Goal: Transaction & Acquisition: Purchase product/service

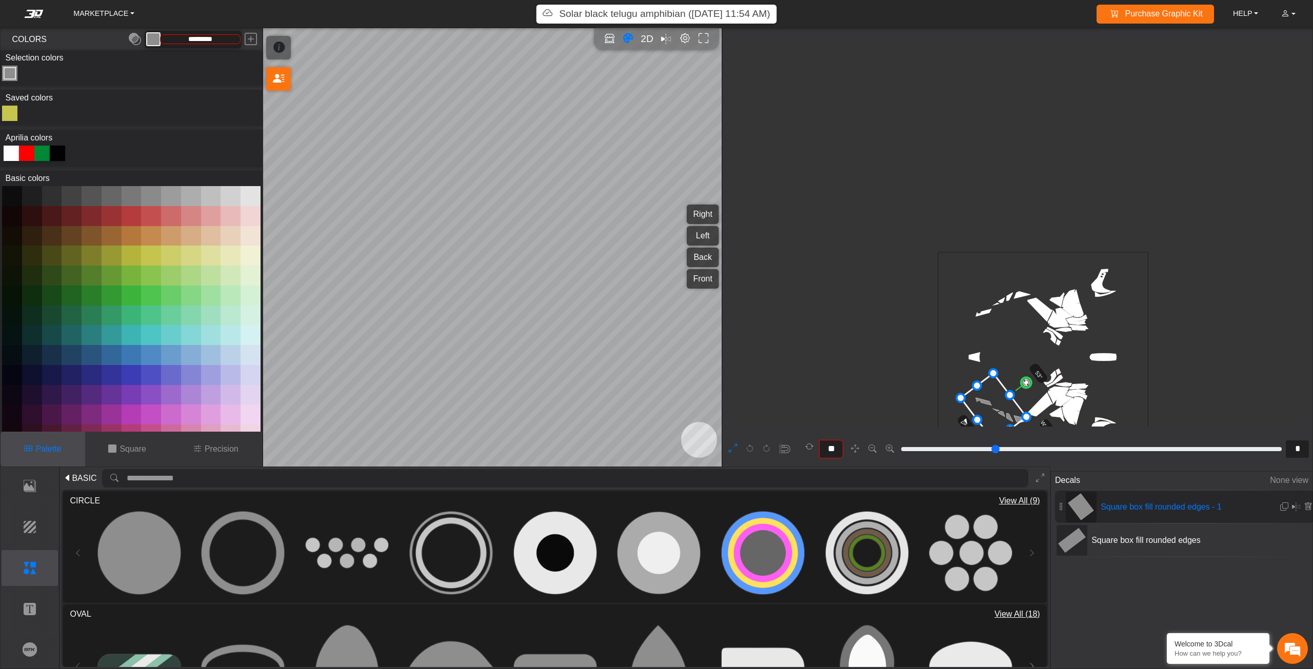
scroll to position [208, 0]
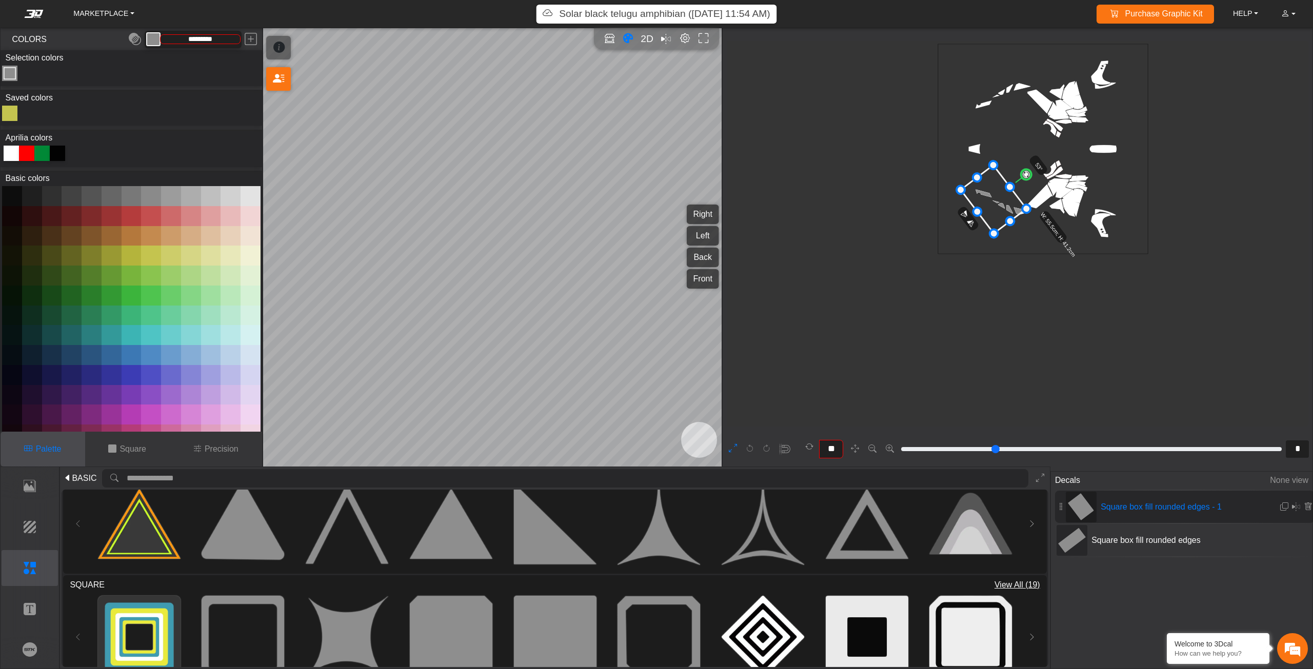
click at [735, 440] on div "**" at bounding box center [794, 449] width 140 height 24
click at [733, 446] on icon at bounding box center [733, 449] width 8 height 13
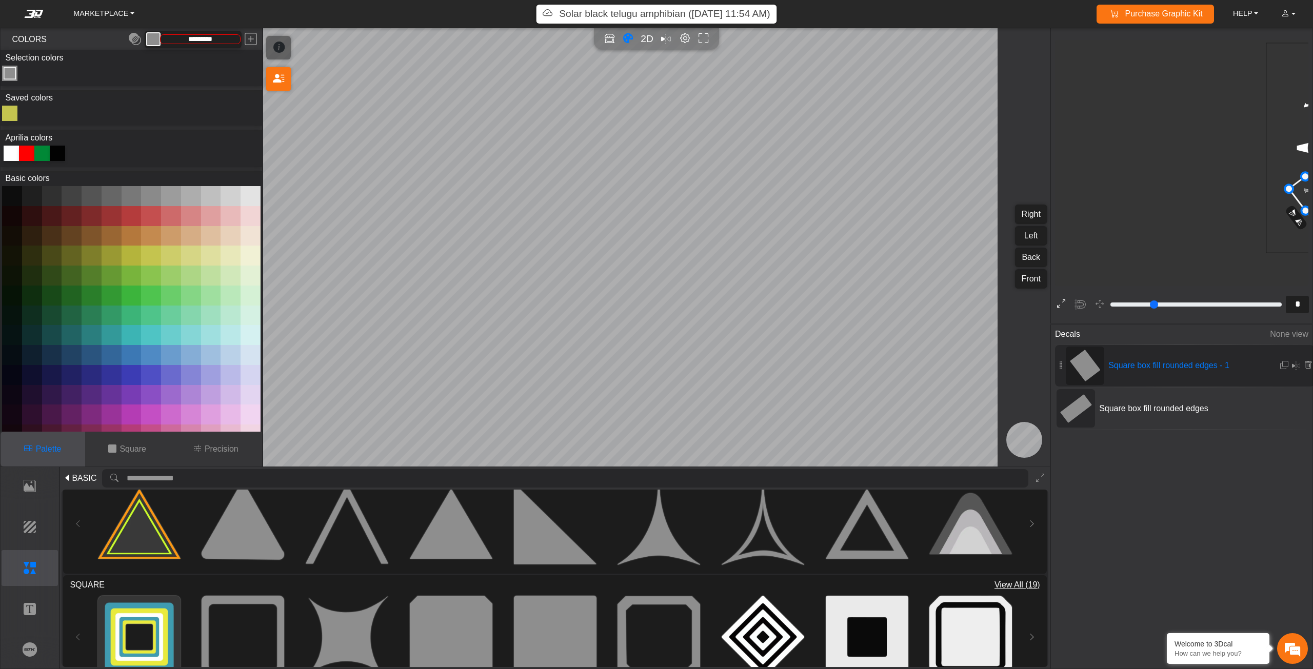
type input "*"
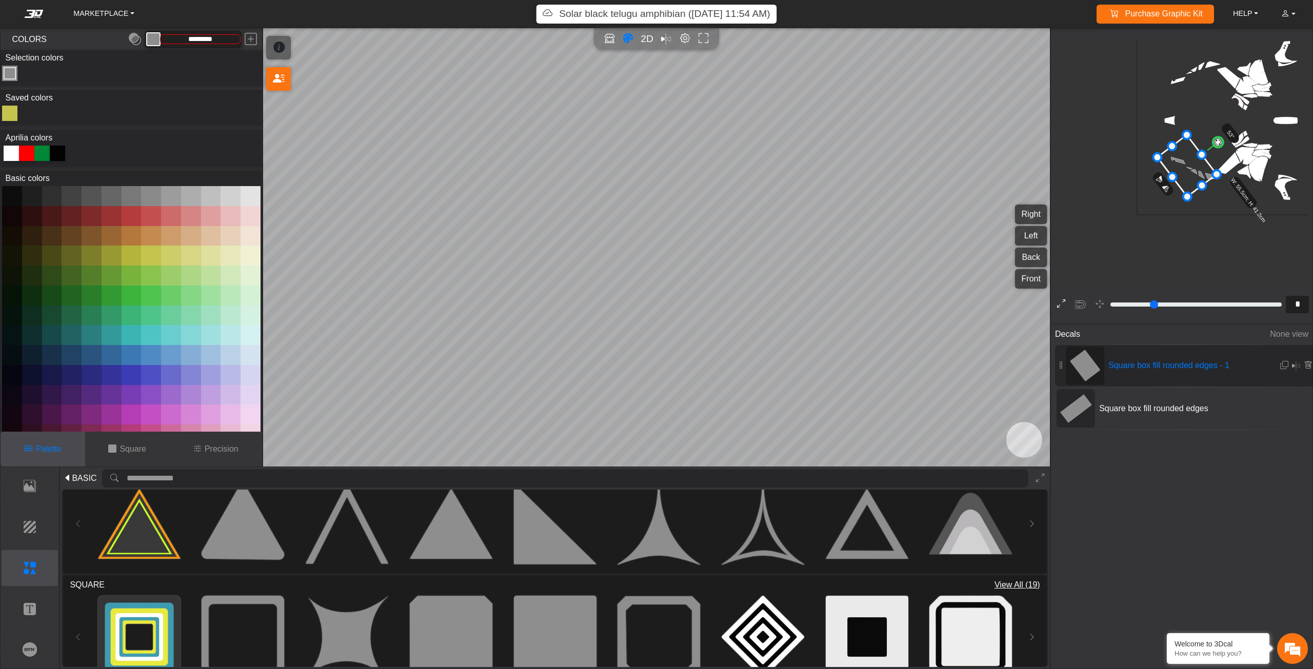
click at [1068, 303] on button at bounding box center [1062, 305] width 16 height 16
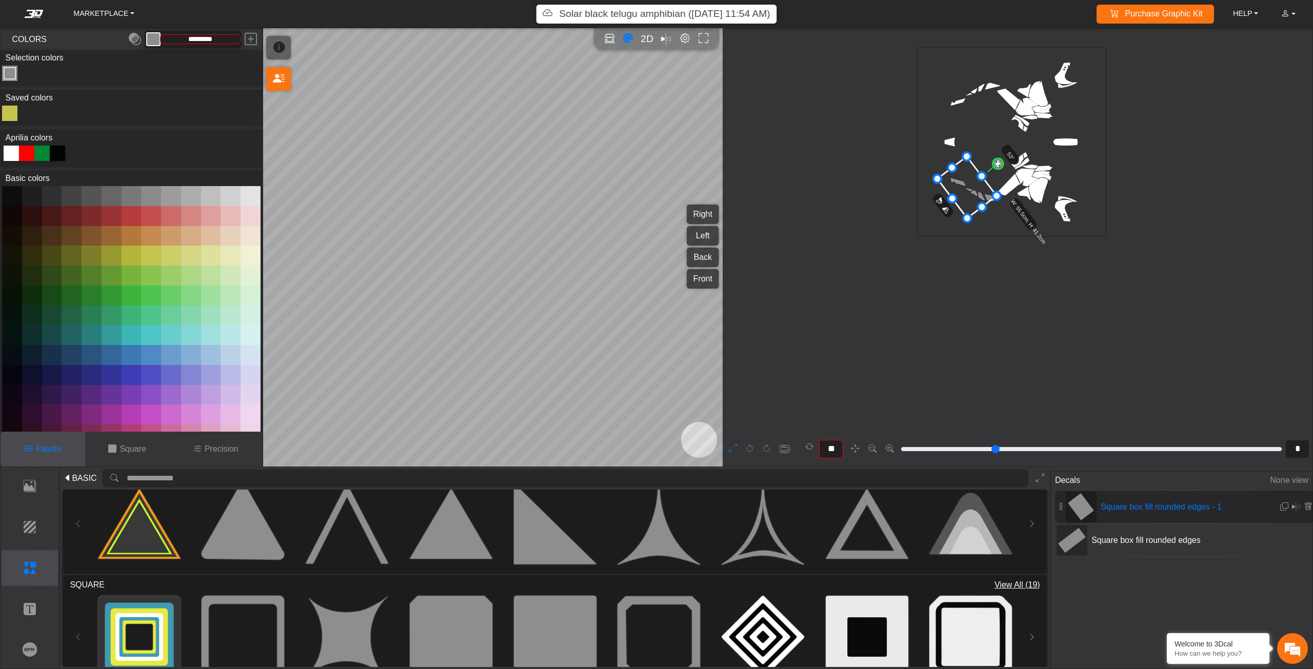
type input "*"
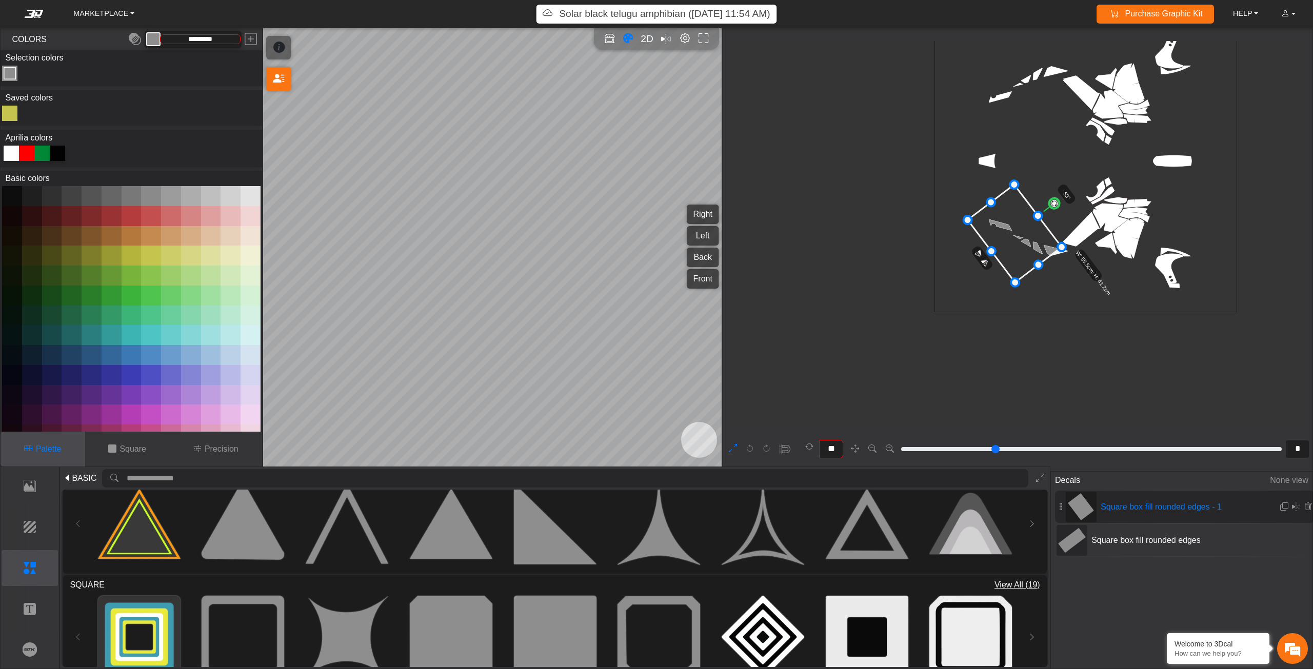
click at [739, 445] on button at bounding box center [733, 449] width 16 height 16
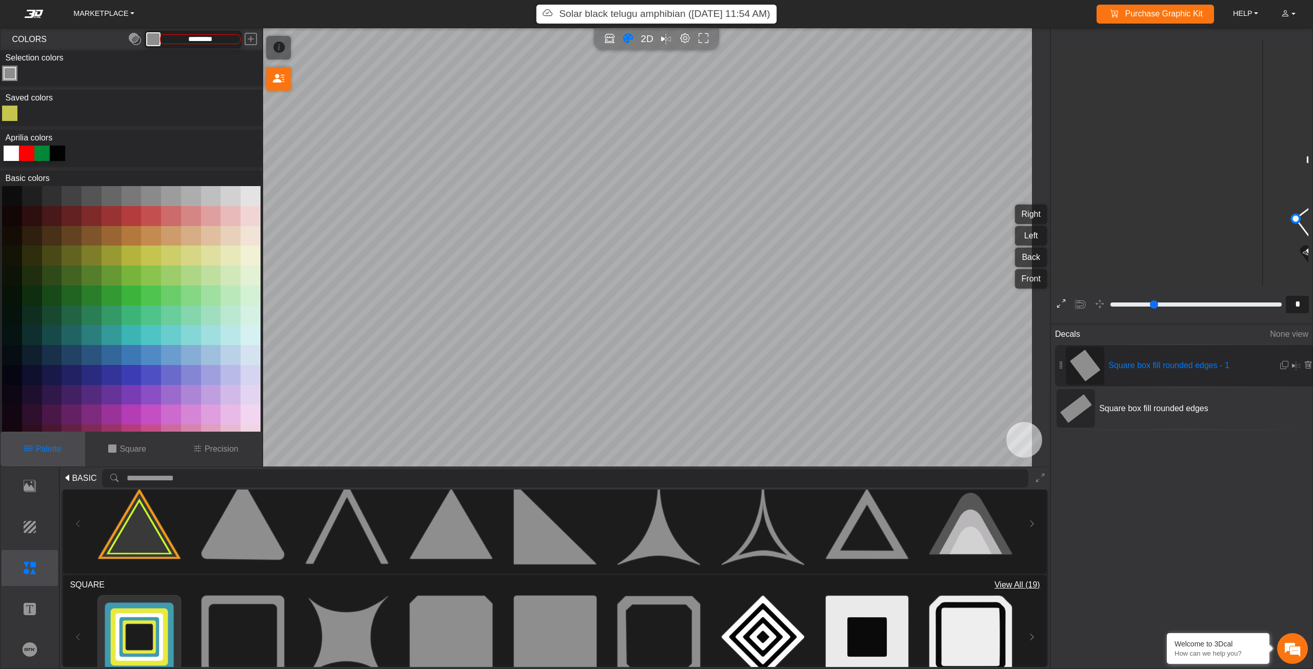
type input "*"
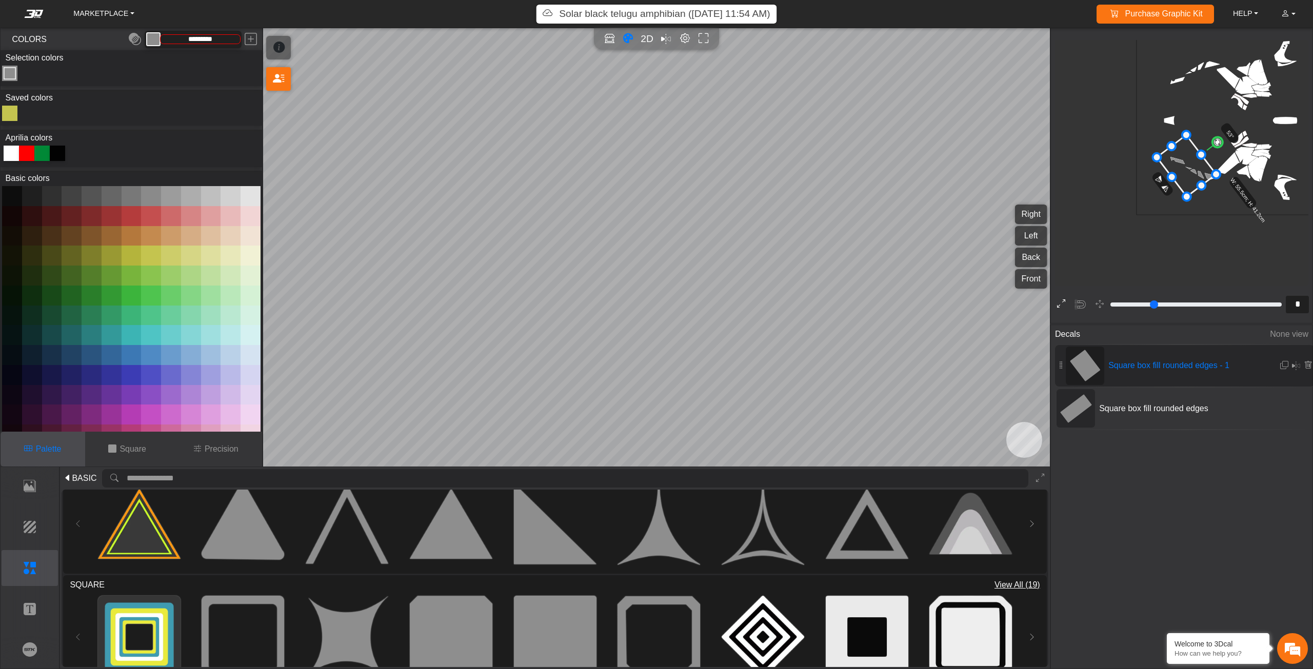
click at [1058, 302] on icon at bounding box center [1061, 304] width 8 height 13
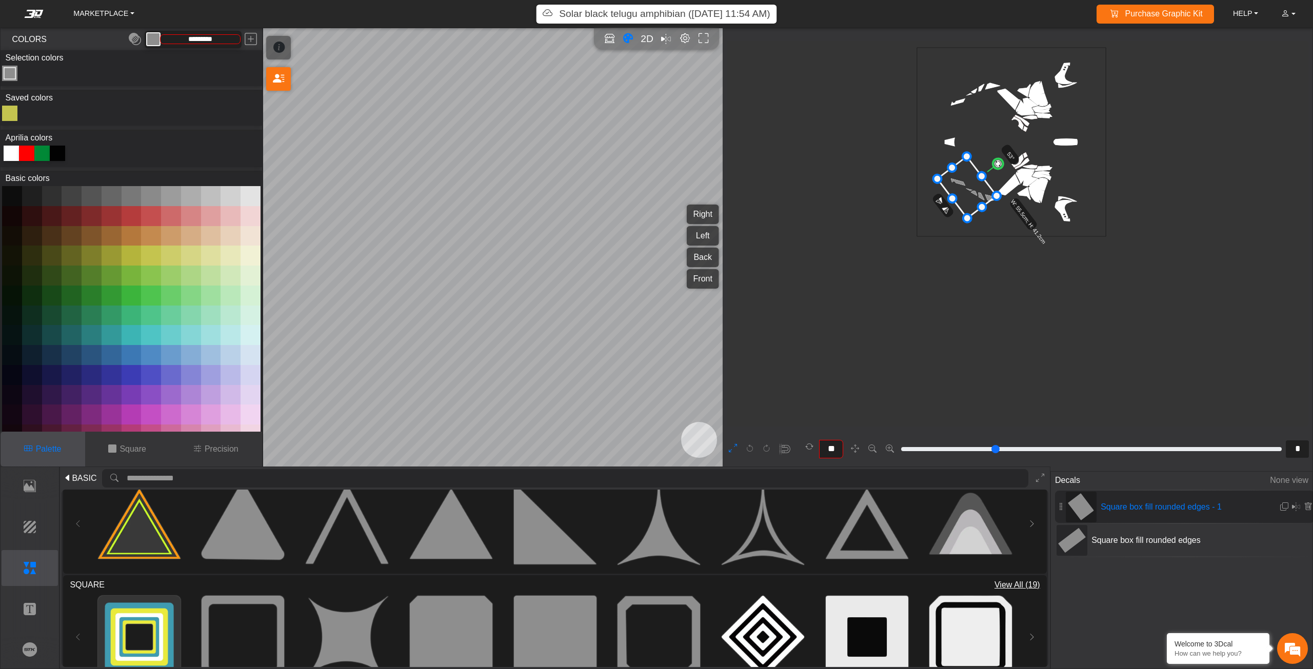
type input "*"
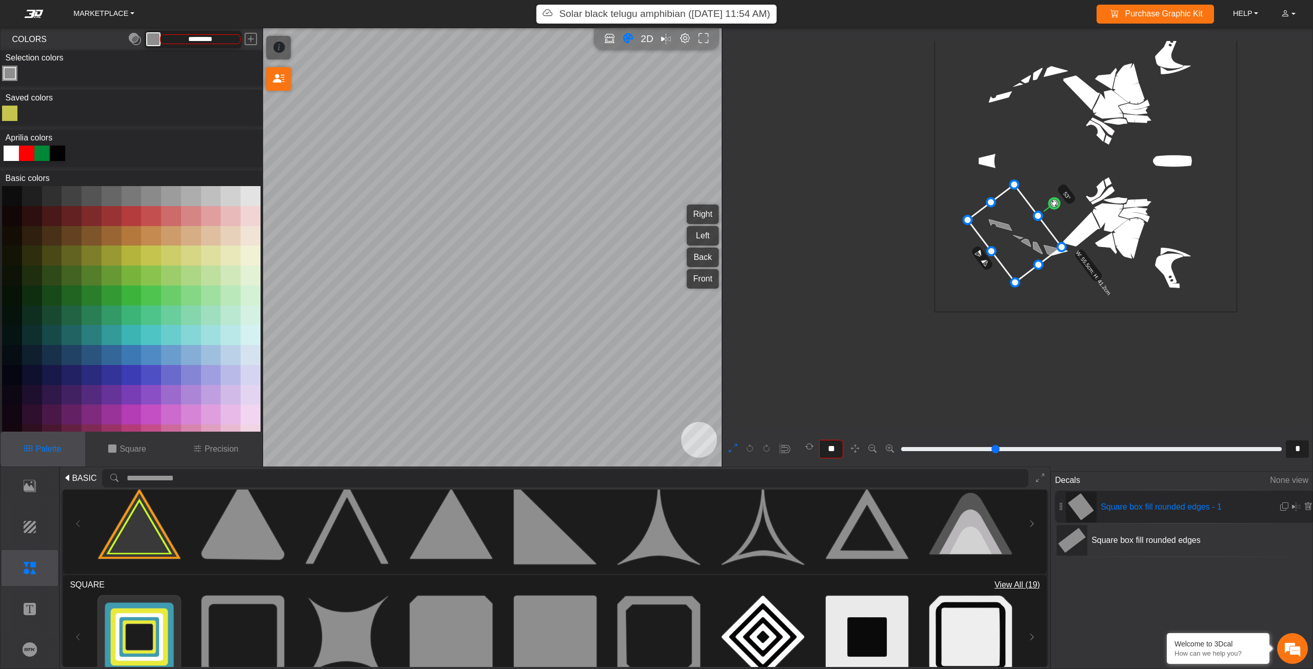
scroll to position [284, 96]
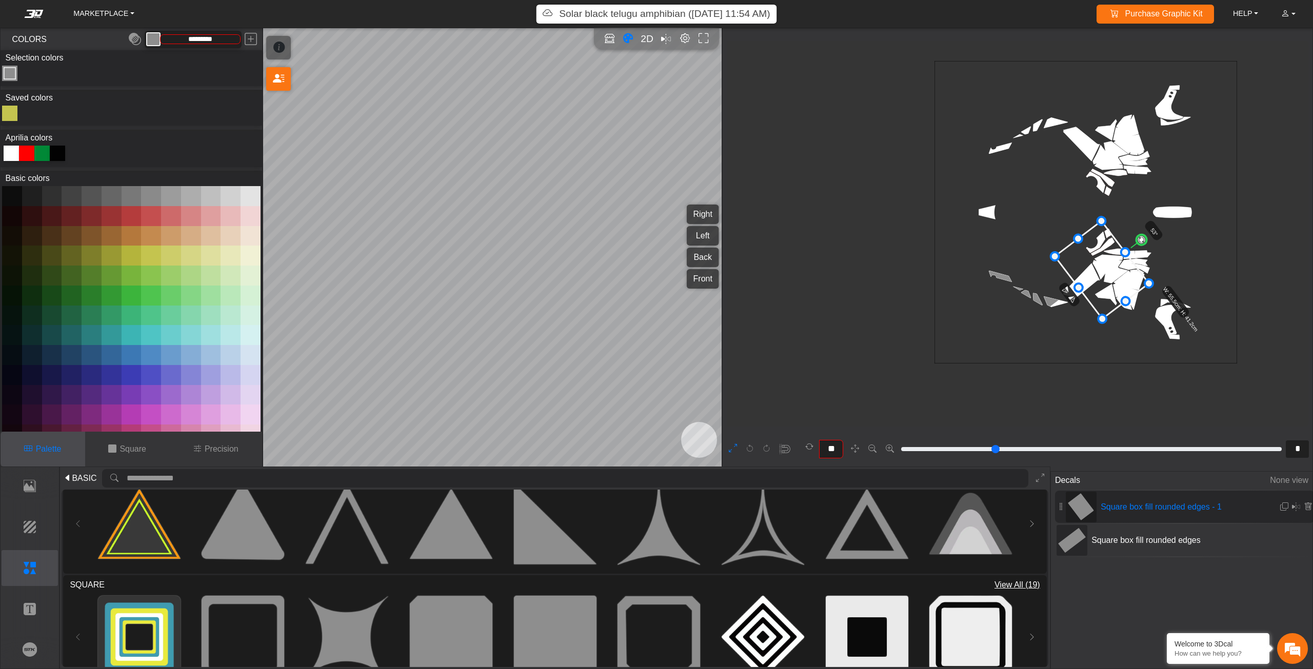
drag, startPoint x: 1033, startPoint y: 299, endPoint x: 1126, endPoint y: 284, distance: 94.0
click at [1126, 284] on icon at bounding box center [1102, 270] width 94 height 98
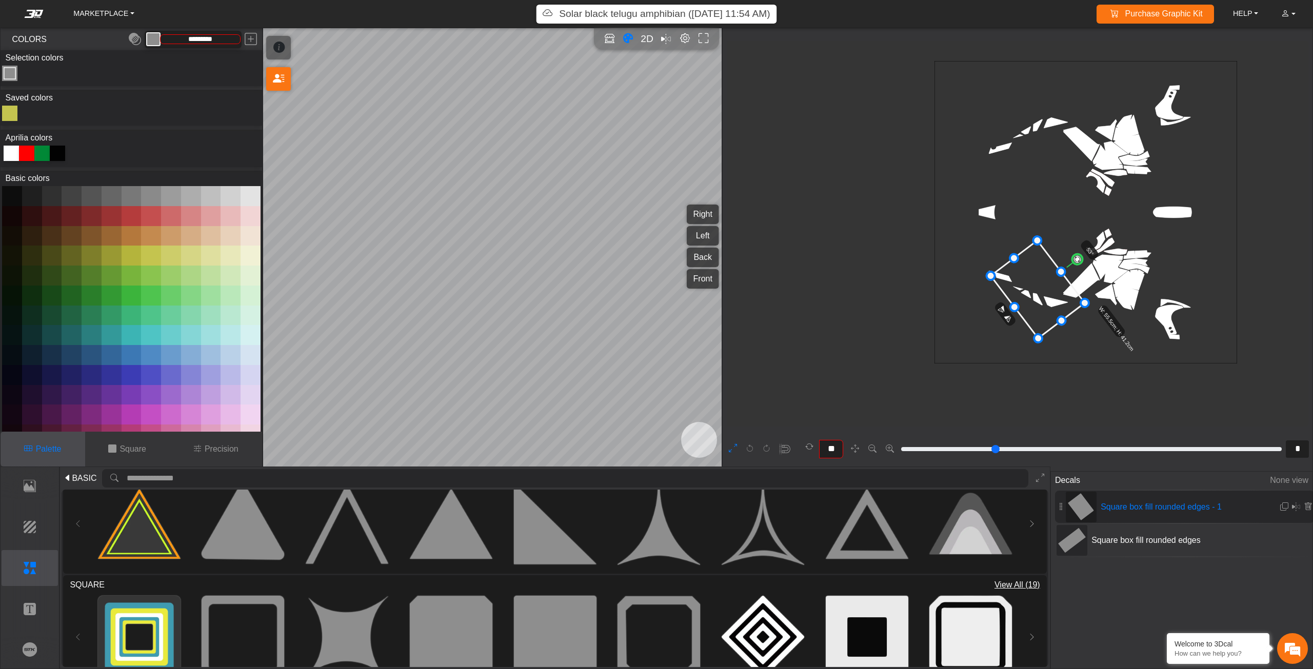
drag, startPoint x: 1097, startPoint y: 273, endPoint x: 1046, endPoint y: 288, distance: 52.4
click at [1046, 288] on icon at bounding box center [1038, 290] width 94 height 98
click at [730, 446] on icon at bounding box center [733, 449] width 8 height 13
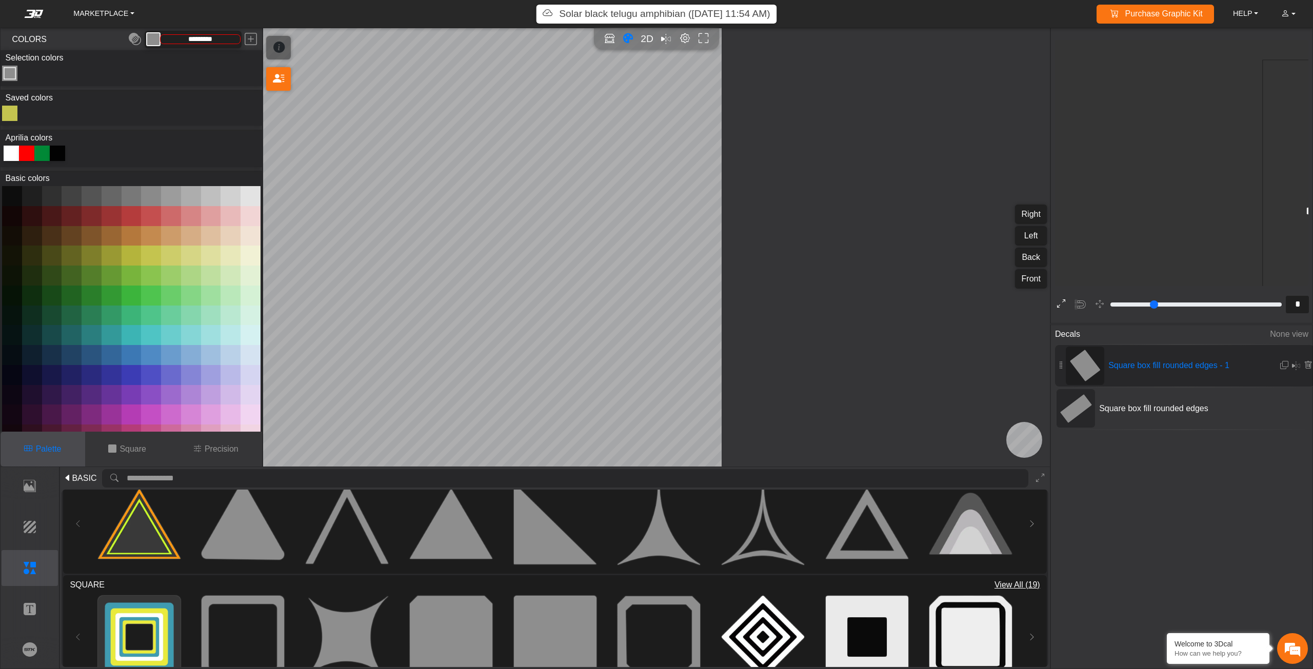
type input "*"
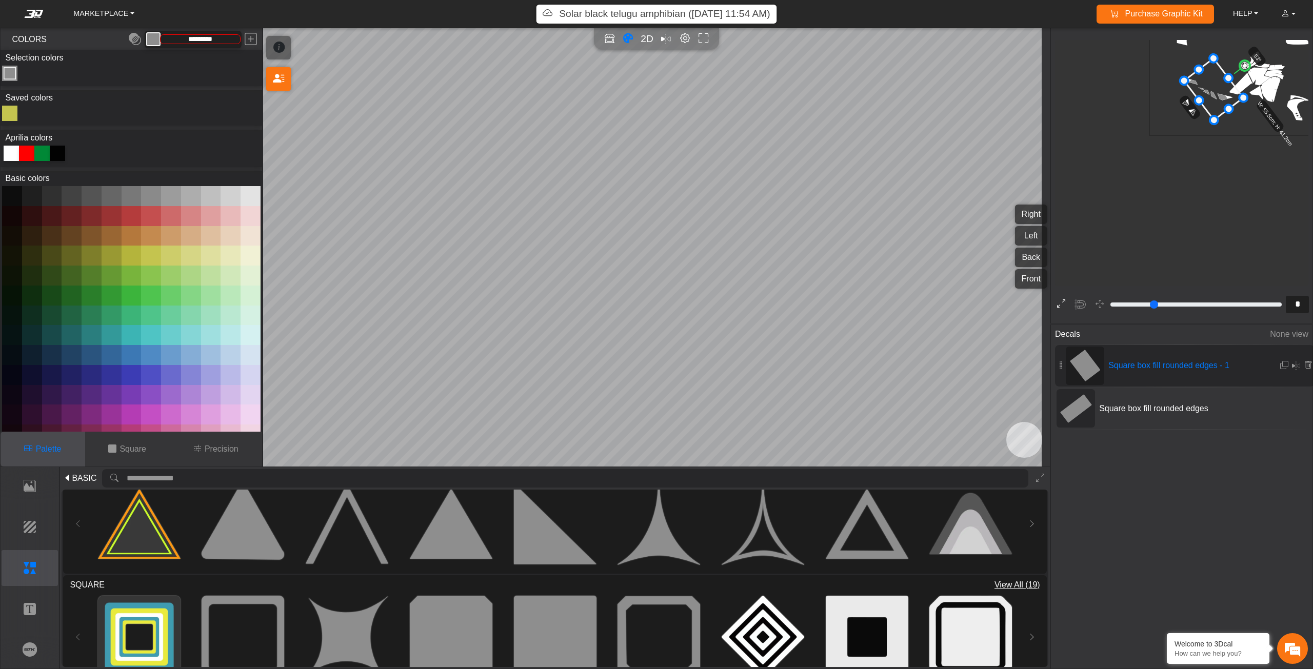
scroll to position [208, 126]
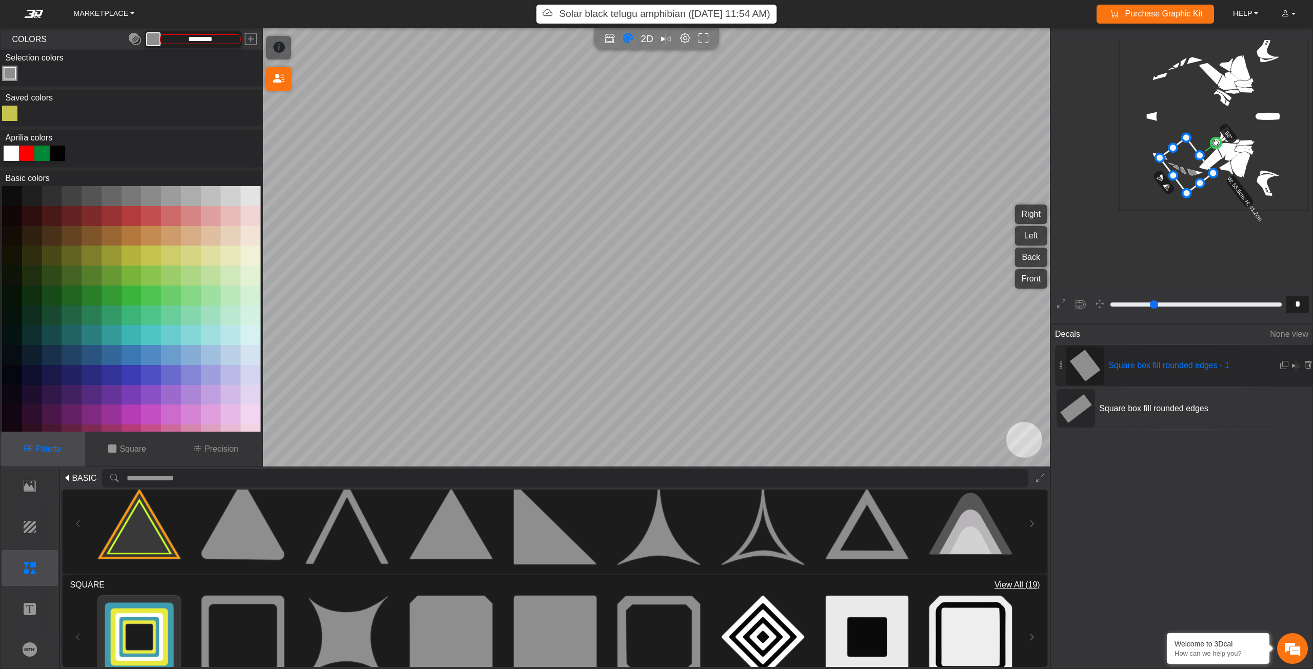
drag, startPoint x: 1154, startPoint y: 156, endPoint x: 1180, endPoint y: 161, distance: 26.1
drag, startPoint x: 1201, startPoint y: 174, endPoint x: 1229, endPoint y: 168, distance: 28.8
click at [1229, 168] on icon at bounding box center [1221, 162] width 36 height 38
drag, startPoint x: 1221, startPoint y: 161, endPoint x: 1234, endPoint y: 156, distance: 13.6
click at [1234, 156] on icon at bounding box center [1236, 158] width 36 height 38
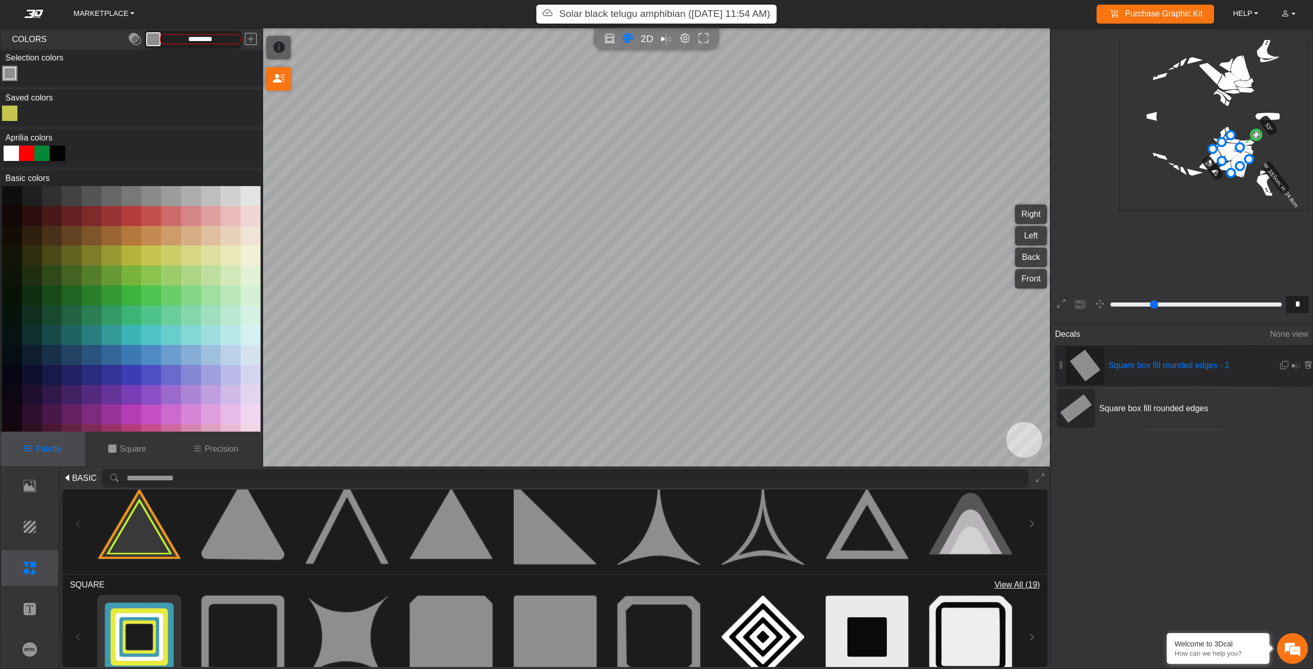
drag, startPoint x: 1234, startPoint y: 156, endPoint x: 1224, endPoint y: 148, distance: 12.4
click at [1224, 148] on icon at bounding box center [1231, 154] width 36 height 38
drag, startPoint x: 1222, startPoint y: 148, endPoint x: 1216, endPoint y: 145, distance: 6.9
click at [1216, 145] on icon at bounding box center [1219, 147] width 36 height 38
drag, startPoint x: 1220, startPoint y: 147, endPoint x: 1223, endPoint y: 155, distance: 9.0
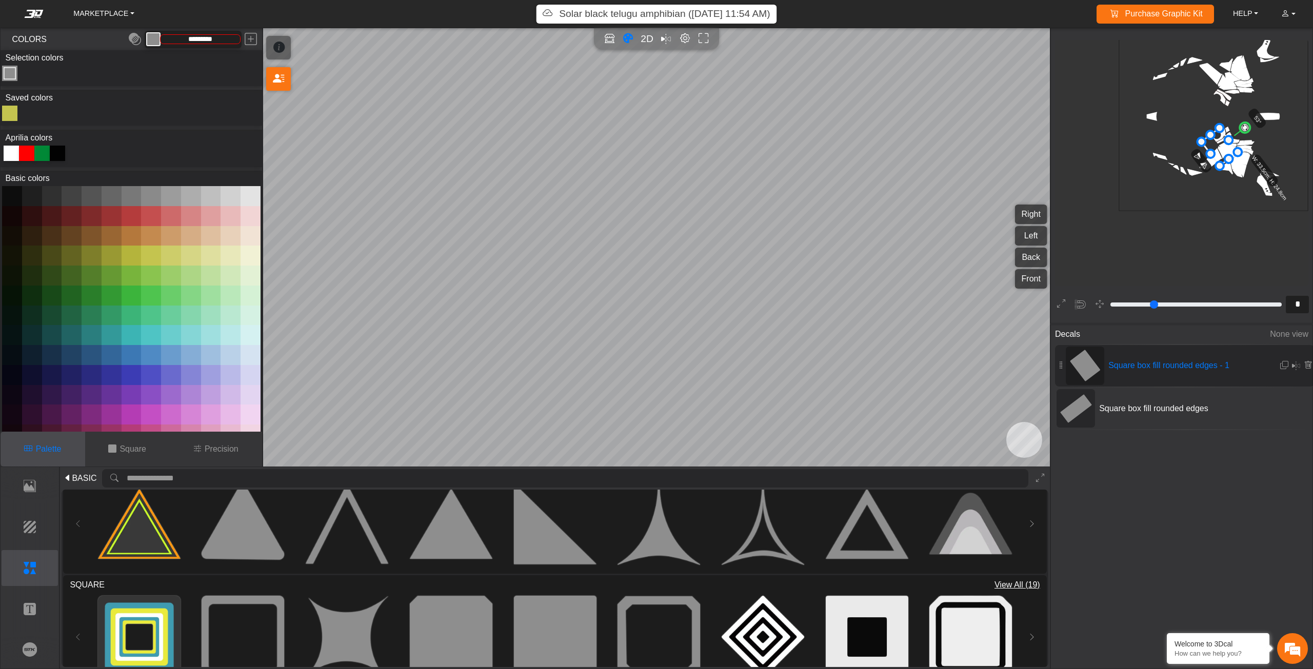
click at [1223, 155] on icon at bounding box center [1219, 147] width 36 height 38
drag, startPoint x: 1223, startPoint y: 159, endPoint x: 1216, endPoint y: 164, distance: 8.8
click at [1216, 164] on icon at bounding box center [1216, 162] width 36 height 38
drag, startPoint x: 1216, startPoint y: 164, endPoint x: 1228, endPoint y: 170, distance: 13.6
click at [1228, 170] on icon at bounding box center [1215, 163] width 36 height 38
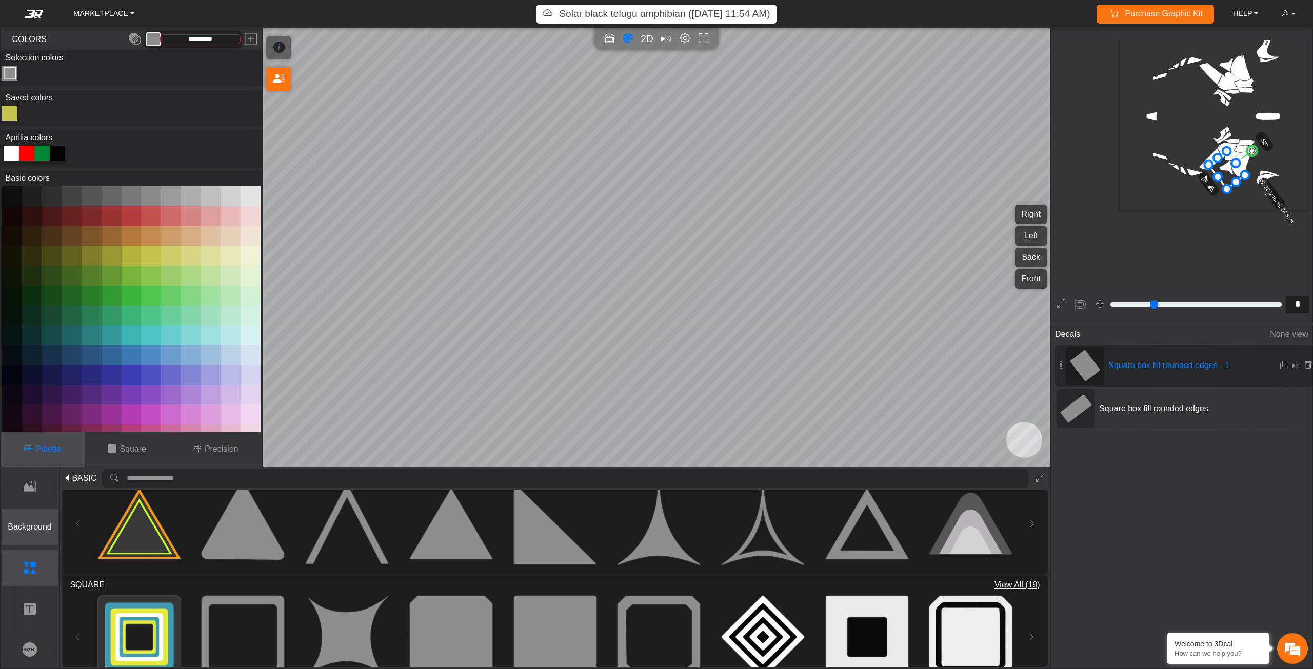
click at [36, 519] on button "Background" at bounding box center [30, 527] width 57 height 36
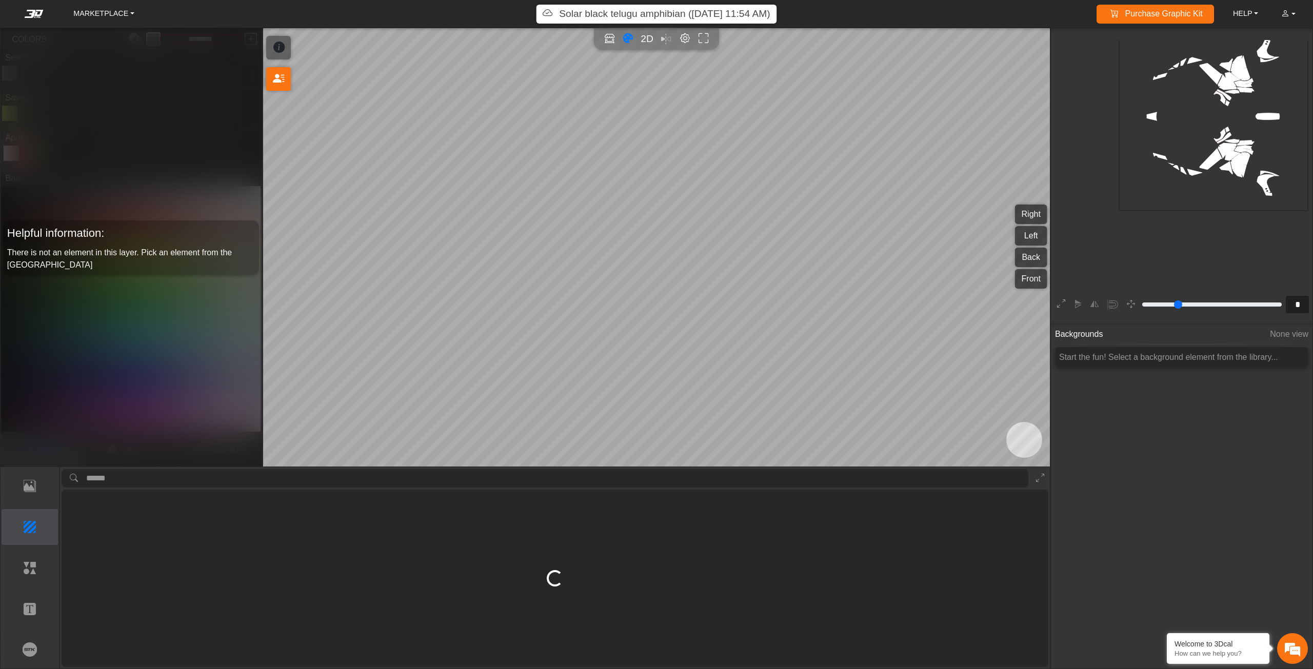
scroll to position [0, 0]
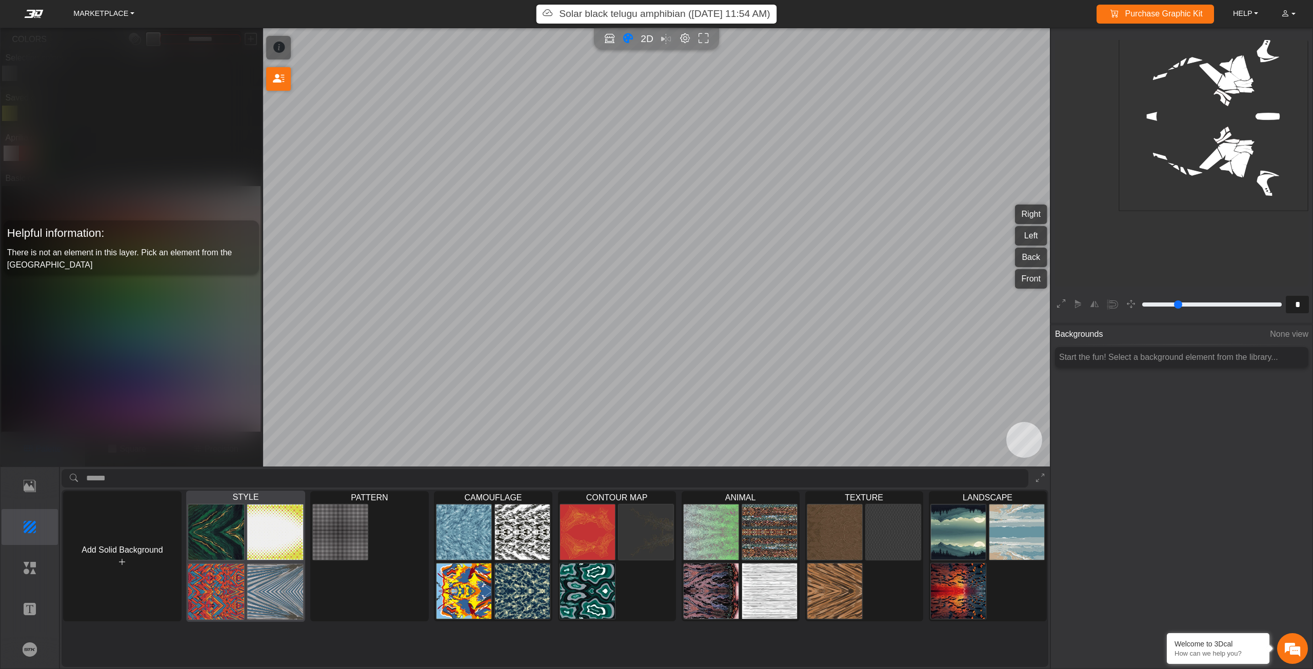
click at [222, 545] on img at bounding box center [217, 532] width 56 height 56
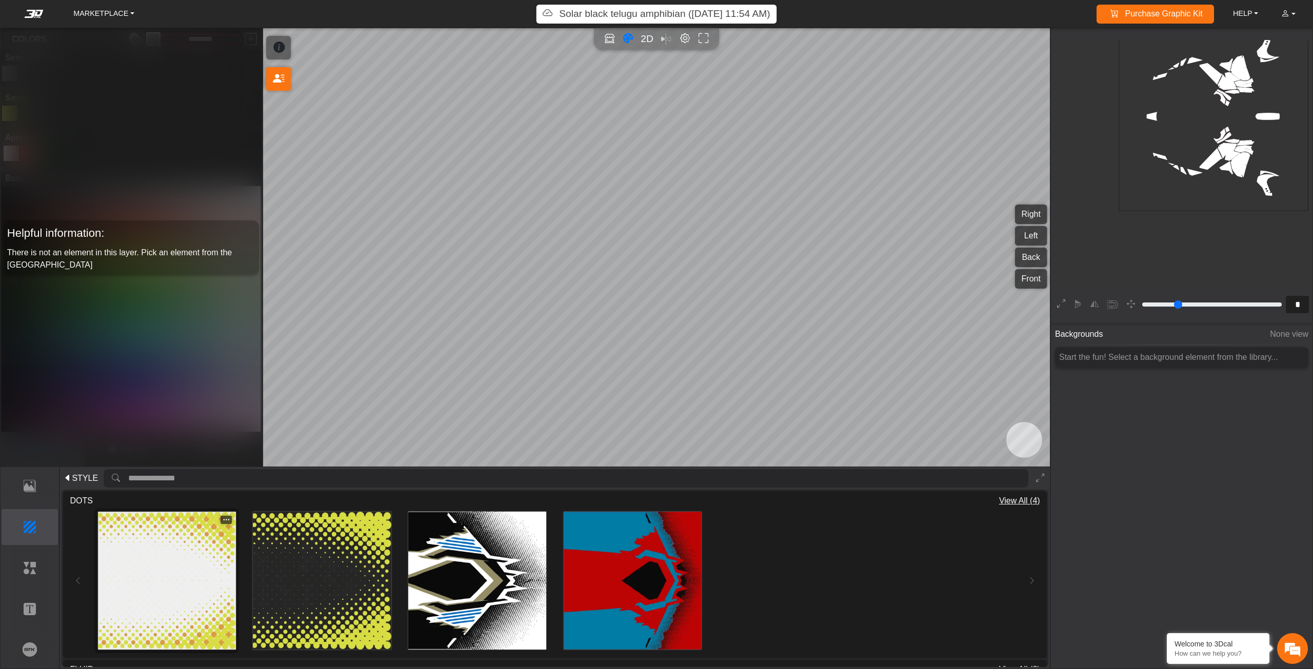
click at [160, 583] on img at bounding box center [167, 581] width 138 height 138
type input "*"
type input "*********"
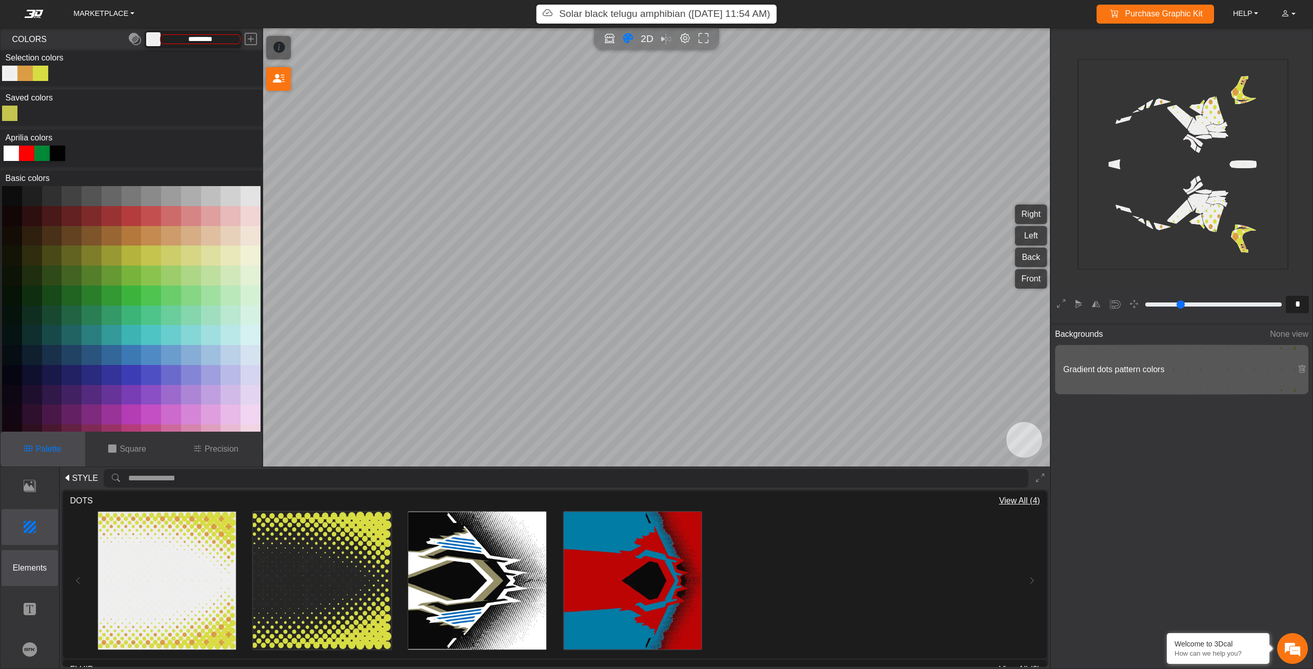
click at [19, 560] on button "Elements" at bounding box center [30, 568] width 57 height 36
type input "*"
type input "*********"
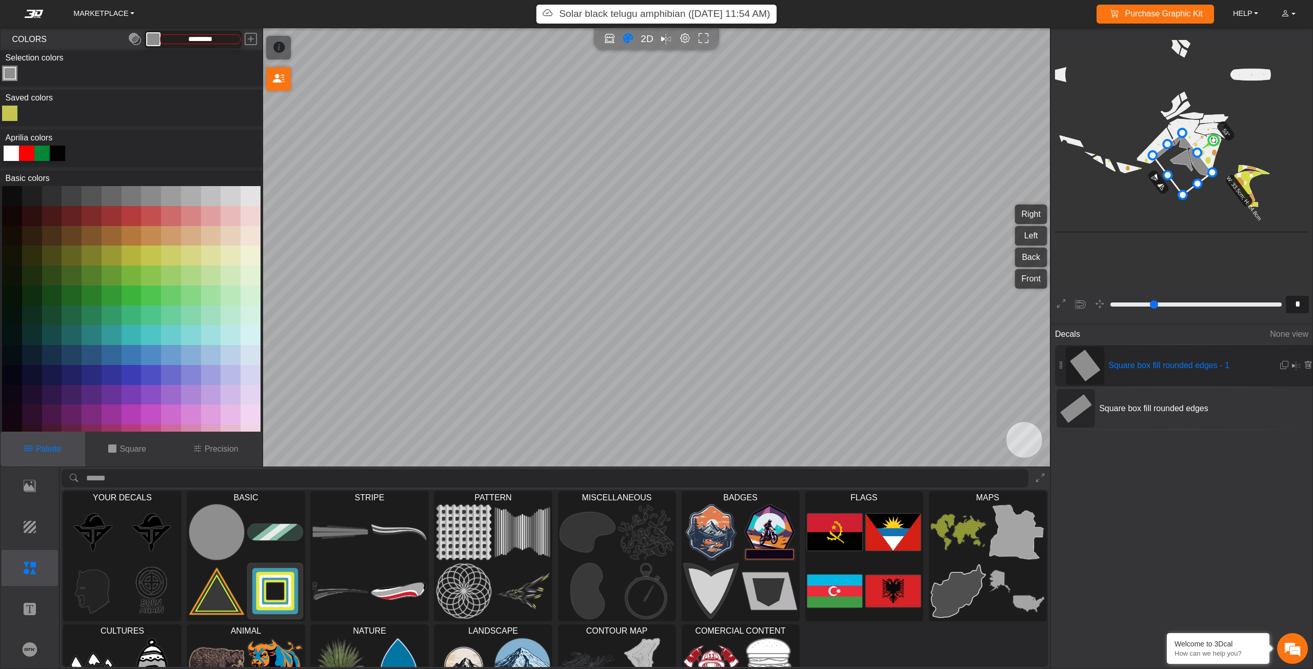
drag, startPoint x: 1184, startPoint y: 165, endPoint x: 1197, endPoint y: 136, distance: 31.9
click at [1197, 136] on icon at bounding box center [1183, 164] width 60 height 62
drag, startPoint x: 1197, startPoint y: 136, endPoint x: 1213, endPoint y: 137, distance: 15.9
click at [1213, 137] on icon at bounding box center [1196, 135] width 60 height 62
drag, startPoint x: 1207, startPoint y: 133, endPoint x: 1155, endPoint y: 147, distance: 53.3
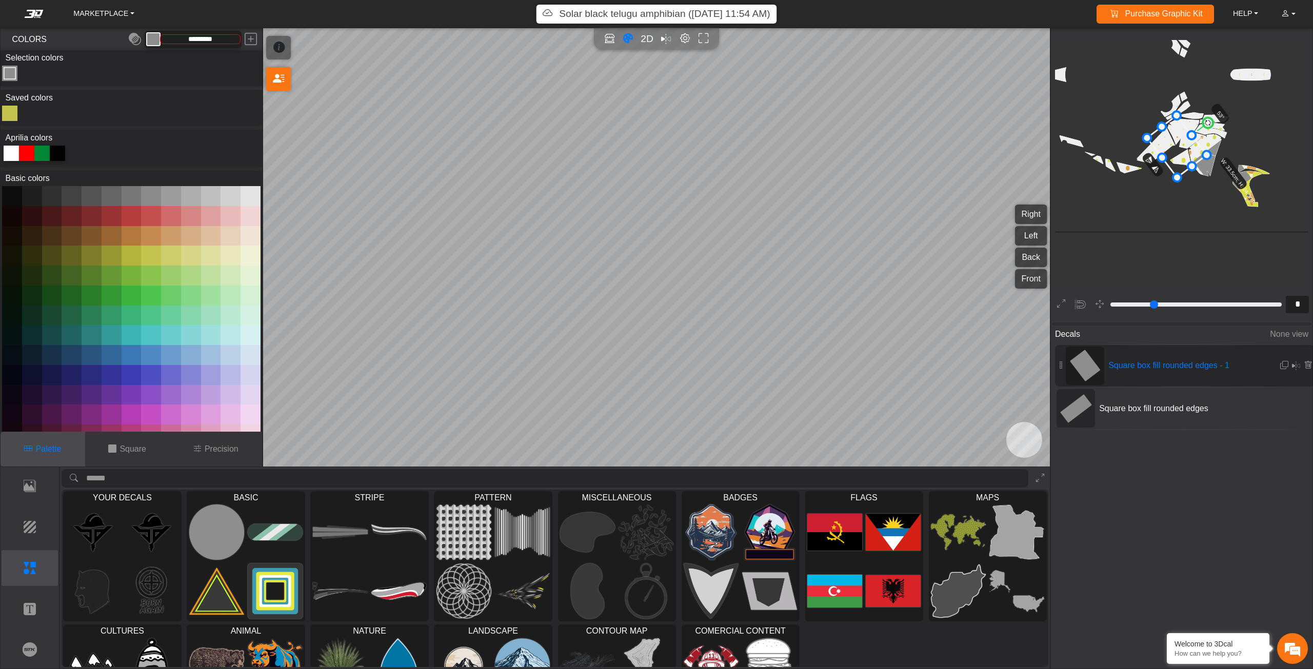
click at [1155, 147] on icon at bounding box center [1178, 146] width 60 height 62
drag, startPoint x: 1155, startPoint y: 147, endPoint x: 1195, endPoint y: 135, distance: 41.9
click at [1195, 135] on icon at bounding box center [1181, 150] width 60 height 62
drag, startPoint x: 1187, startPoint y: 135, endPoint x: 1179, endPoint y: 125, distance: 13.2
click at [1179, 125] on icon at bounding box center [1201, 138] width 60 height 62
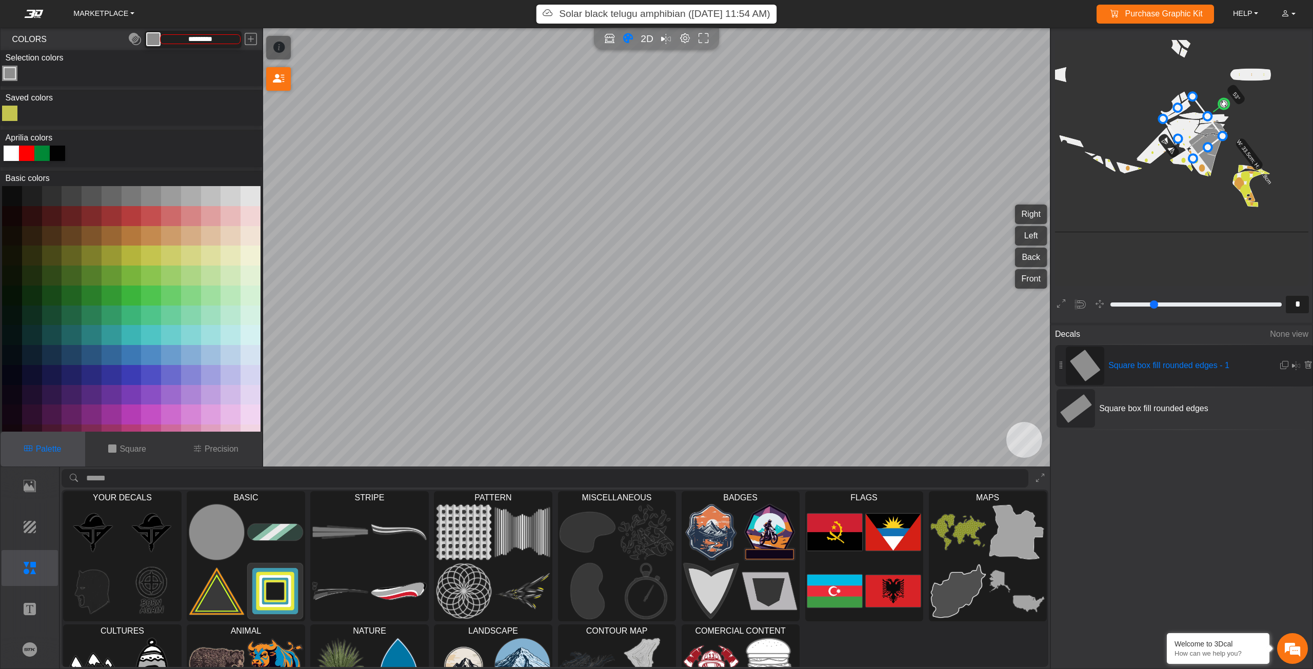
drag, startPoint x: 1182, startPoint y: 125, endPoint x: 1172, endPoint y: 136, distance: 15.3
click at [1172, 136] on icon at bounding box center [1193, 127] width 60 height 62
drag, startPoint x: 1188, startPoint y: 141, endPoint x: 1175, endPoint y: 154, distance: 18.5
click at [1175, 154] on icon at bounding box center [1180, 143] width 60 height 62
drag, startPoint x: 1180, startPoint y: 152, endPoint x: 1190, endPoint y: 141, distance: 14.2
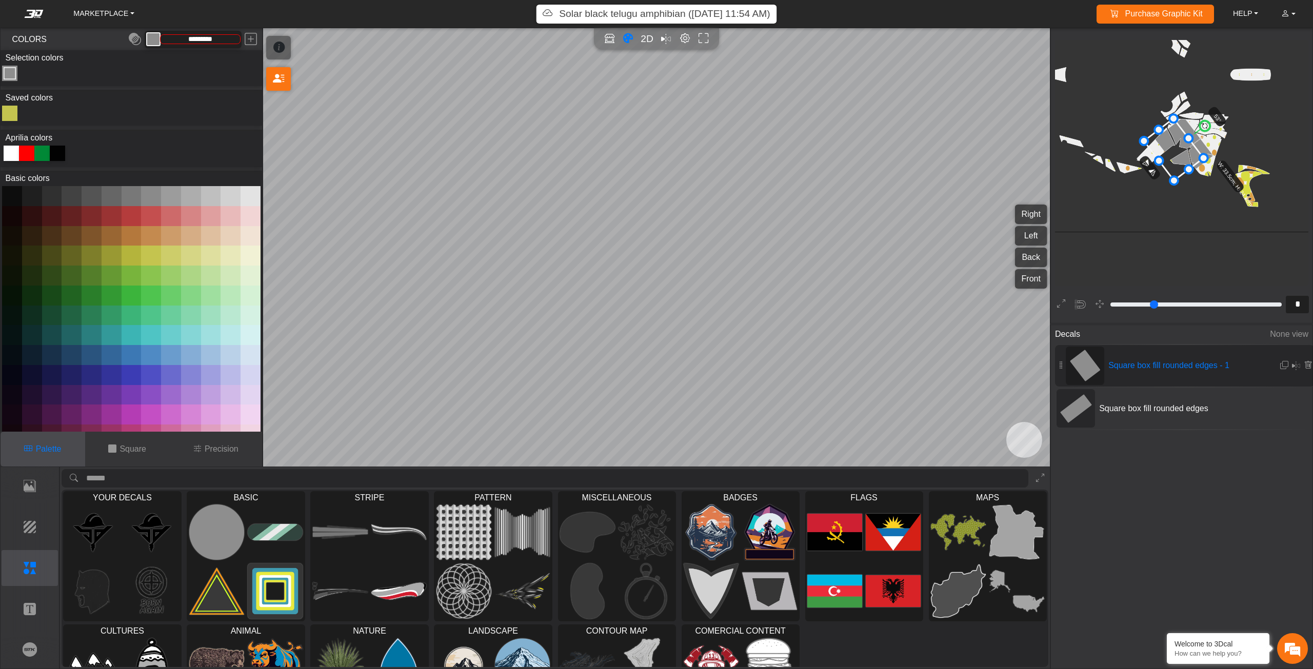
click at [1190, 141] on icon at bounding box center [1174, 149] width 60 height 62
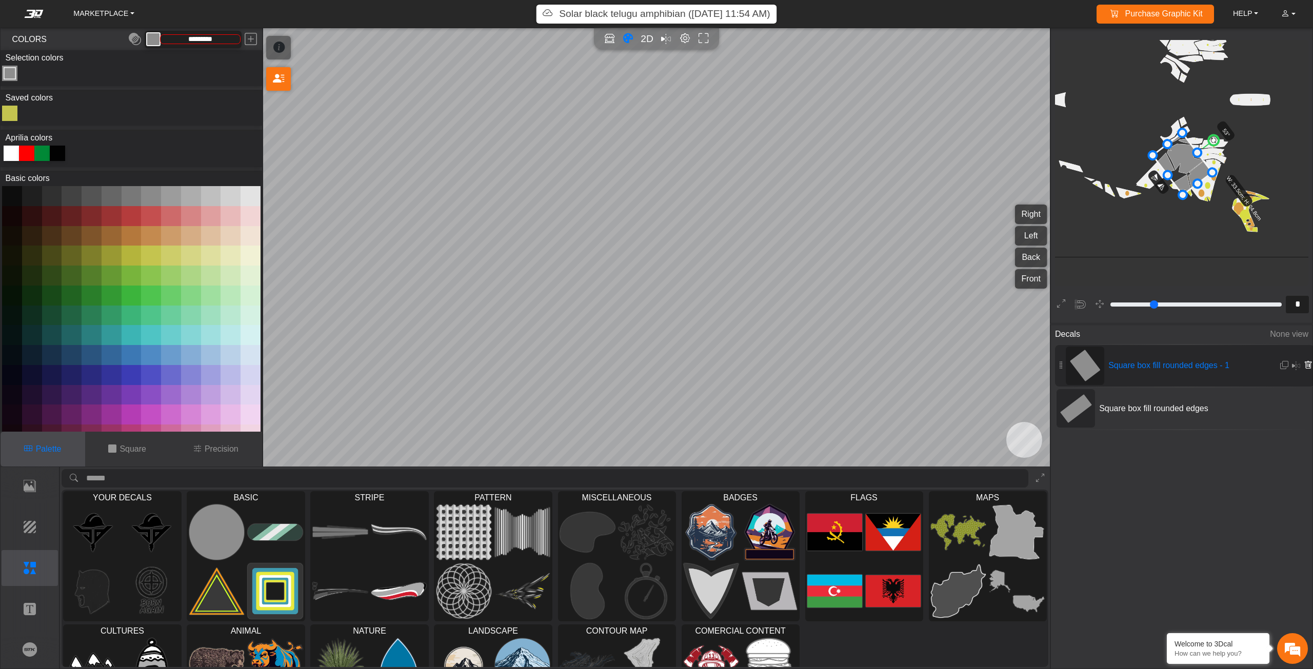
click at [1307, 363] on icon at bounding box center [1308, 365] width 8 height 9
type input "*"
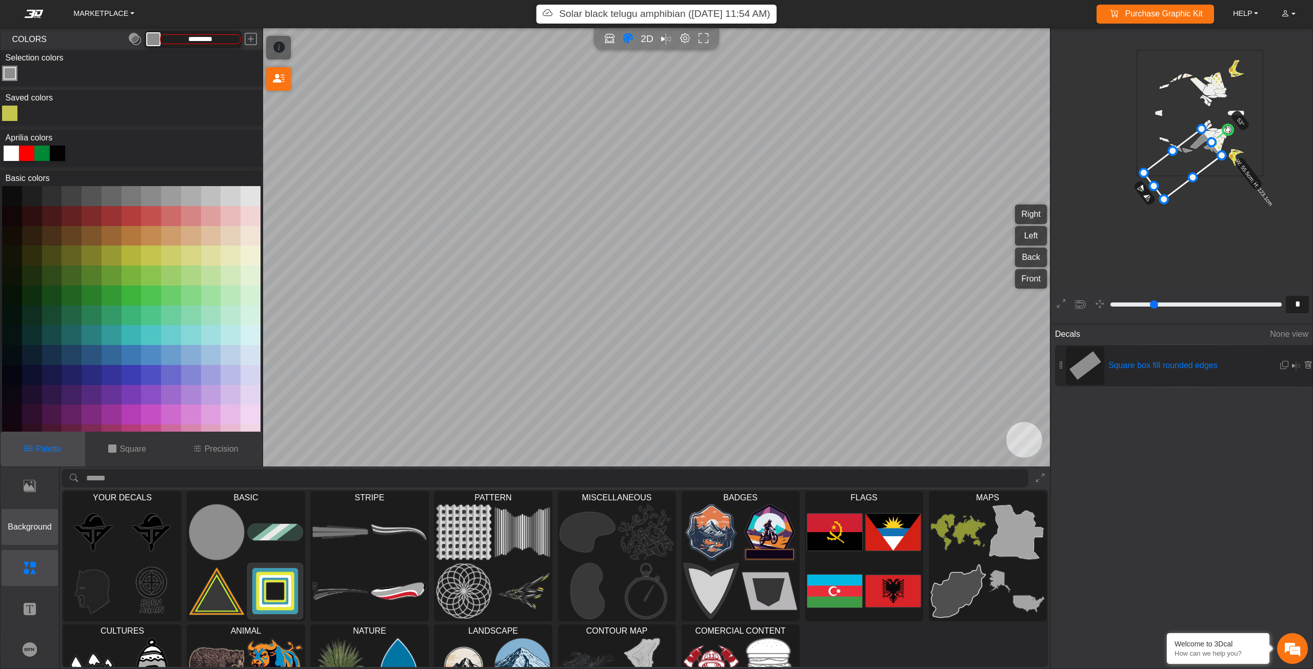
click at [17, 525] on p "Background" at bounding box center [30, 527] width 56 height 12
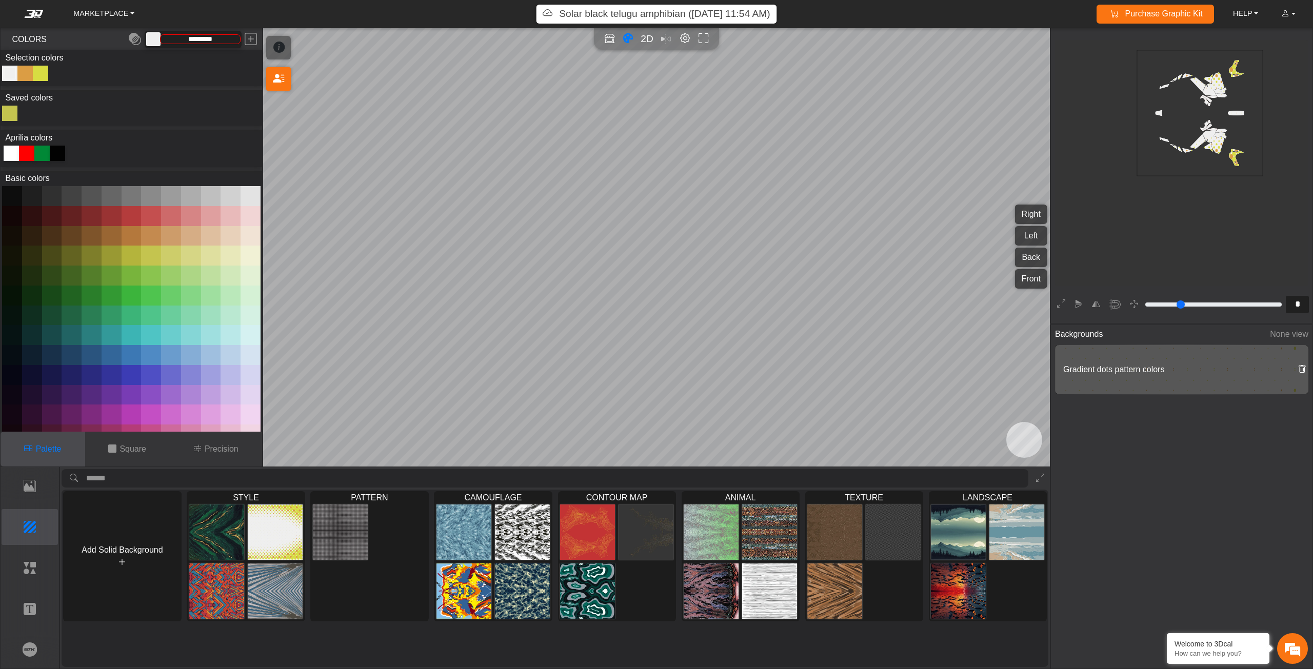
click at [1299, 372] on icon at bounding box center [1302, 369] width 8 height 9
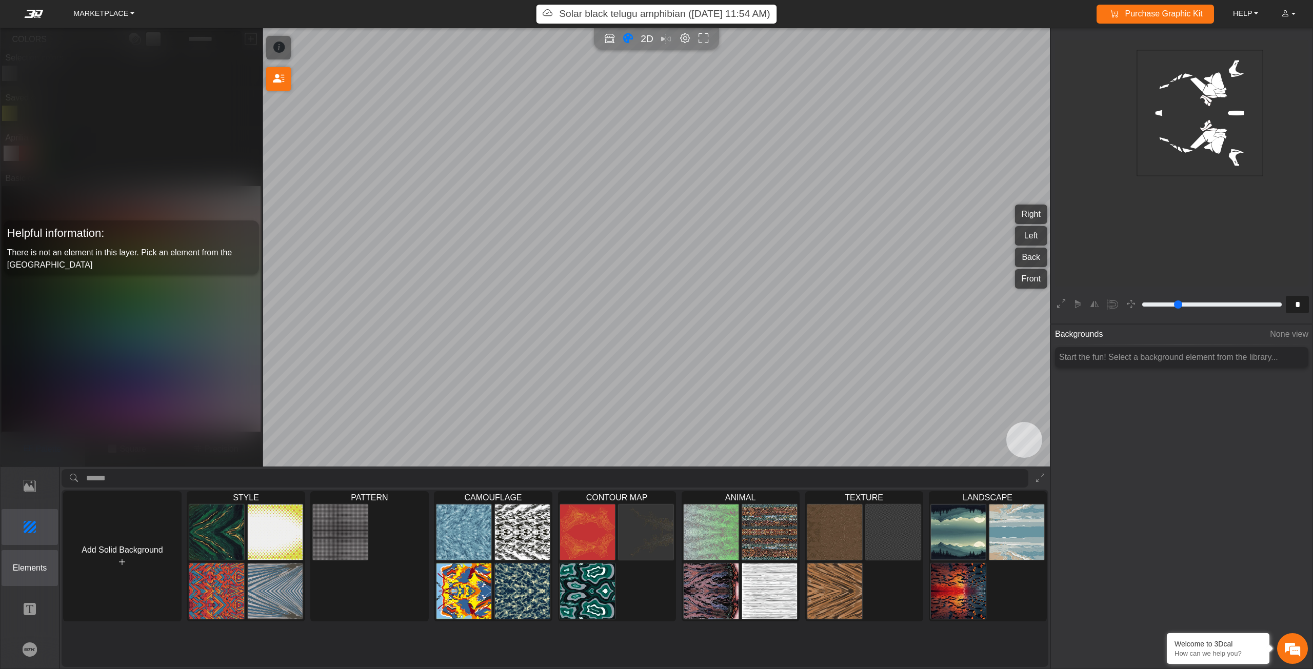
click at [15, 562] on p "Elements" at bounding box center [30, 568] width 56 height 12
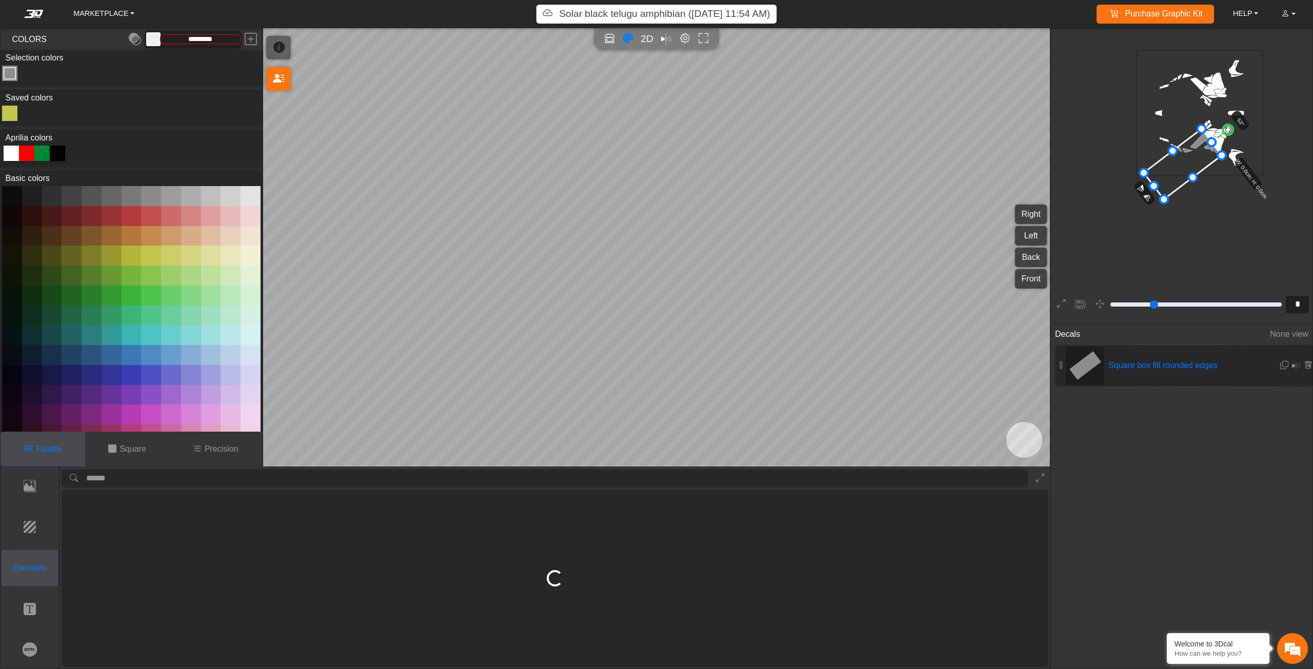
type input "*********"
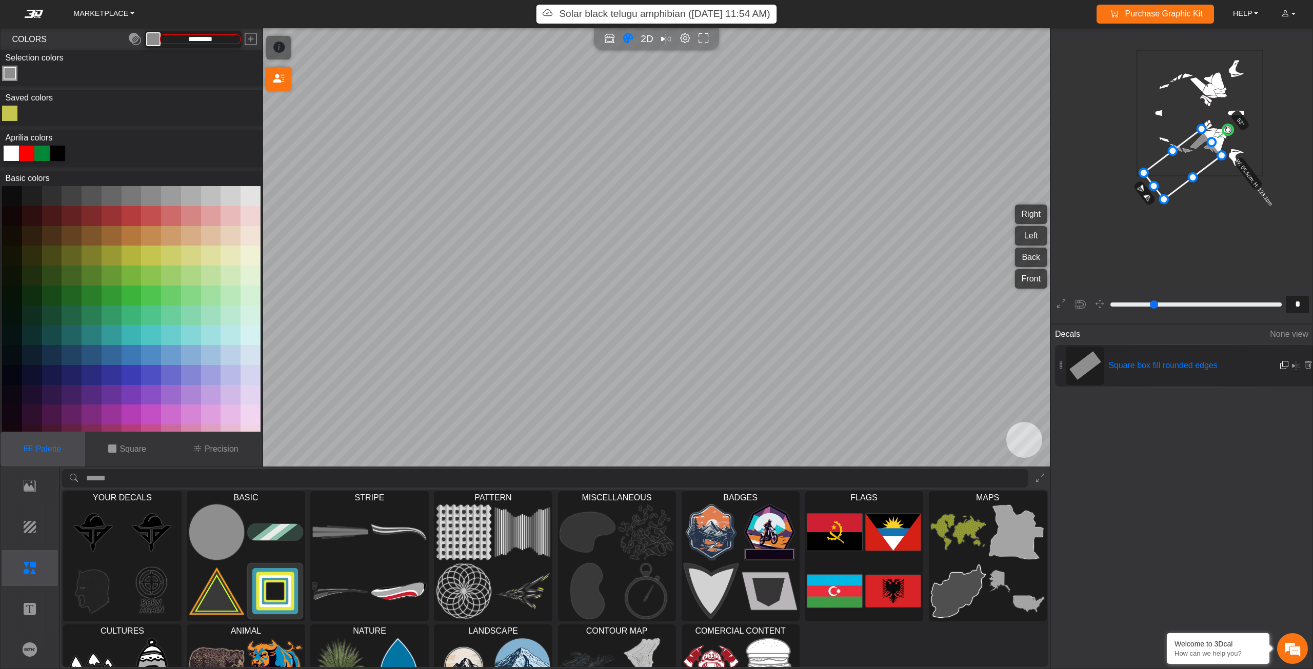
click at [1280, 365] on em at bounding box center [1284, 365] width 8 height 9
click at [1207, 160] on icon at bounding box center [1190, 163] width 78 height 70
drag, startPoint x: 1207, startPoint y: 160, endPoint x: 1171, endPoint y: 152, distance: 37.2
click at [1171, 152] on icon at bounding box center [1154, 156] width 78 height 70
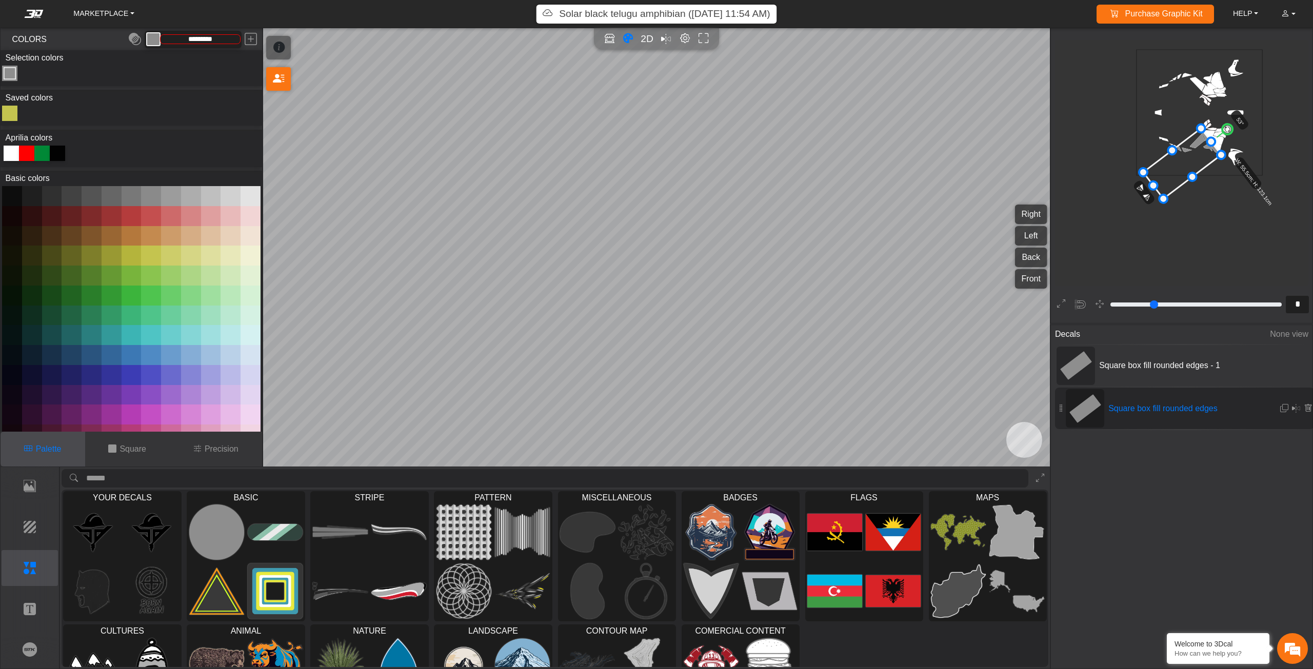
scroll to position [117, 45]
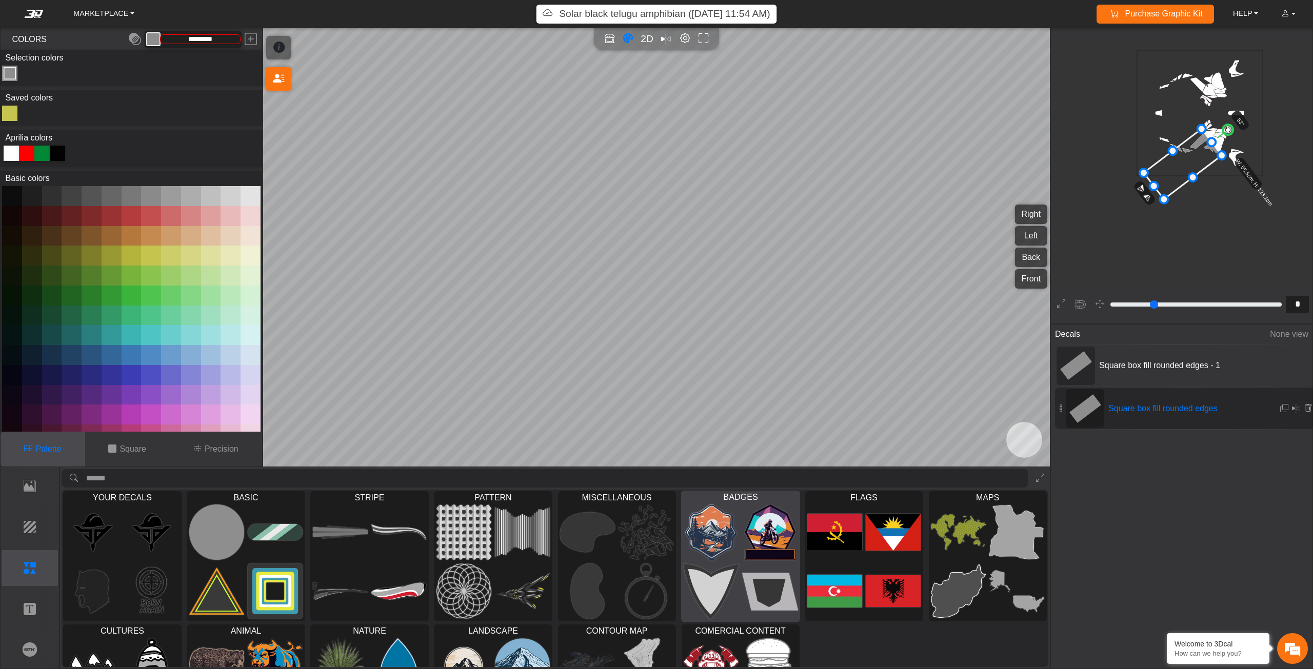
click at [681, 528] on div at bounding box center [740, 562] width 118 height 119
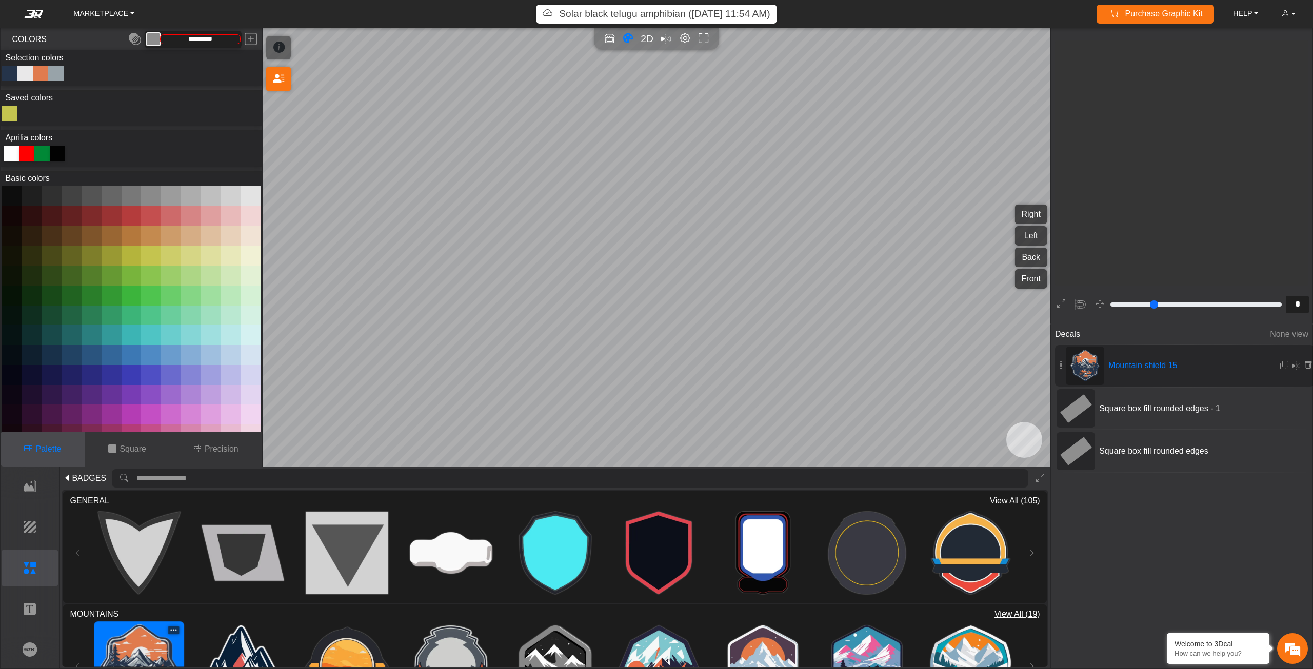
type input "**"
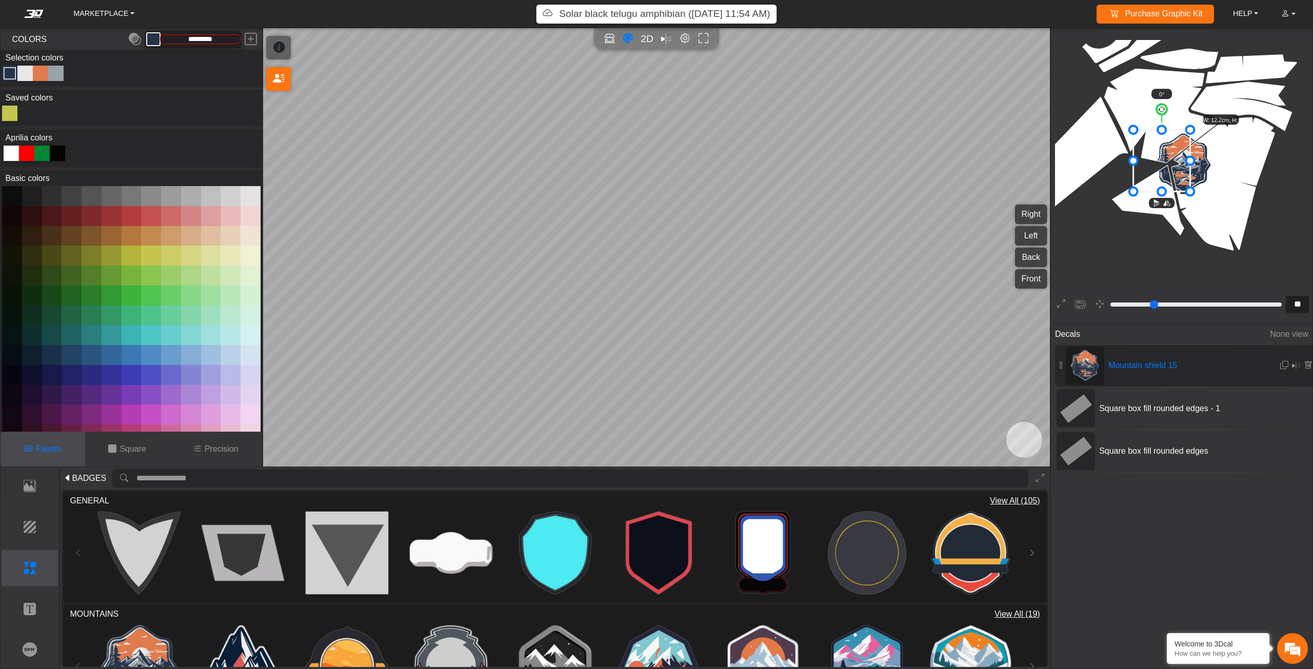
drag, startPoint x: 1183, startPoint y: 169, endPoint x: 1159, endPoint y: 165, distance: 24.5
click at [1160, 165] on icon at bounding box center [1162, 161] width 57 height 62
drag, startPoint x: 1159, startPoint y: 165, endPoint x: 1117, endPoint y: 152, distance: 44.5
click at [1131, 152] on icon at bounding box center [1159, 160] width 57 height 62
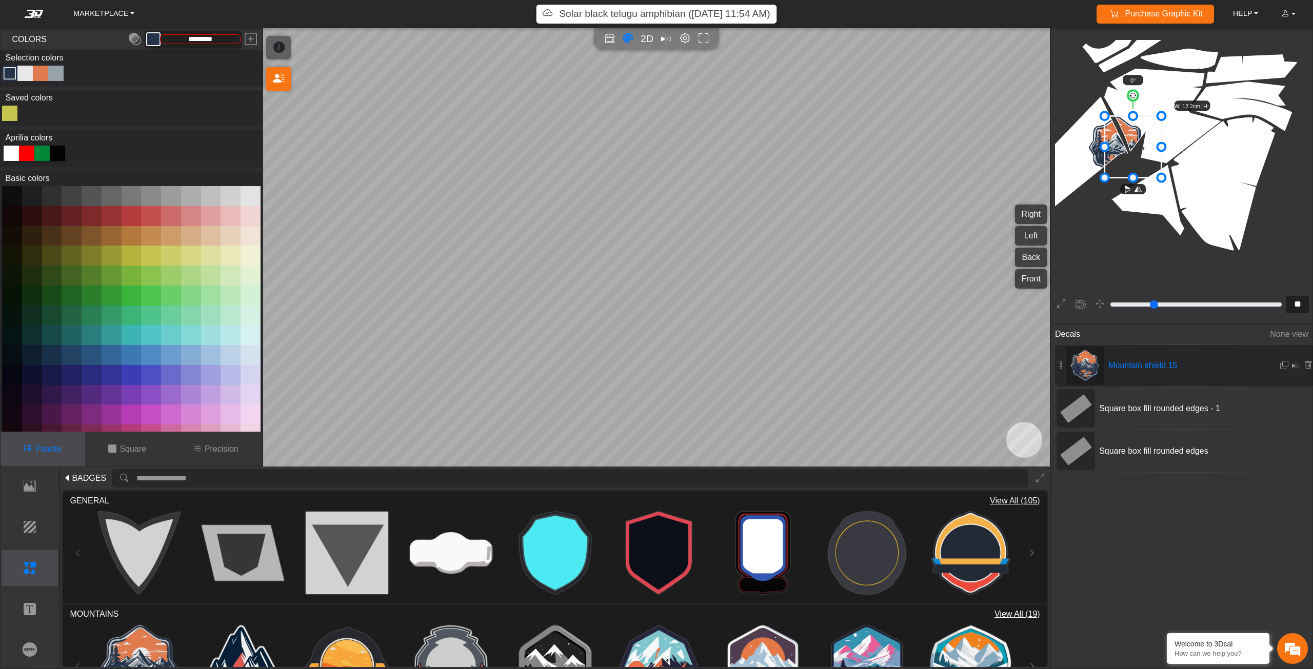
drag, startPoint x: 1117, startPoint y: 152, endPoint x: 1141, endPoint y: 129, distance: 33.4
click at [1148, 143] on icon at bounding box center [1133, 147] width 57 height 62
drag, startPoint x: 1129, startPoint y: 127, endPoint x: 1116, endPoint y: 127, distance: 12.3
click at [1117, 127] on icon at bounding box center [1135, 136] width 57 height 62
drag, startPoint x: 1116, startPoint y: 127, endPoint x: 1109, endPoint y: 135, distance: 11.3
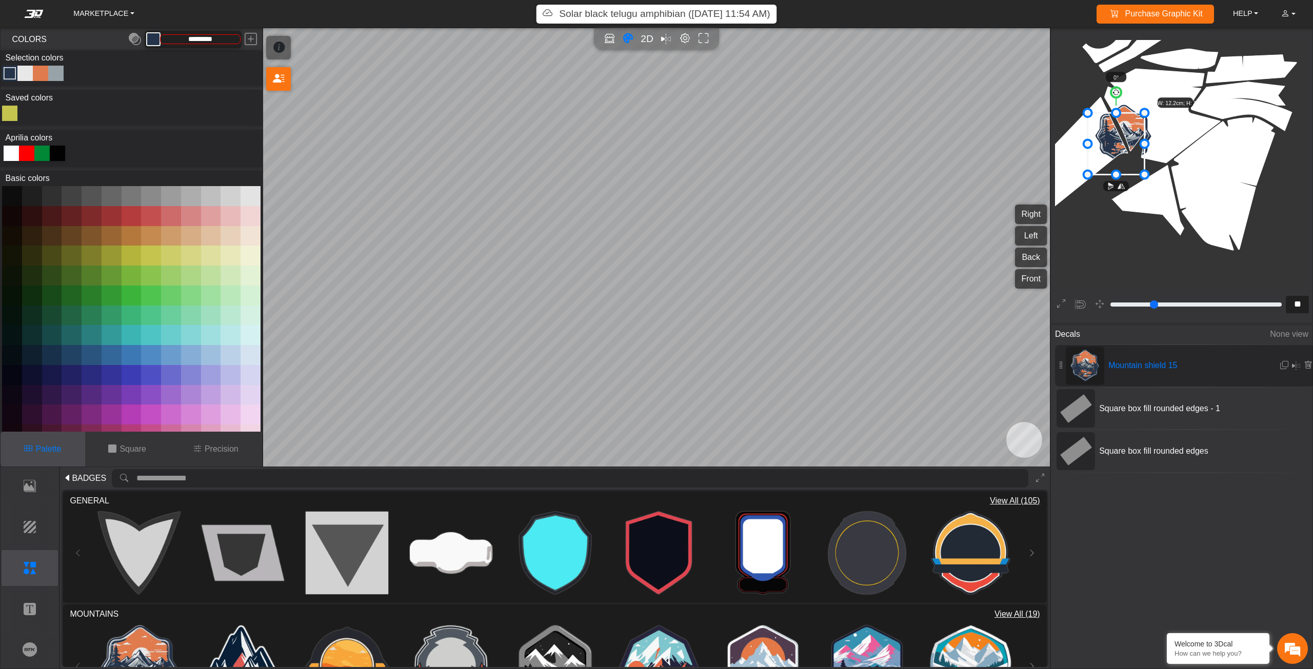
click at [1109, 135] on icon at bounding box center [1116, 144] width 57 height 62
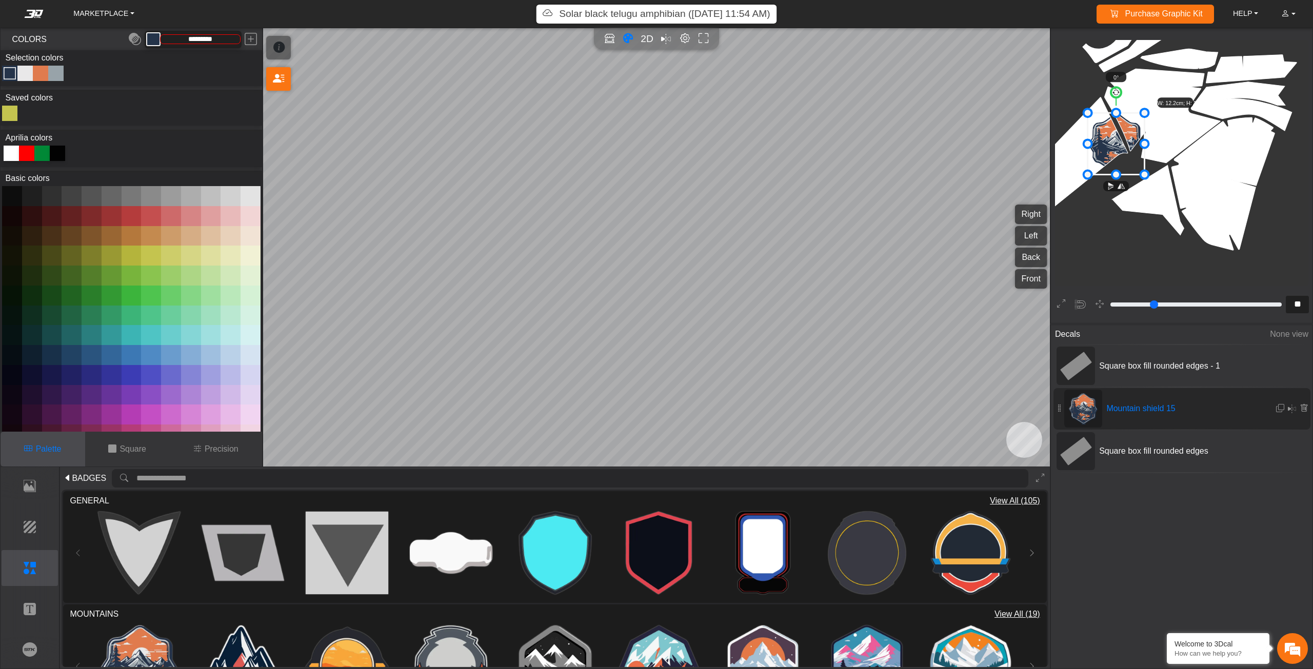
drag, startPoint x: 1080, startPoint y: 367, endPoint x: 1077, endPoint y: 415, distance: 47.8
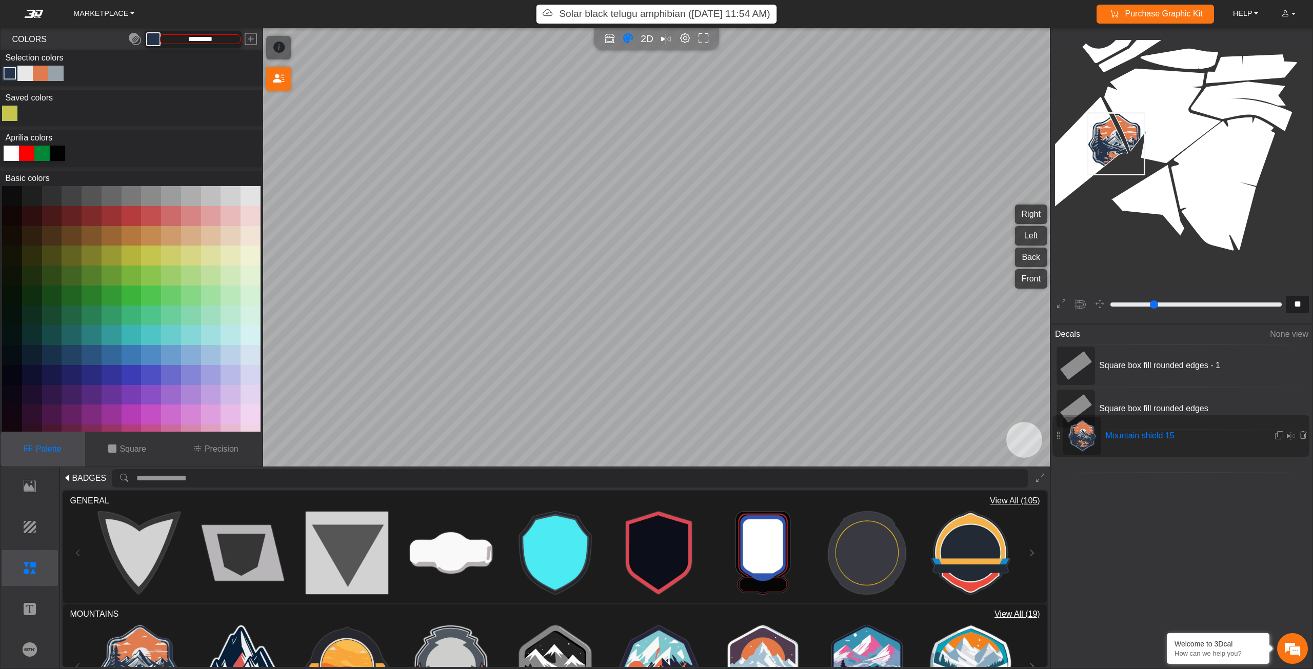
drag, startPoint x: 1109, startPoint y: 404, endPoint x: 1104, endPoint y: 449, distance: 44.9
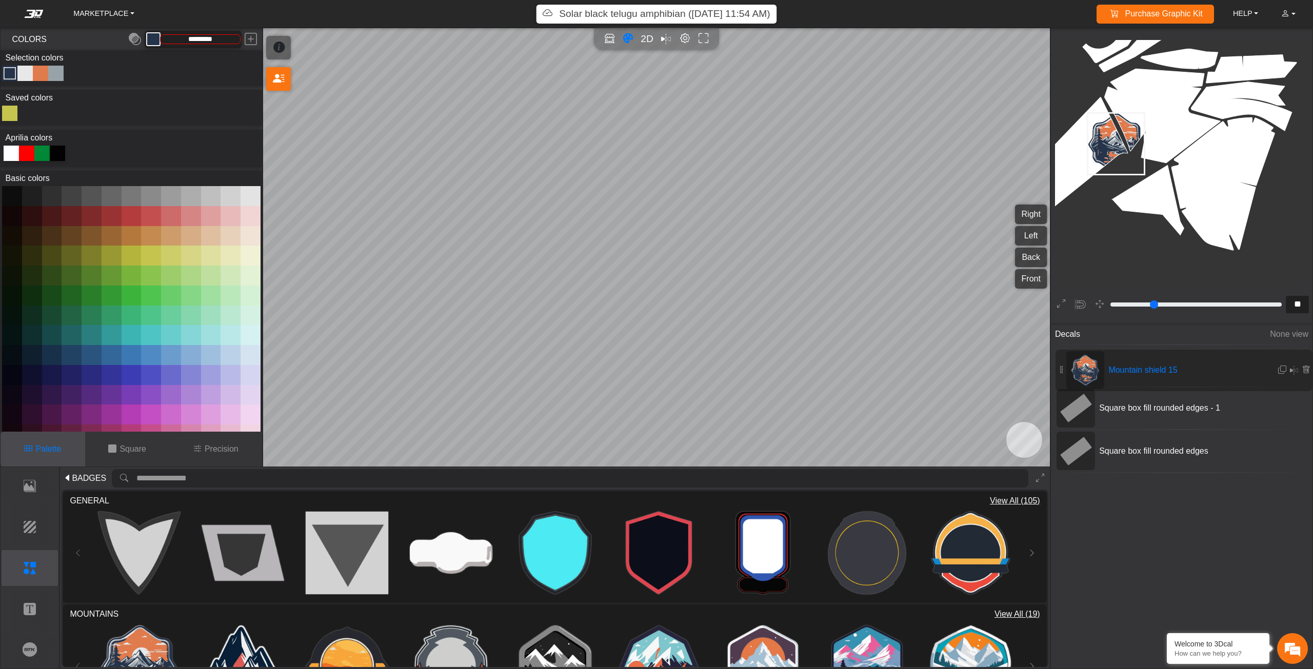
drag, startPoint x: 1142, startPoint y: 457, endPoint x: 1142, endPoint y: 372, distance: 84.6
drag, startPoint x: 1110, startPoint y: 137, endPoint x: 1204, endPoint y: 185, distance: 105.8
click at [1204, 185] on icon at bounding box center [1211, 192] width 57 height 62
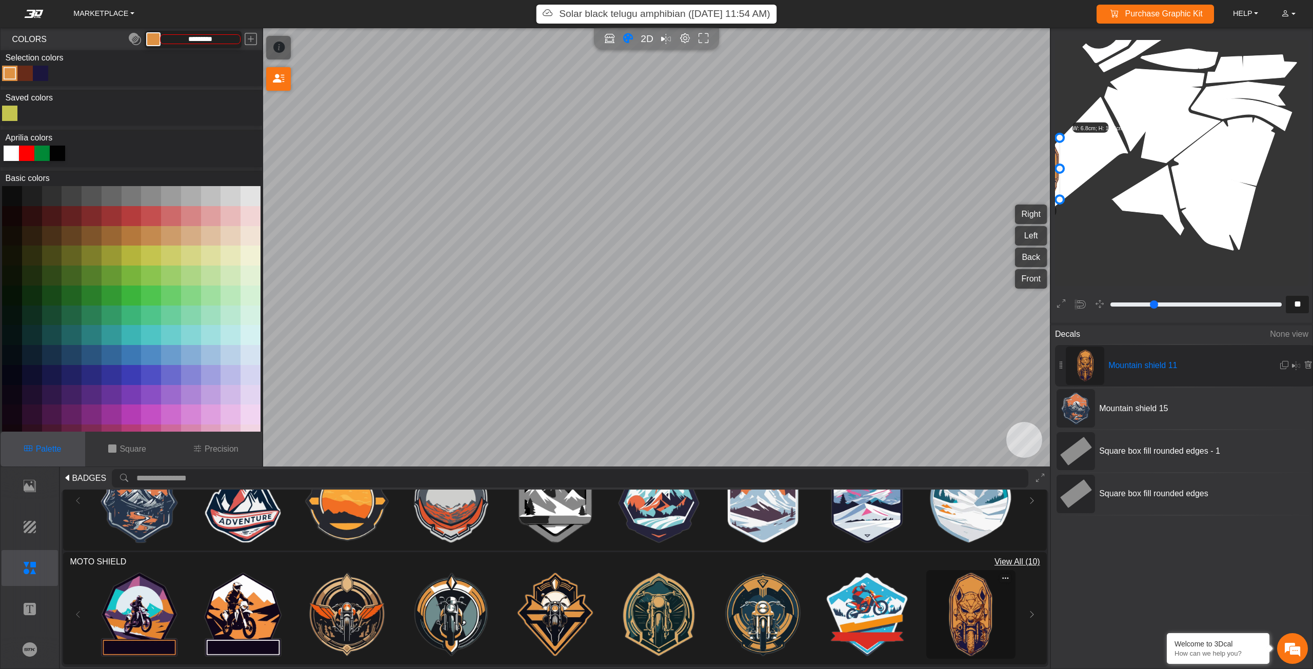
scroll to position [1610, 1329]
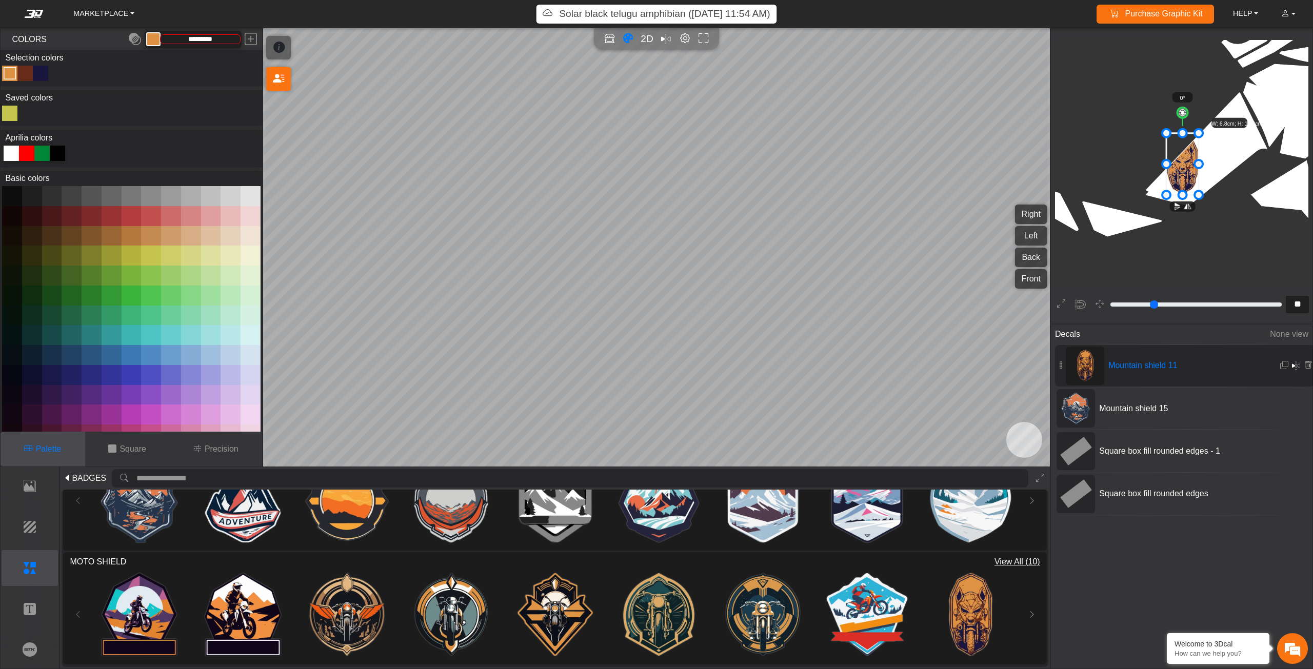
click at [1292, 368] on em at bounding box center [1296, 366] width 8 height 12
click at [34, 608] on p "Text" at bounding box center [30, 609] width 56 height 12
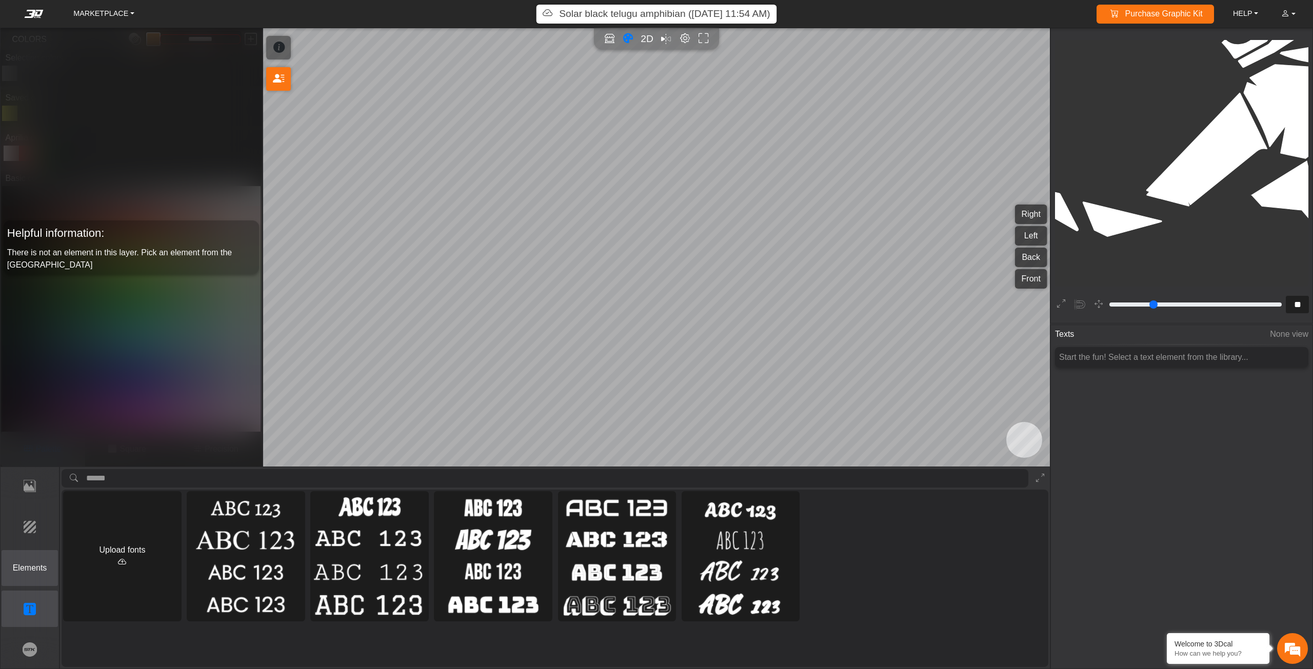
click at [33, 559] on button "Elements" at bounding box center [30, 568] width 57 height 36
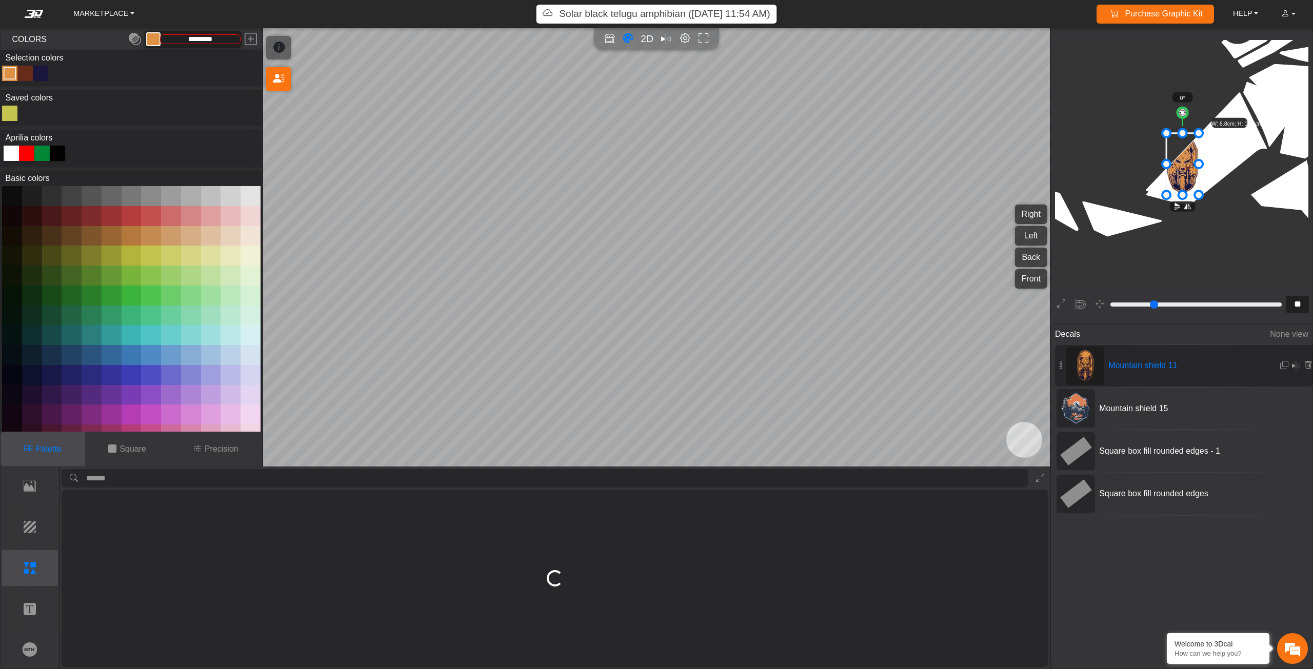
scroll to position [1610, 1329]
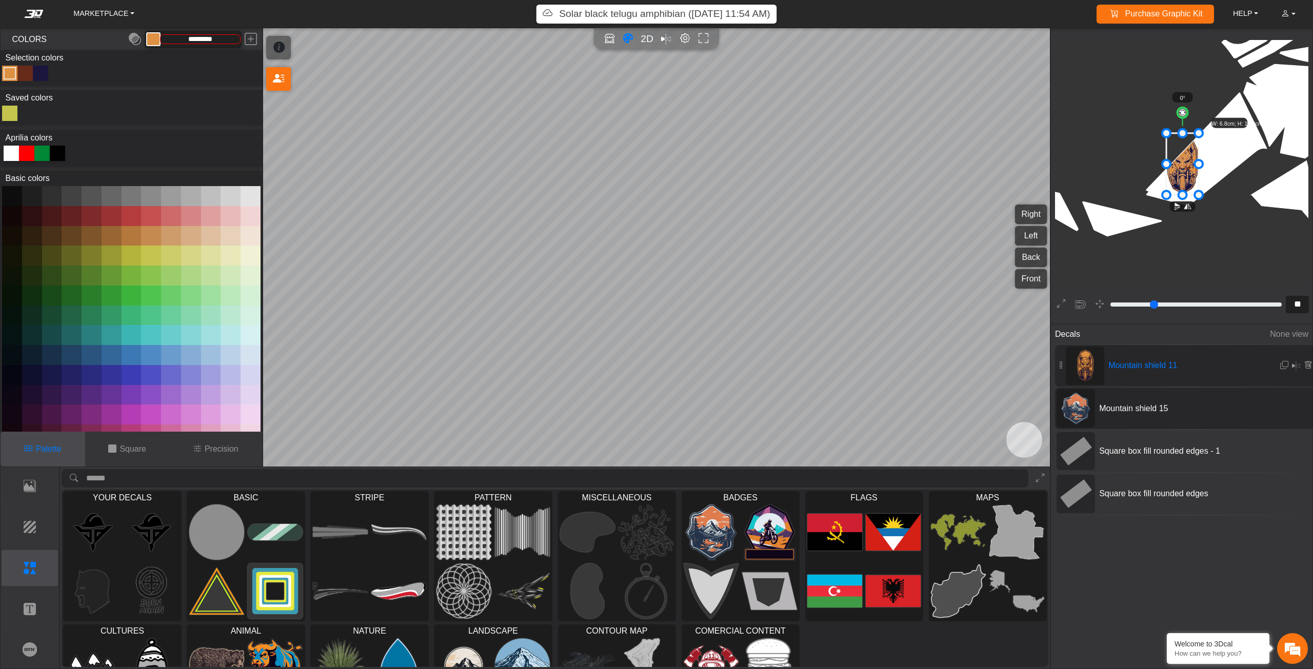
click at [1062, 404] on rect at bounding box center [1075, 409] width 29 height 32
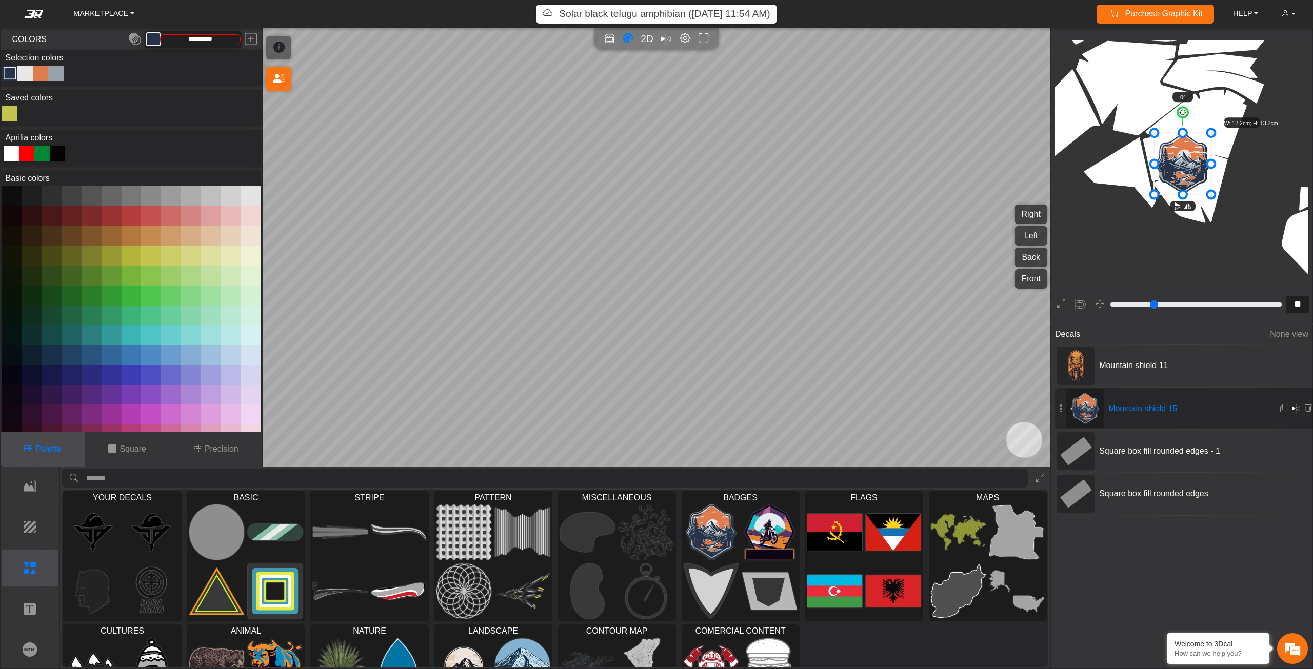
click at [1293, 408] on em at bounding box center [1296, 409] width 8 height 12
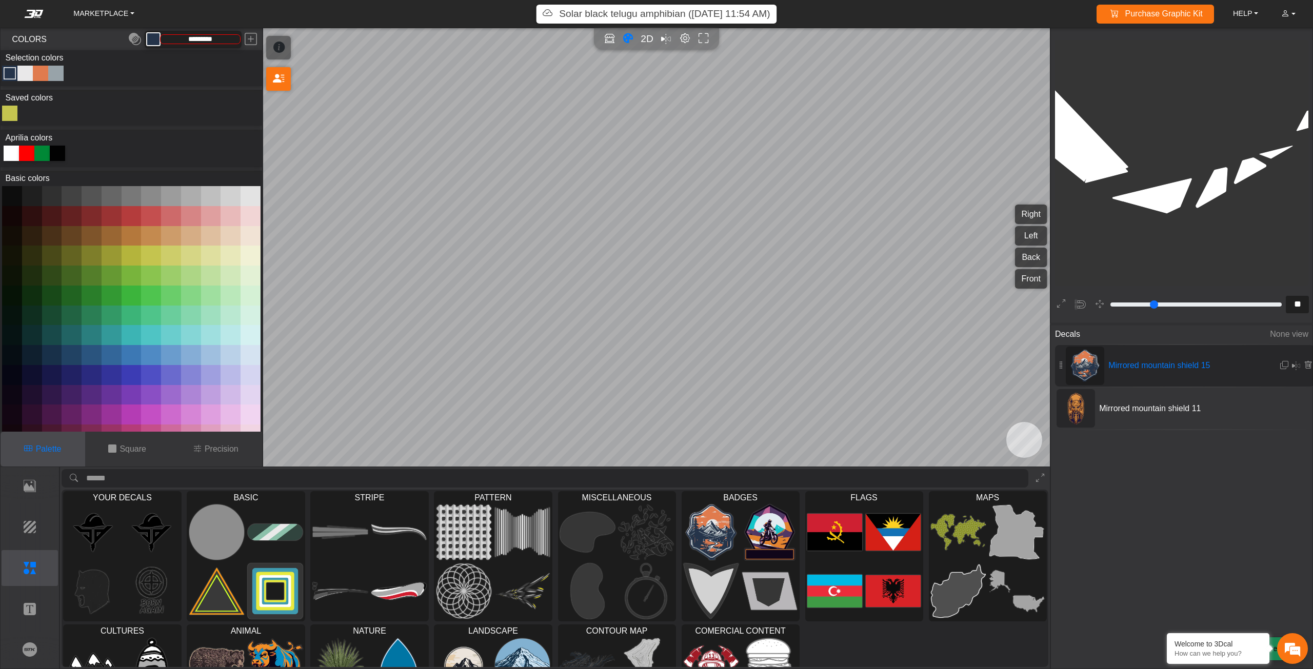
scroll to position [1635, 1240]
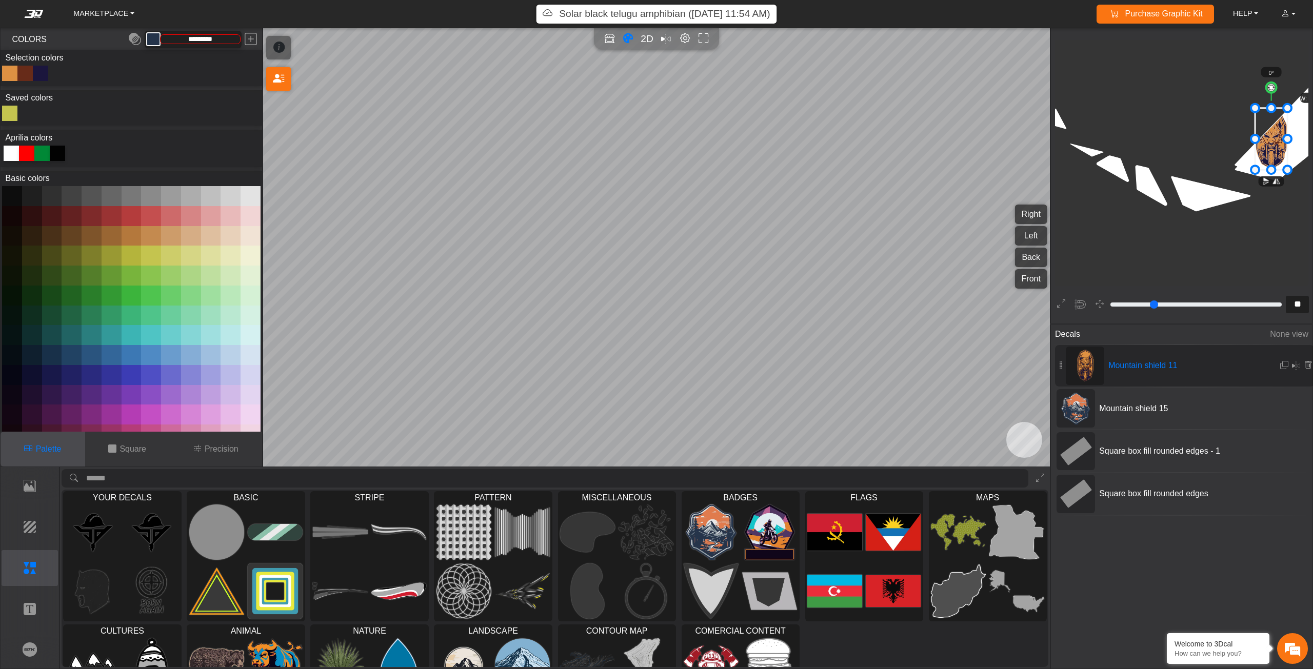
type input "*********"
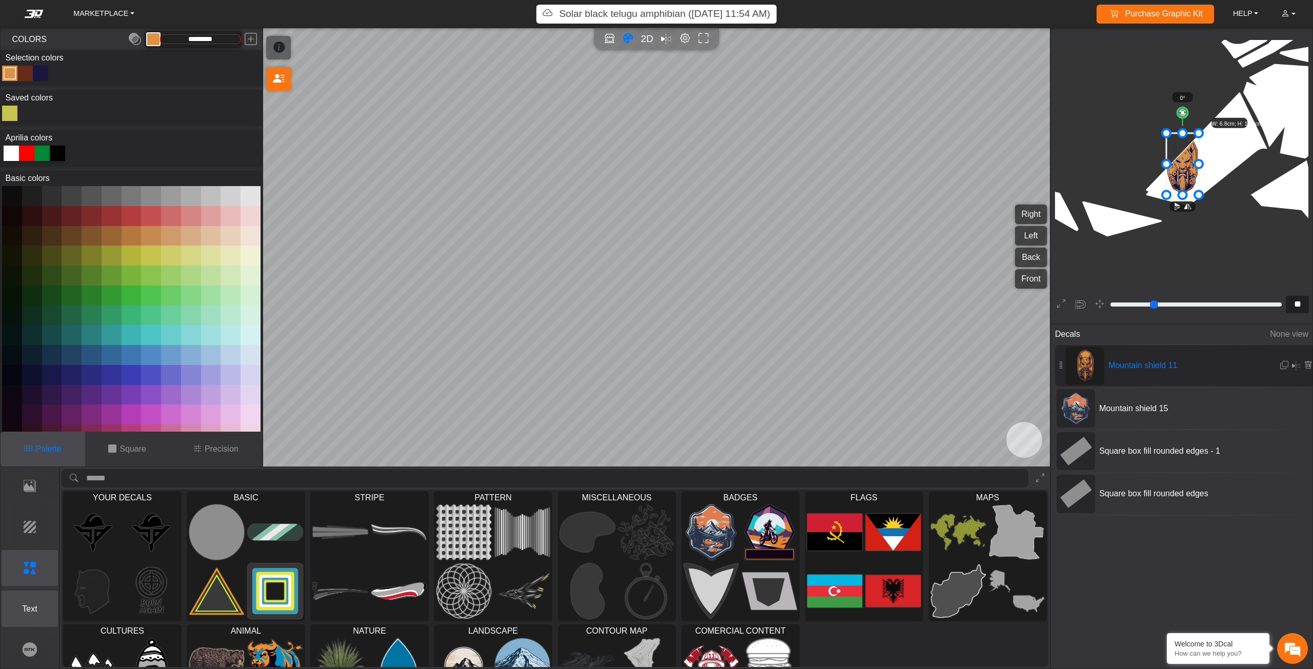
click at [32, 603] on p "Text" at bounding box center [30, 609] width 56 height 12
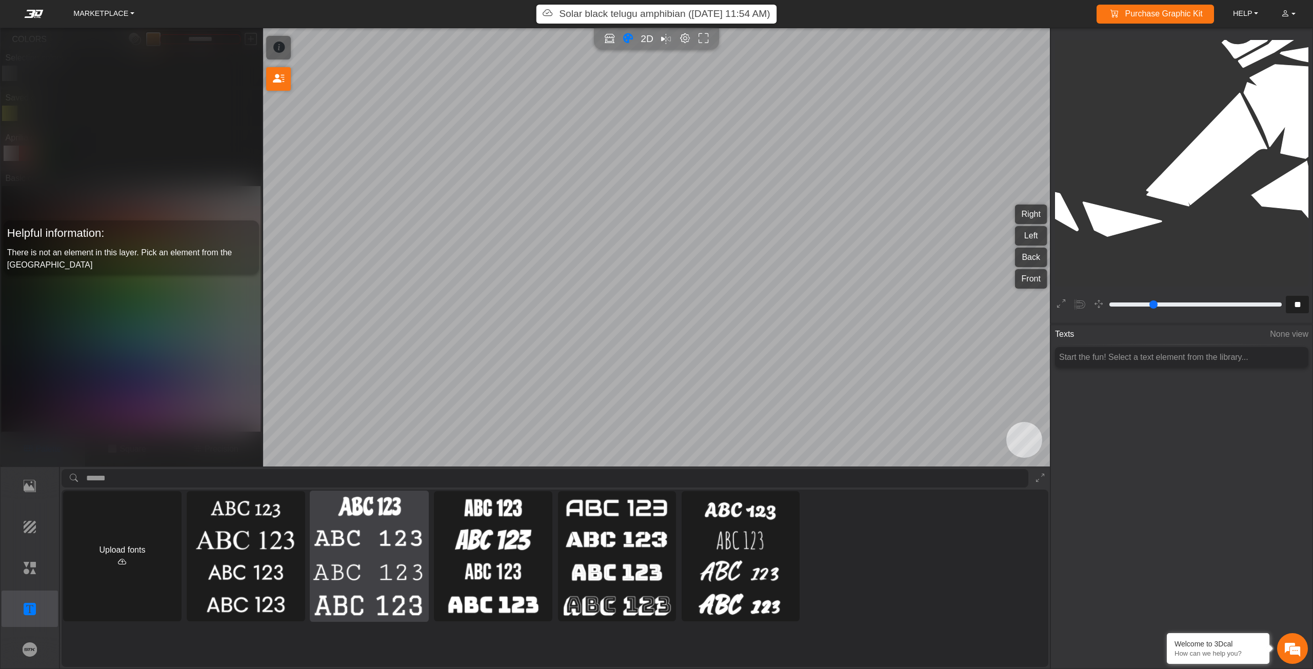
click at [358, 556] on div at bounding box center [369, 556] width 118 height 131
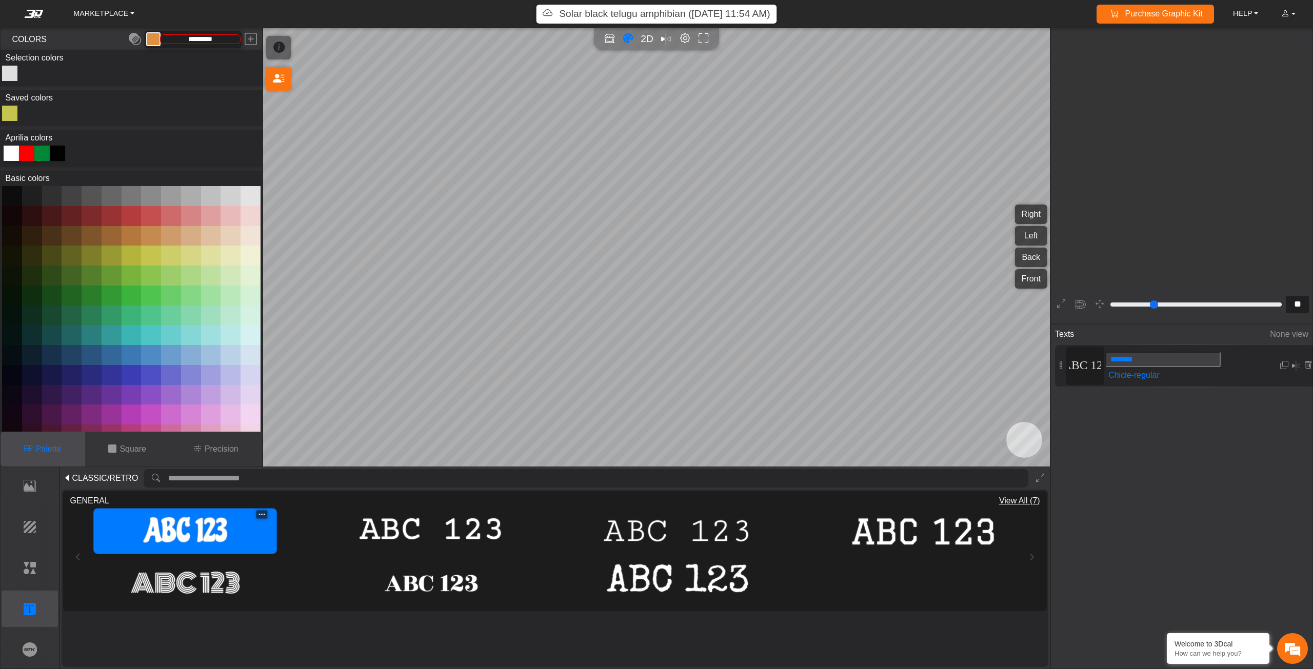
type input "**"
type input "*******"
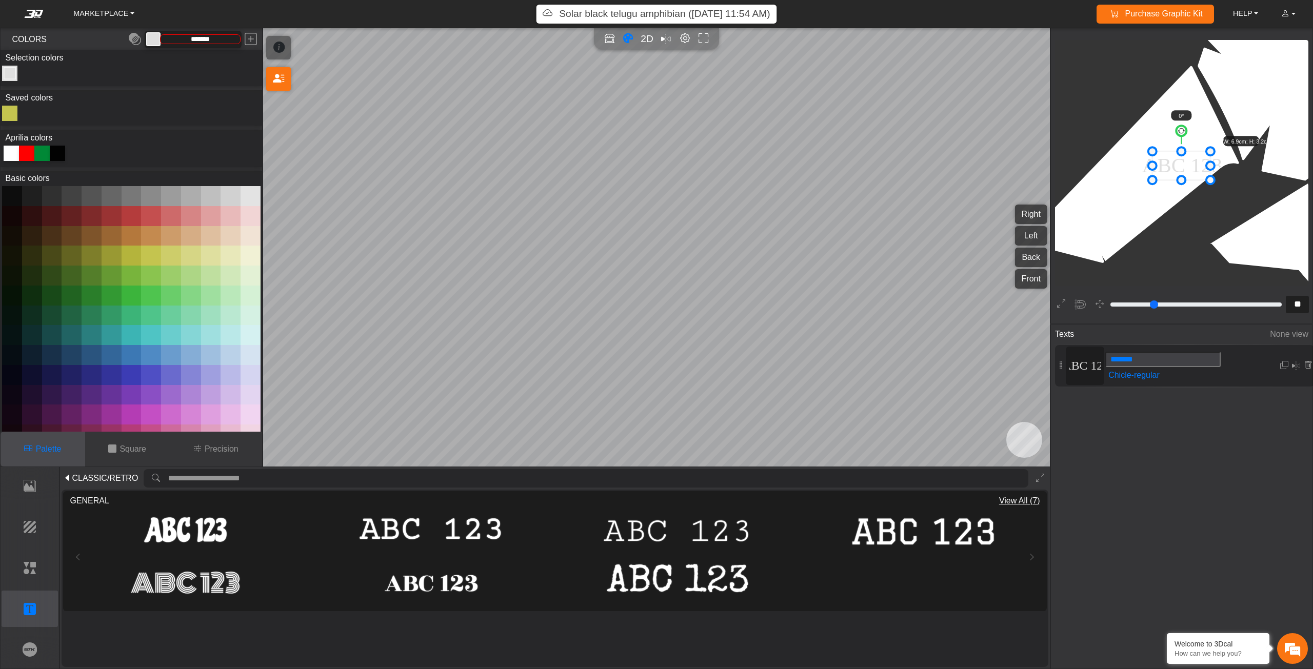
click at [1178, 160] on icon at bounding box center [1182, 165] width 58 height 29
type input "****"
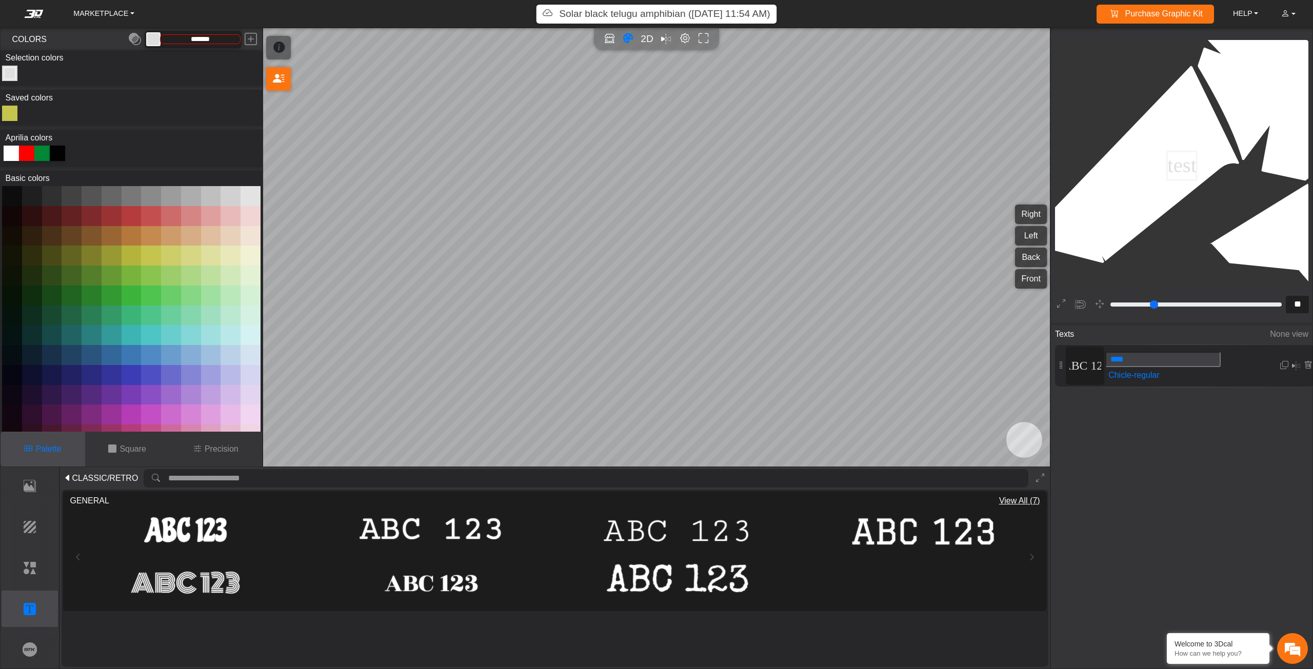
scroll to position [0, 0]
drag, startPoint x: 1178, startPoint y: 134, endPoint x: 1162, endPoint y: 137, distance: 16.2
click at [1162, 137] on circle at bounding box center [1162, 137] width 14 height 14
drag, startPoint x: 1161, startPoint y: 162, endPoint x: 1131, endPoint y: 160, distance: 30.3
click at [1114, 361] on input "****" at bounding box center [1162, 359] width 115 height 15
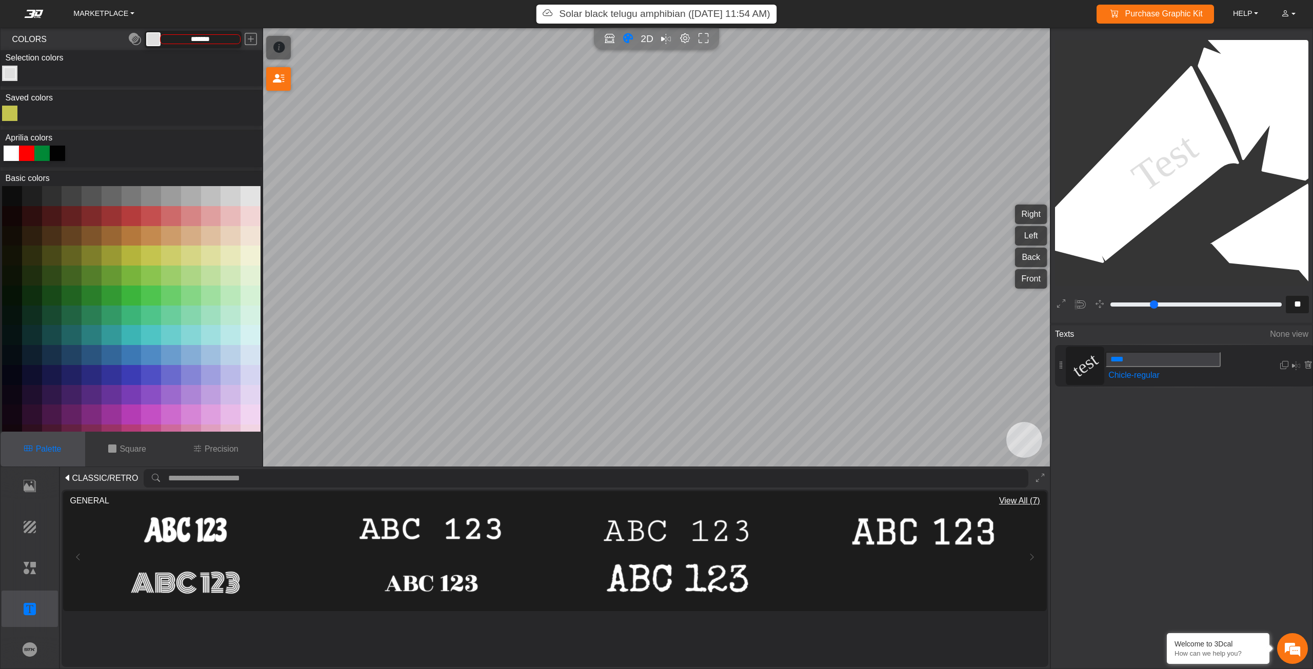
type input "****"
click at [1294, 366] on em at bounding box center [1296, 366] width 8 height 12
type input "**"
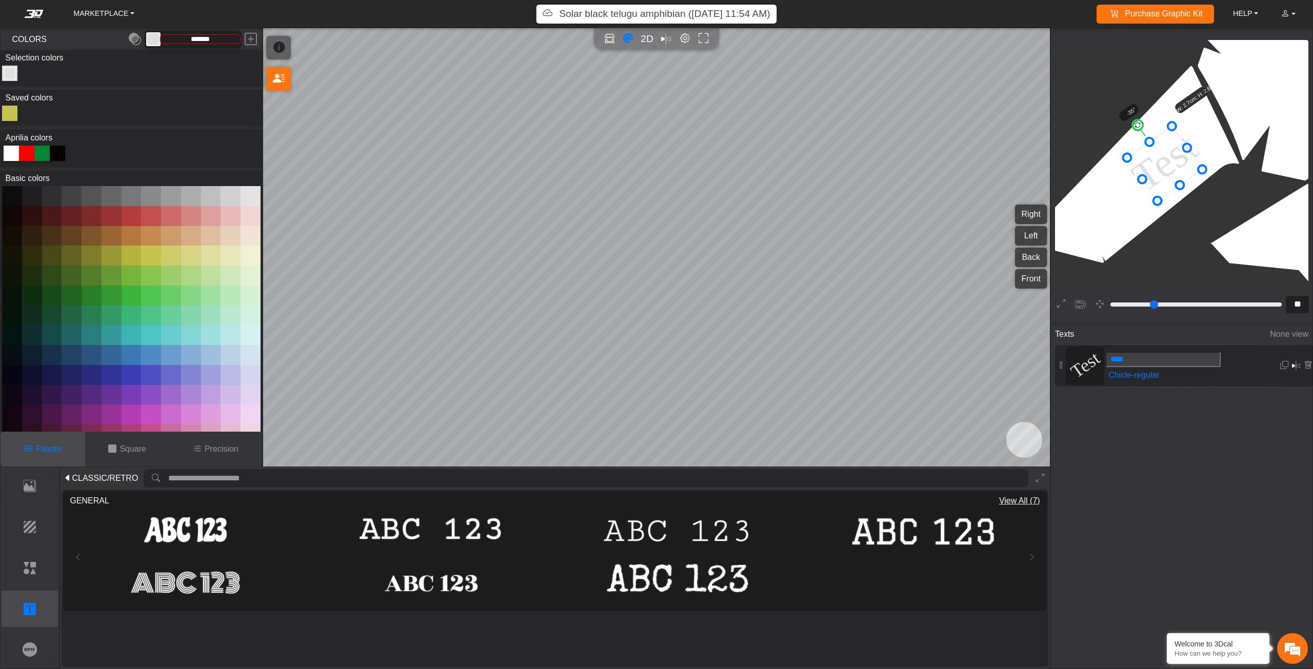
scroll to position [2443, 2110]
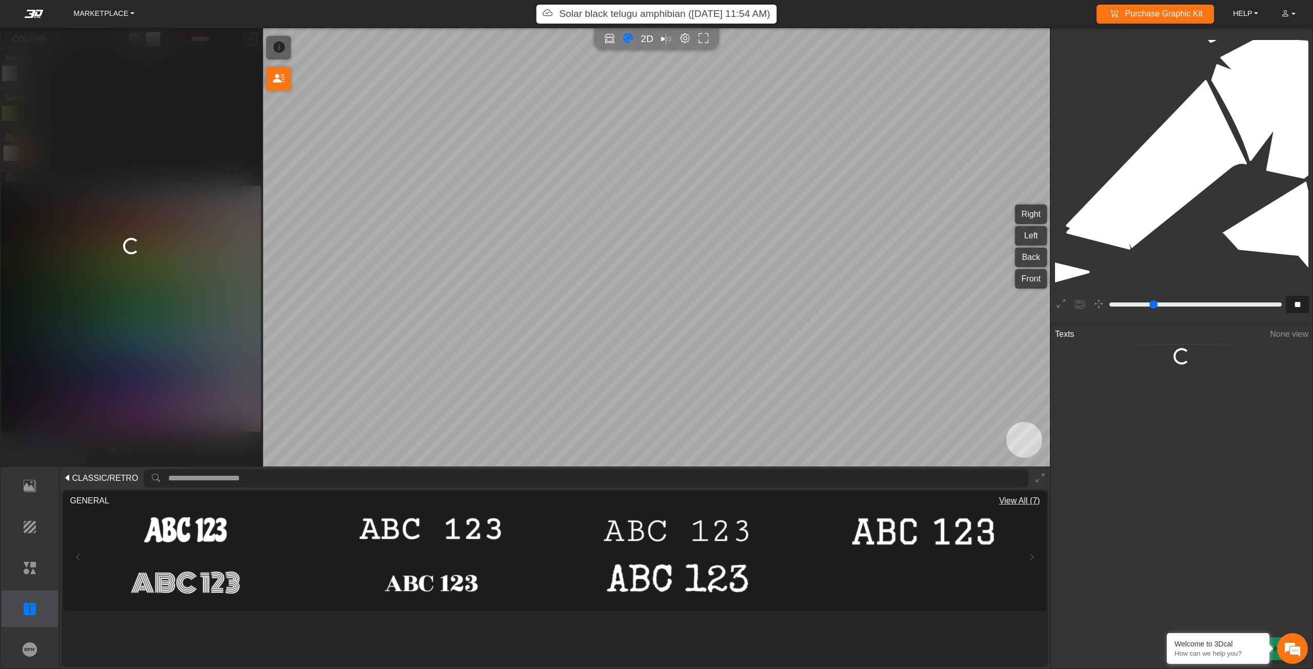
type input "**"
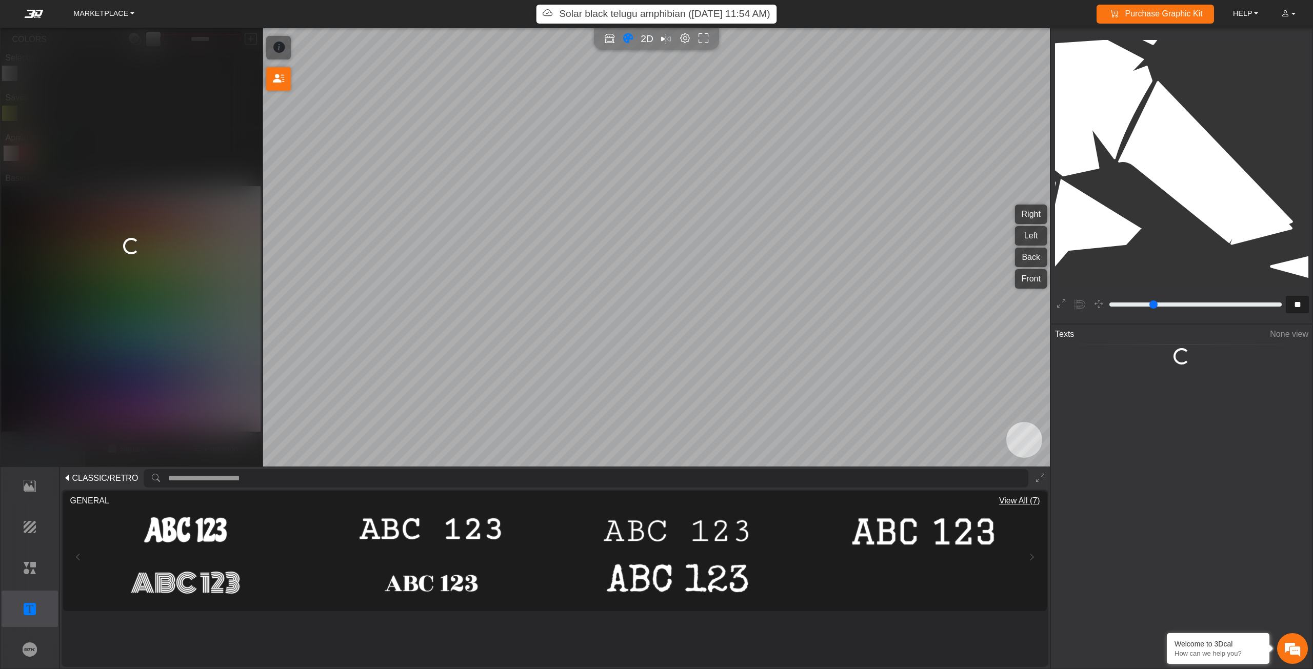
scroll to position [2356, 2034]
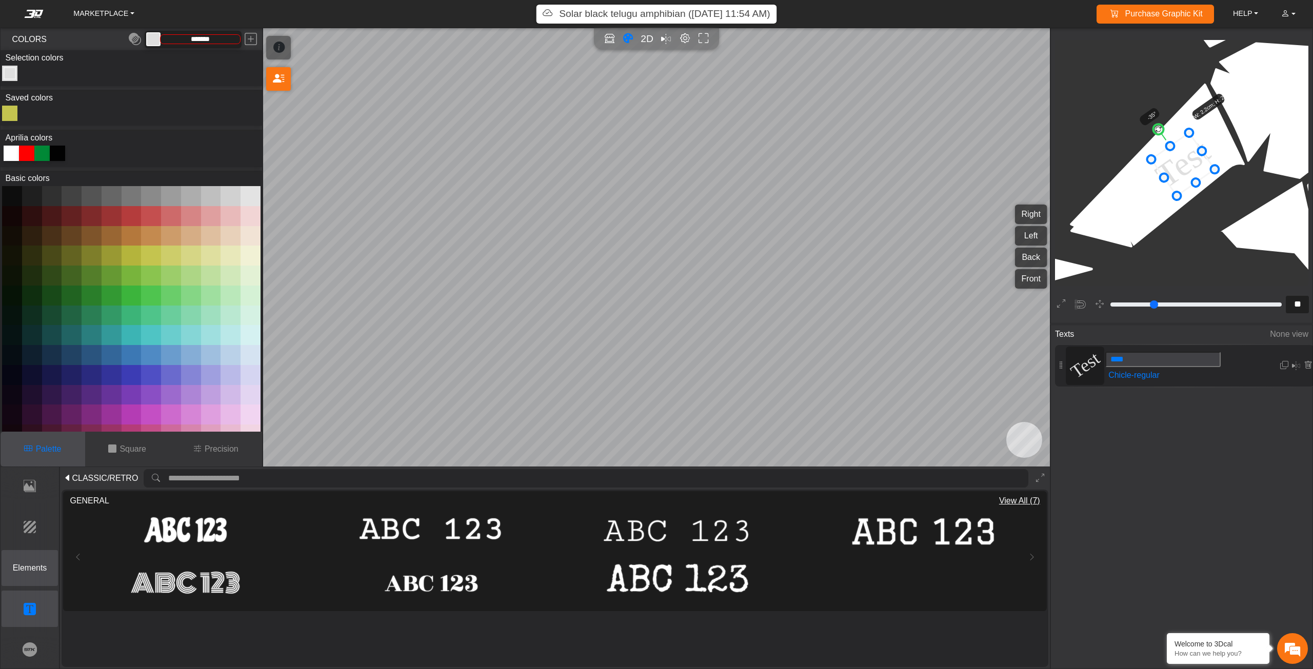
click at [29, 569] on p "Elements" at bounding box center [30, 568] width 56 height 12
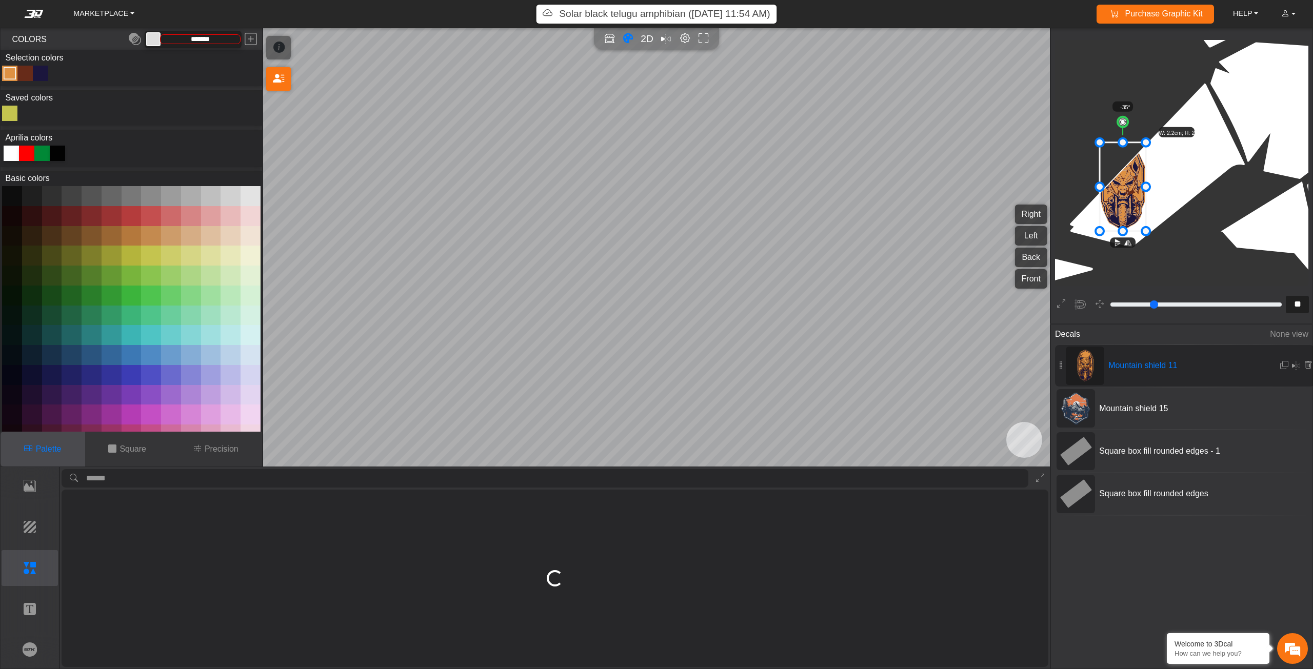
type input "**"
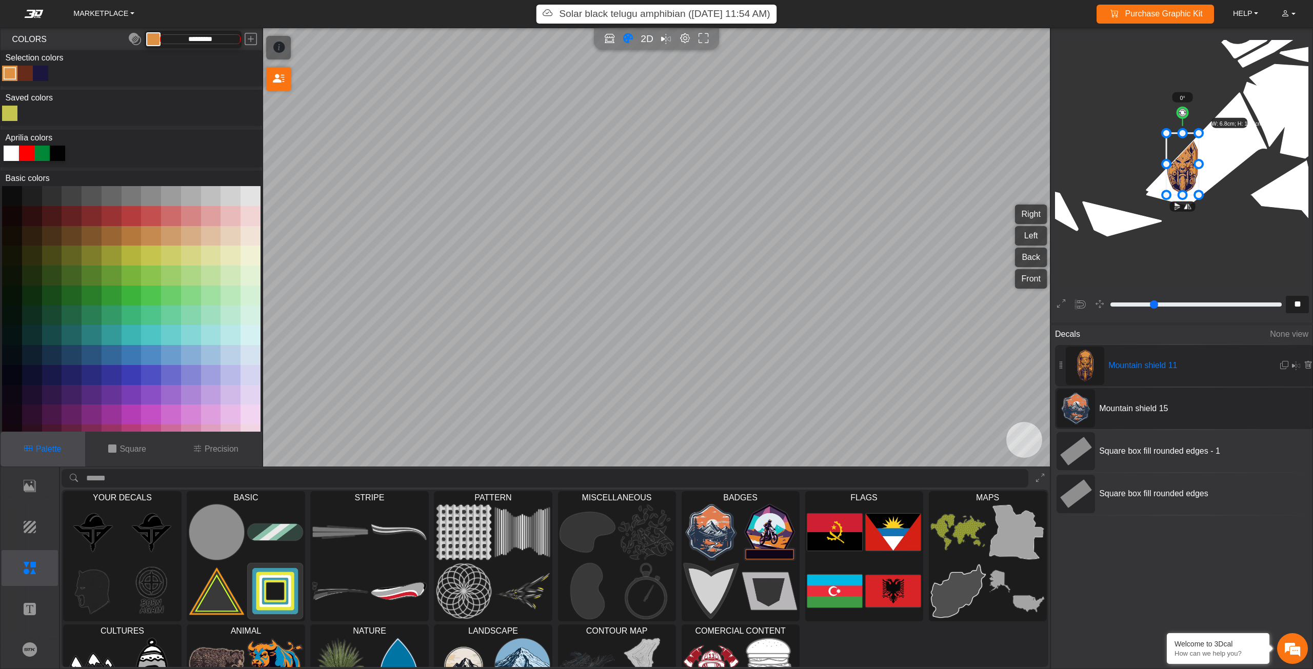
click at [1074, 412] on icon at bounding box center [1075, 409] width 29 height 32
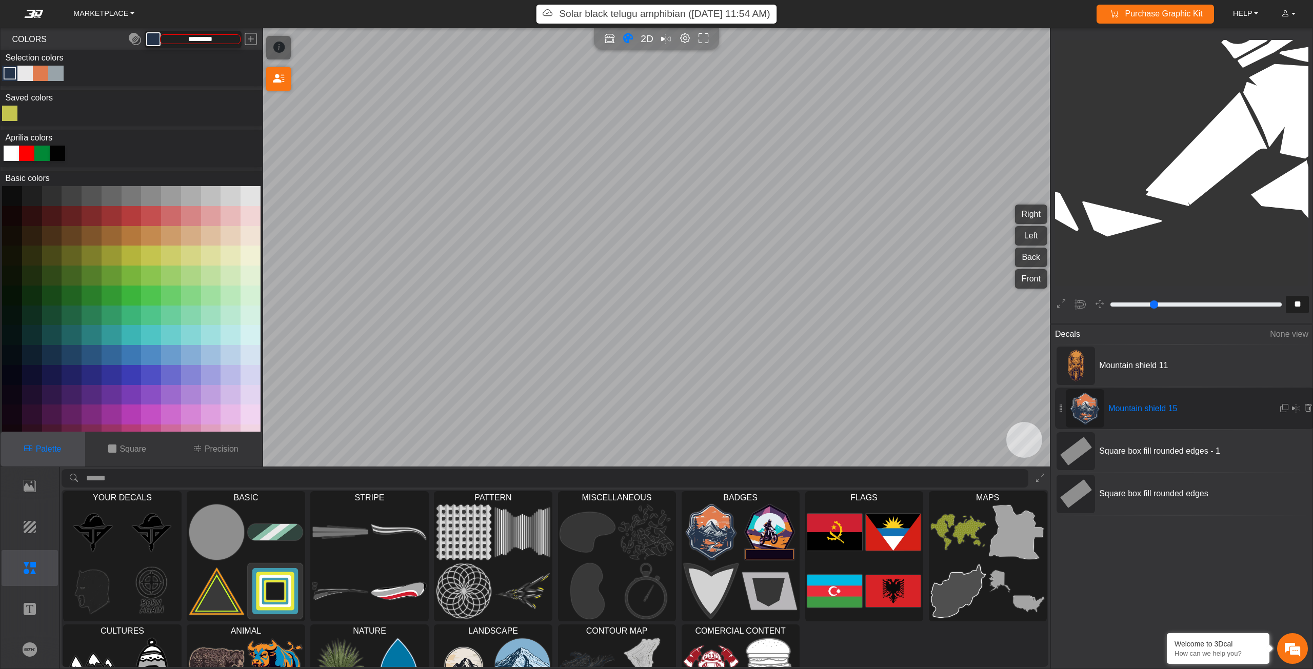
type input "*********"
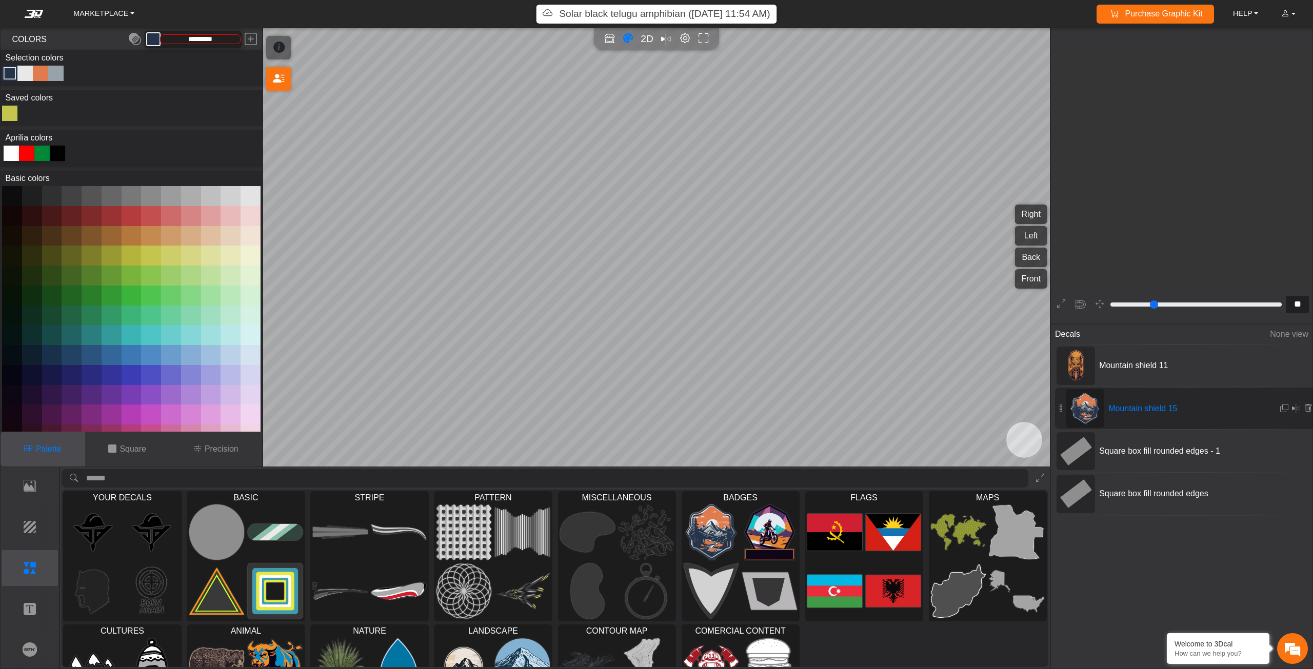
scroll to position [1633, 1496]
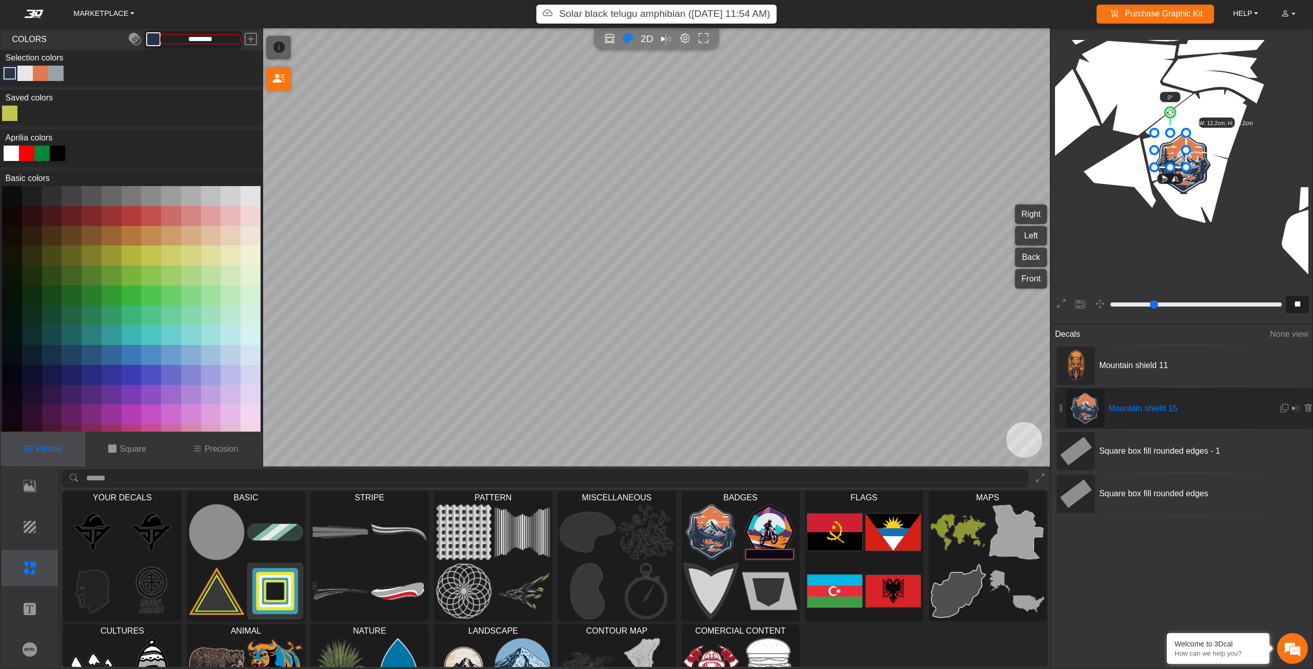
drag, startPoint x: 1209, startPoint y: 196, endPoint x: 1184, endPoint y: 168, distance: 37.8
drag, startPoint x: 1169, startPoint y: 153, endPoint x: 1185, endPoint y: 165, distance: 20.2
click at [1185, 165] on icon at bounding box center [1176, 154] width 32 height 34
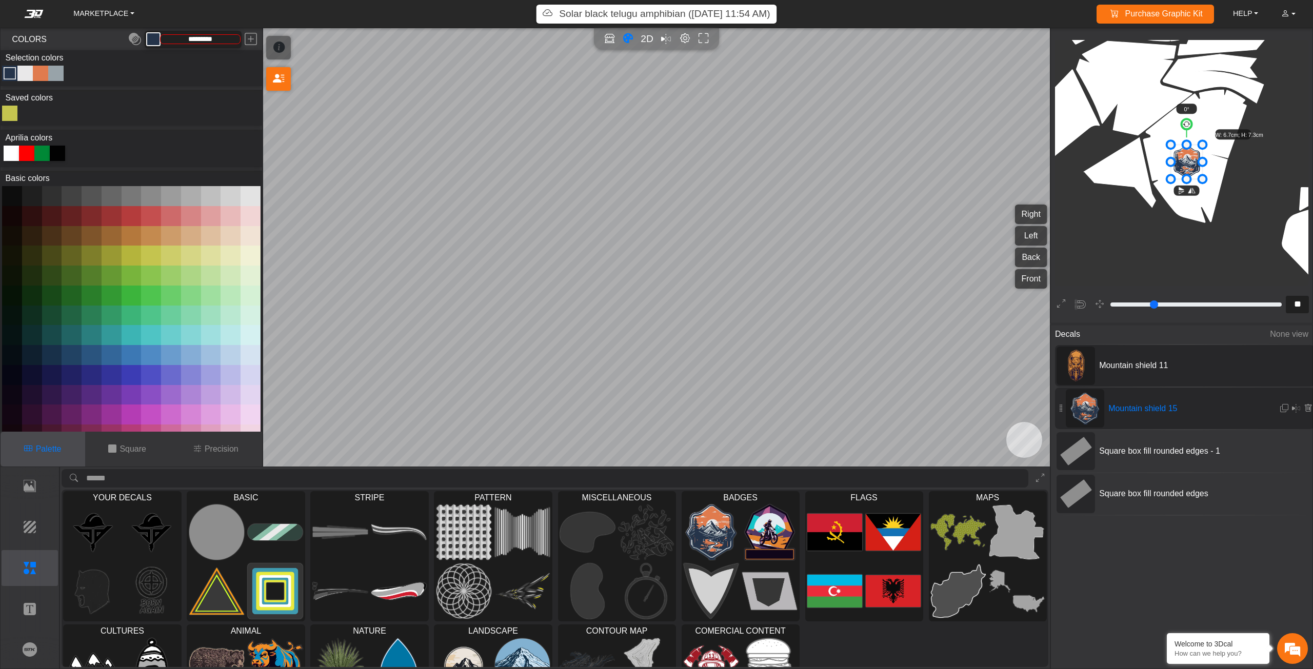
click at [1065, 363] on div at bounding box center [1076, 366] width 32 height 32
type input "*********"
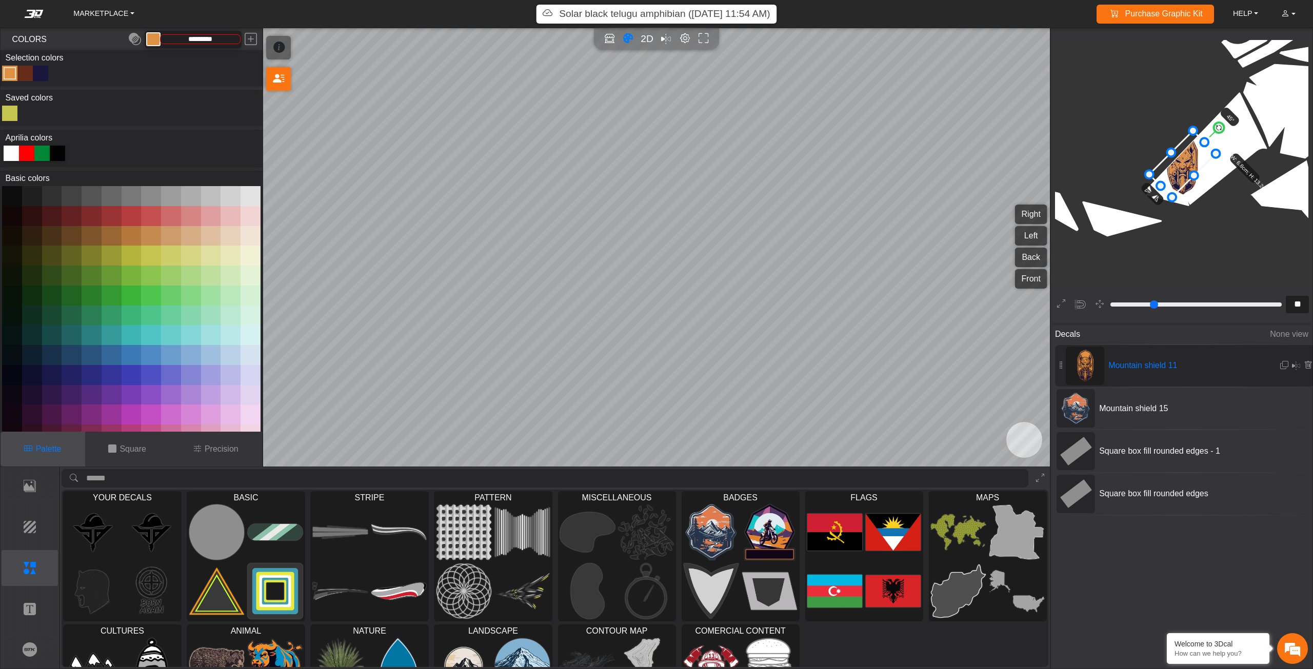
drag, startPoint x: 1186, startPoint y: 116, endPoint x: 1213, endPoint y: 134, distance: 32.9
click at [1213, 134] on g "45° W: 6.8cm; H: 13.2cm" at bounding box center [1212, 176] width 155 height 155
drag, startPoint x: 1195, startPoint y: 157, endPoint x: 1208, endPoint y: 163, distance: 14.0
click at [1208, 163] on icon at bounding box center [1196, 170] width 67 height 67
type input "**"
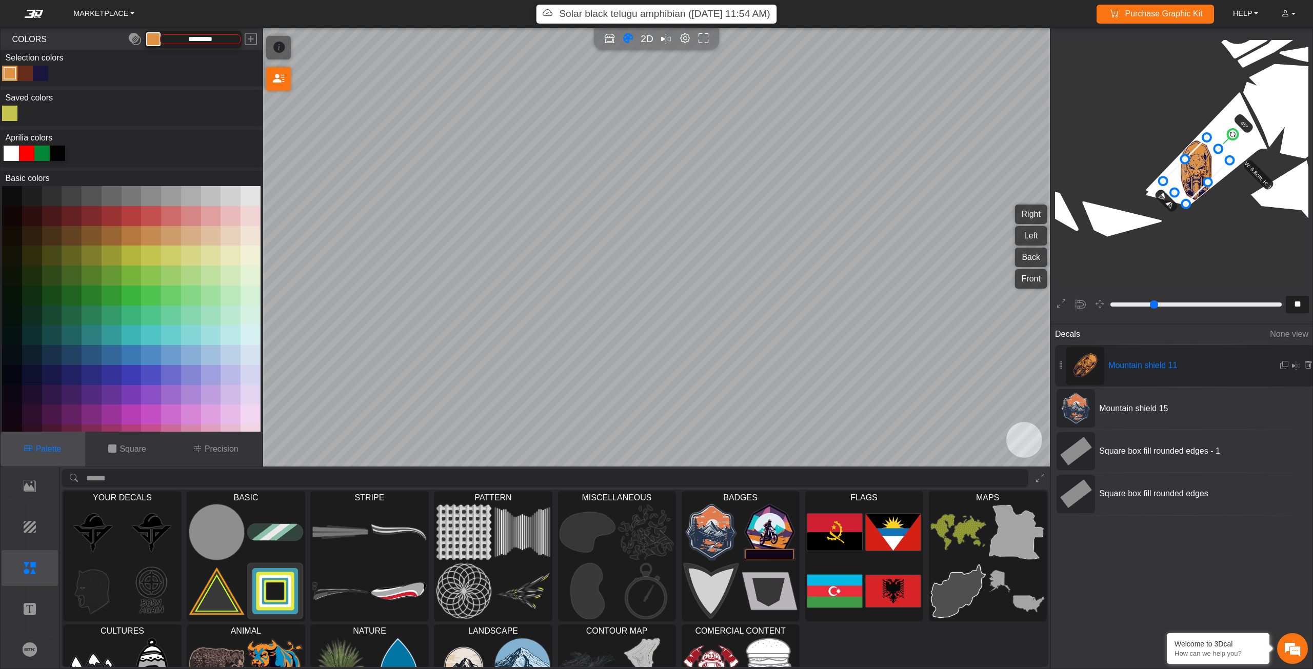
type input "**"
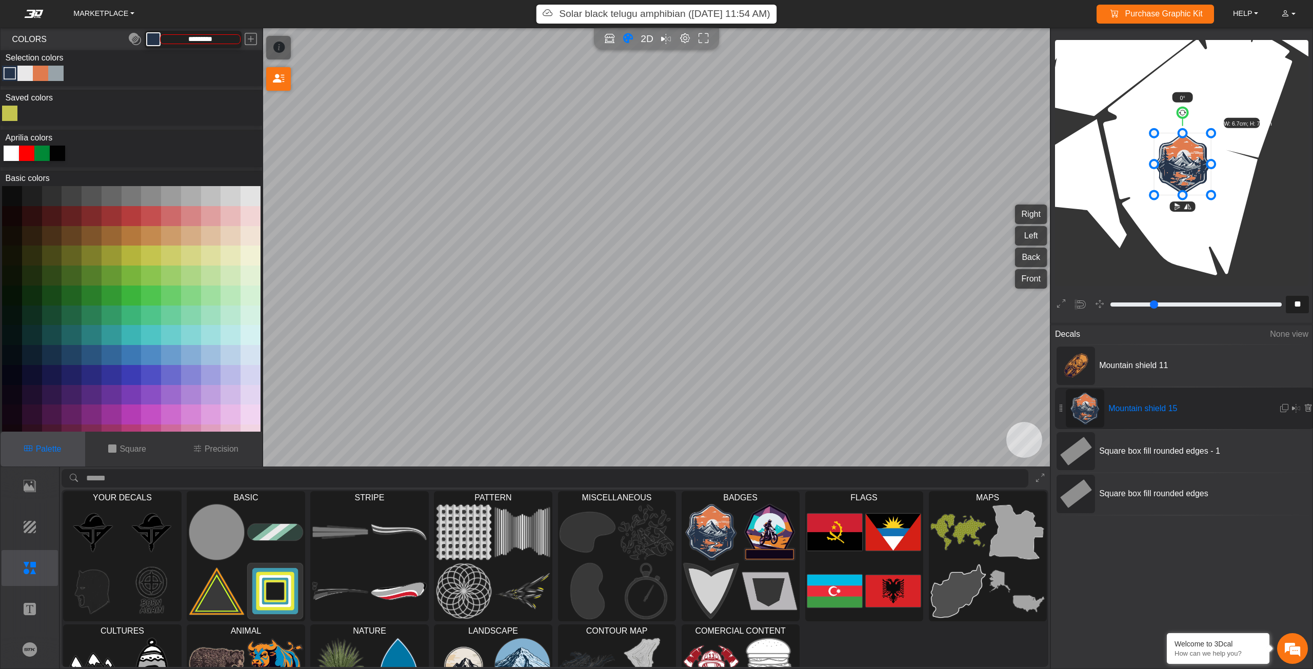
type input "**"
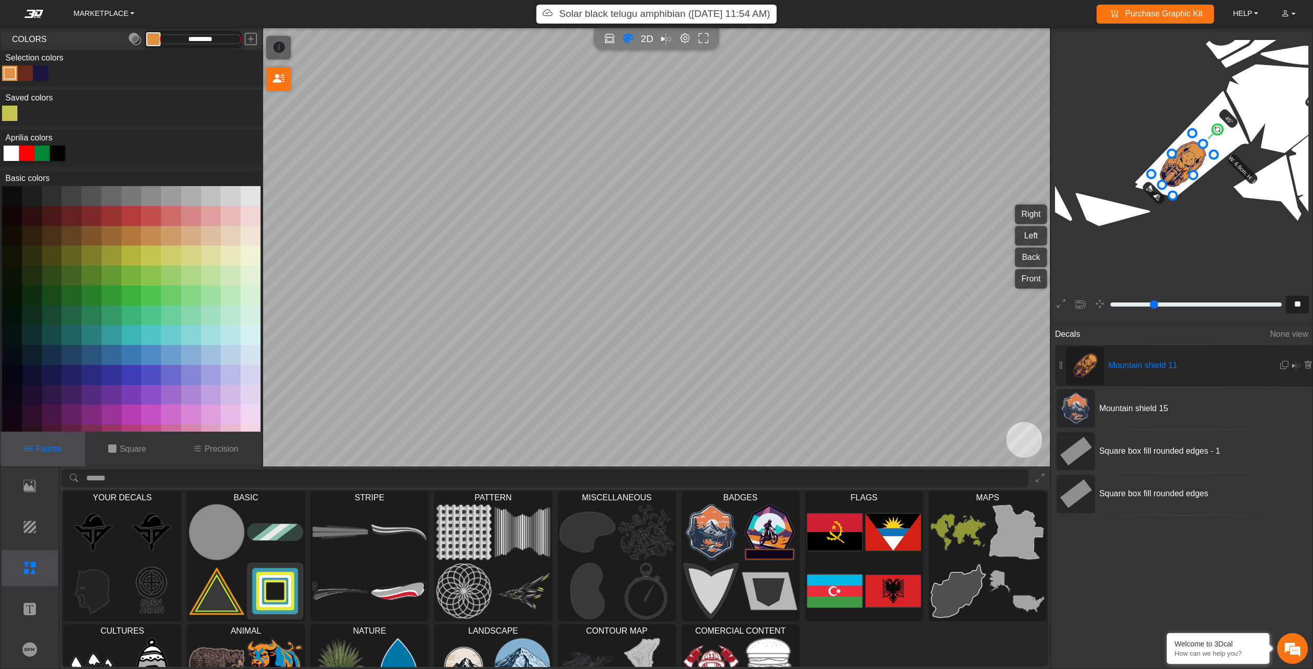
type input "**"
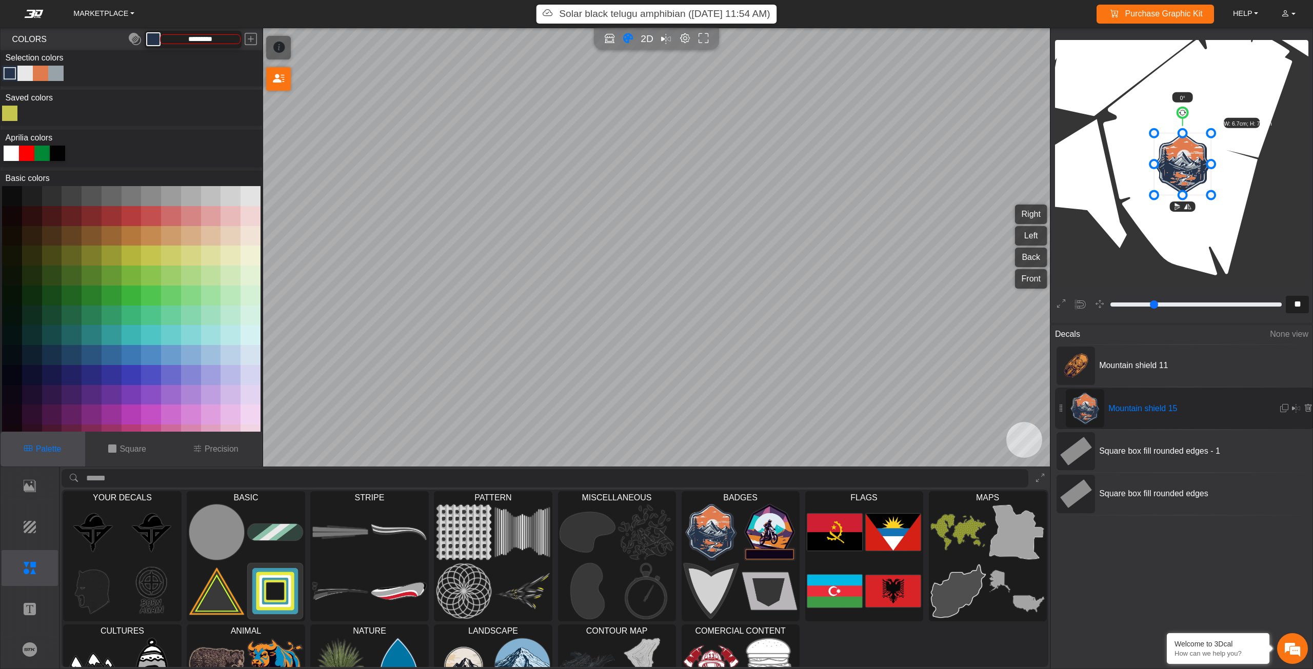
type input "**"
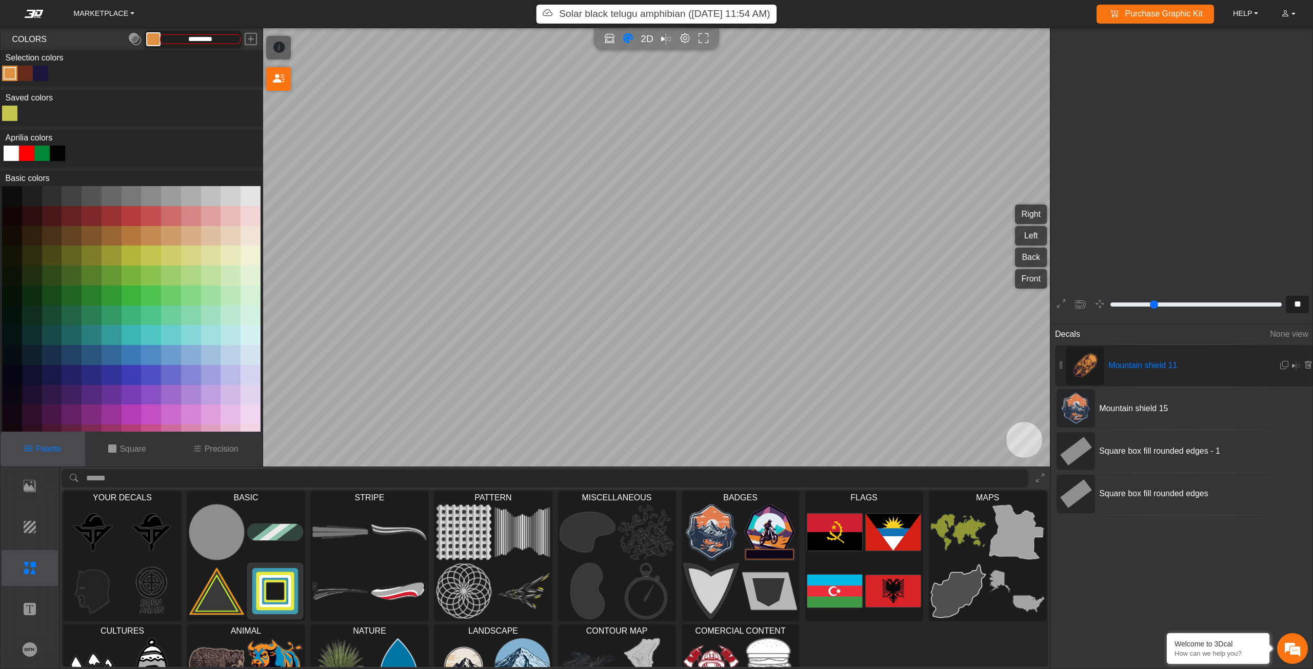
scroll to position [1507, 1250]
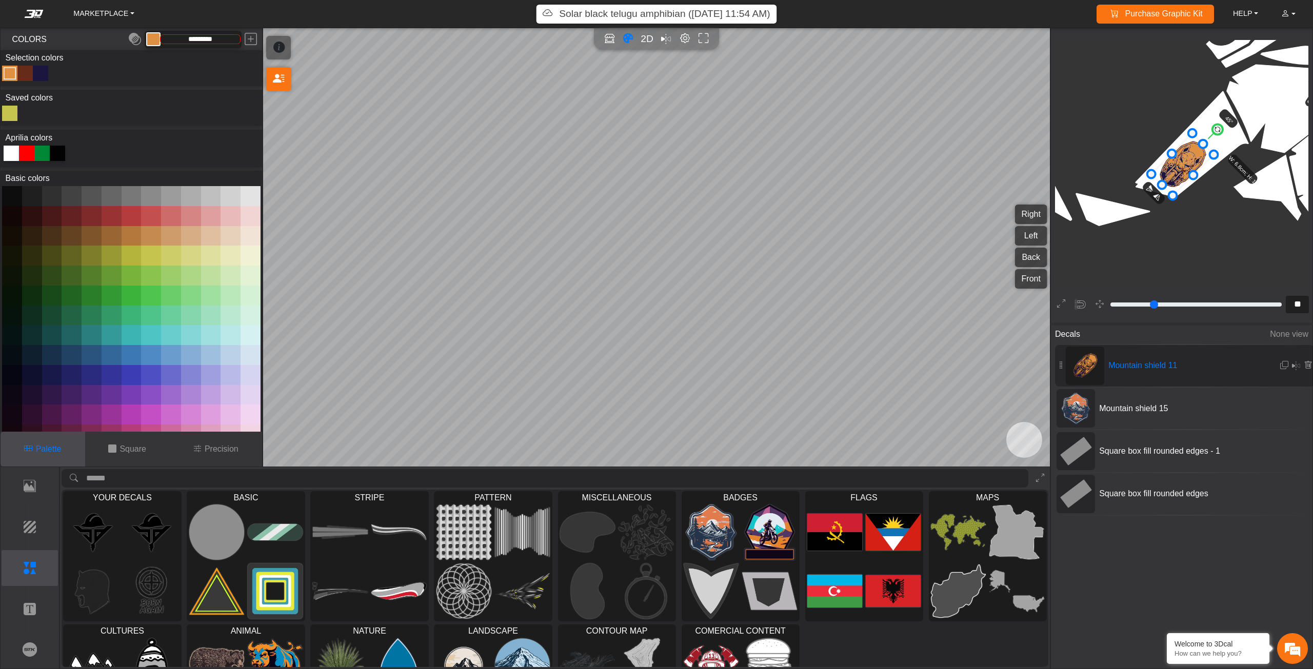
type input "**"
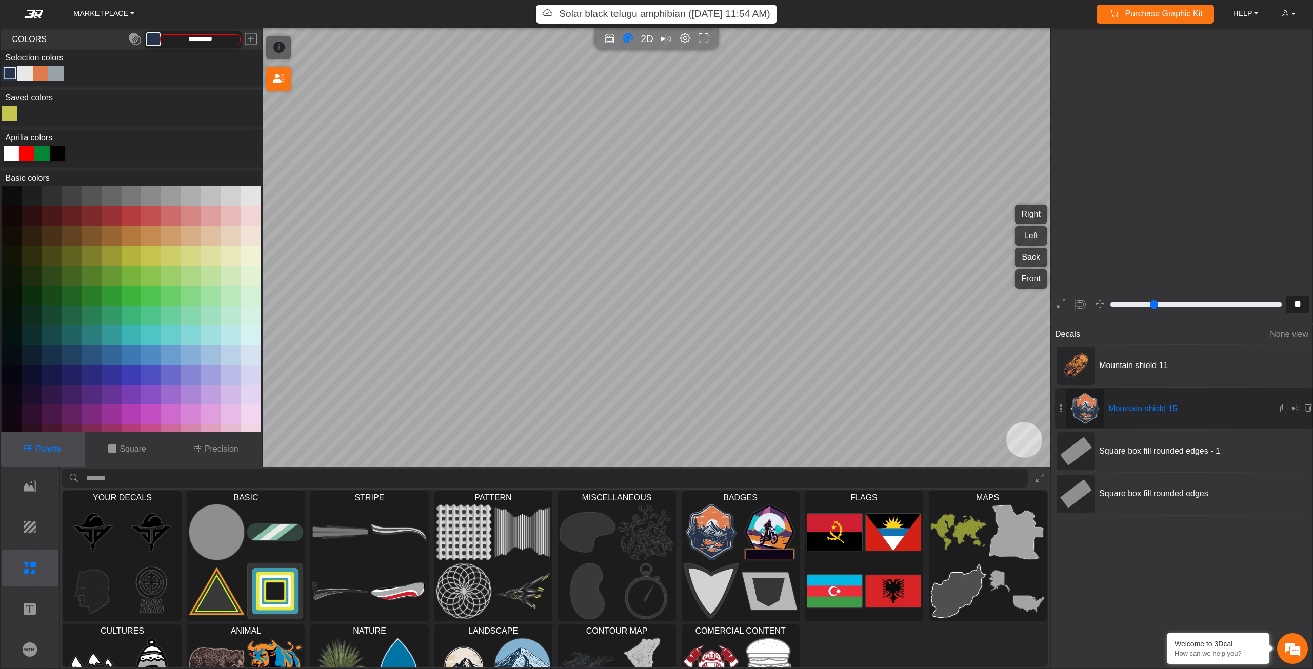
scroll to position [3075, 2839]
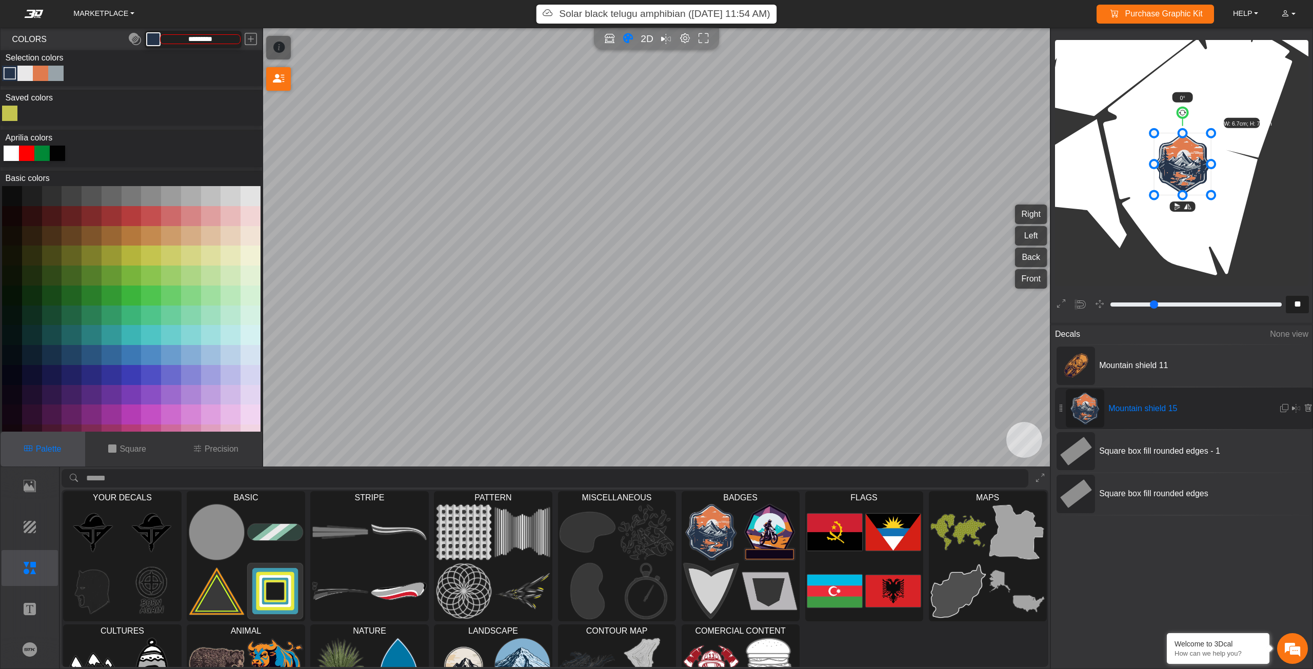
type input "**"
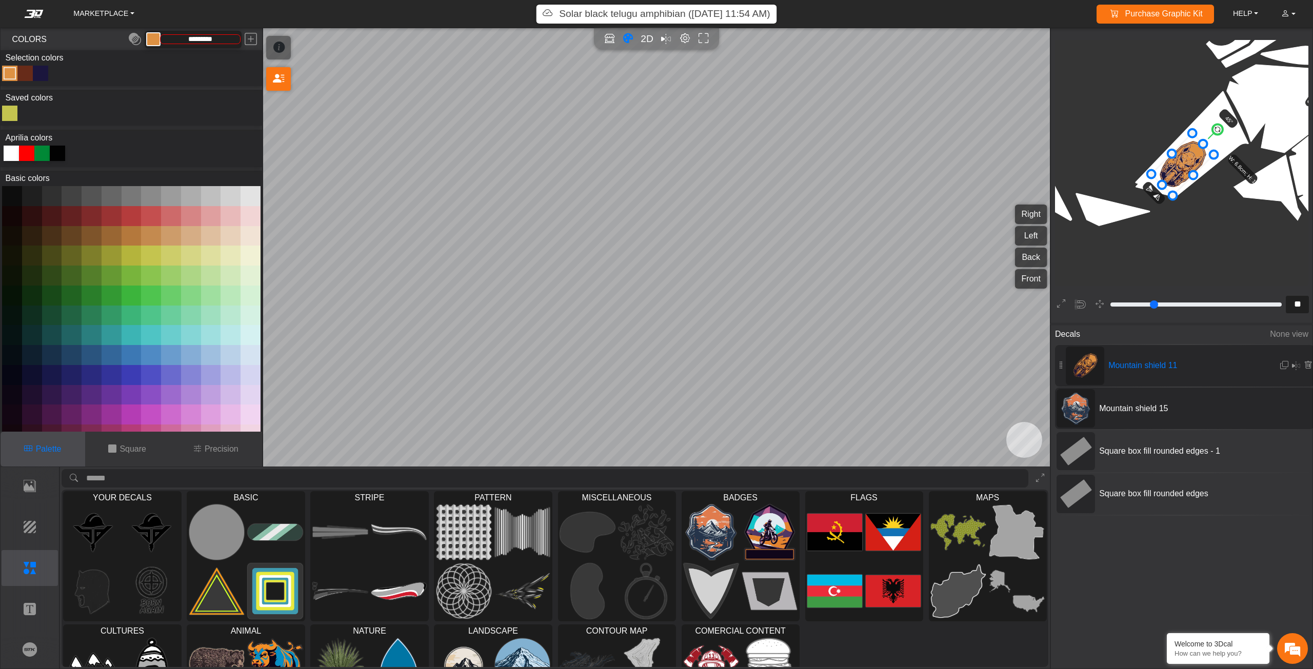
click at [1126, 406] on span "Mountain shield 15" at bounding box center [1172, 409] width 154 height 12
type input "**"
type input "*********"
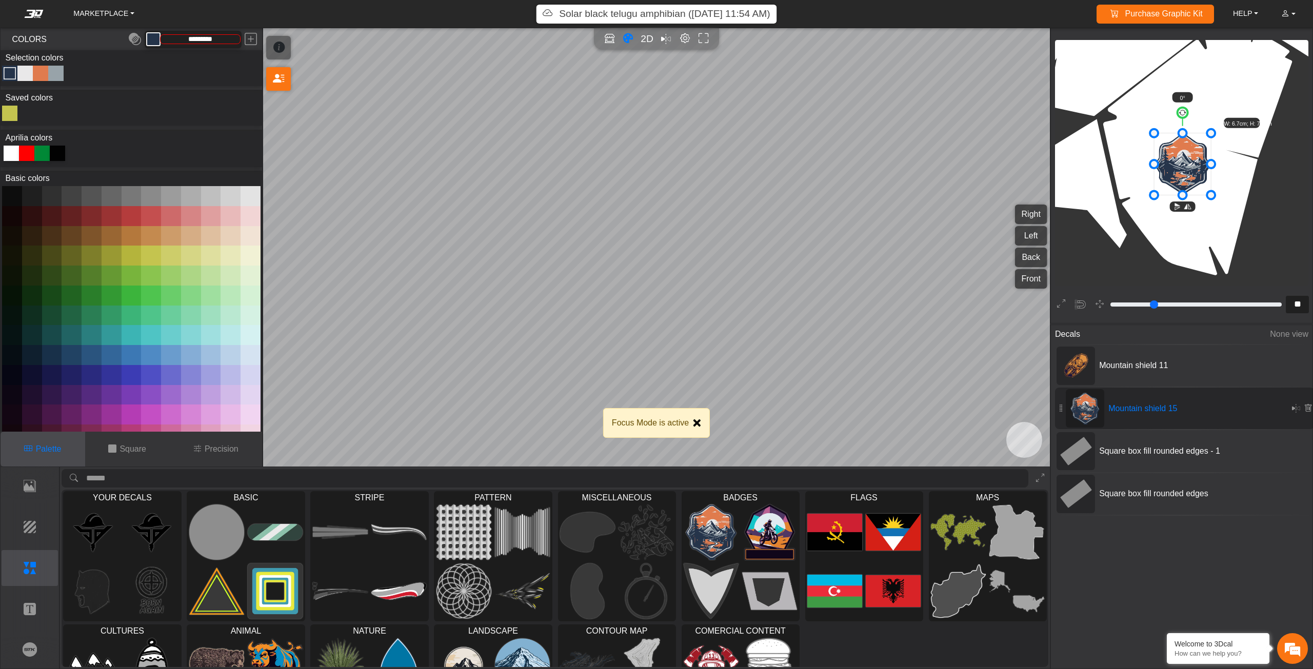
click at [700, 421] on button "Close" at bounding box center [697, 423] width 8 height 8
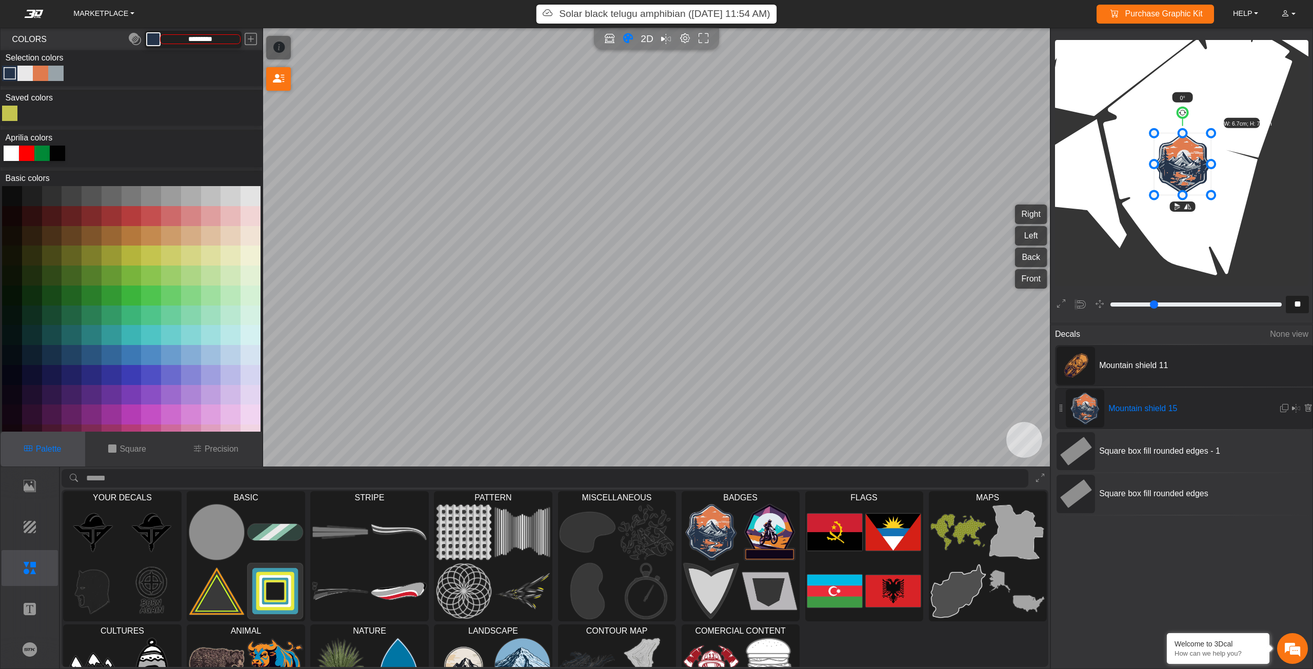
click at [1084, 372] on icon at bounding box center [1076, 366] width 32 height 32
type input "**"
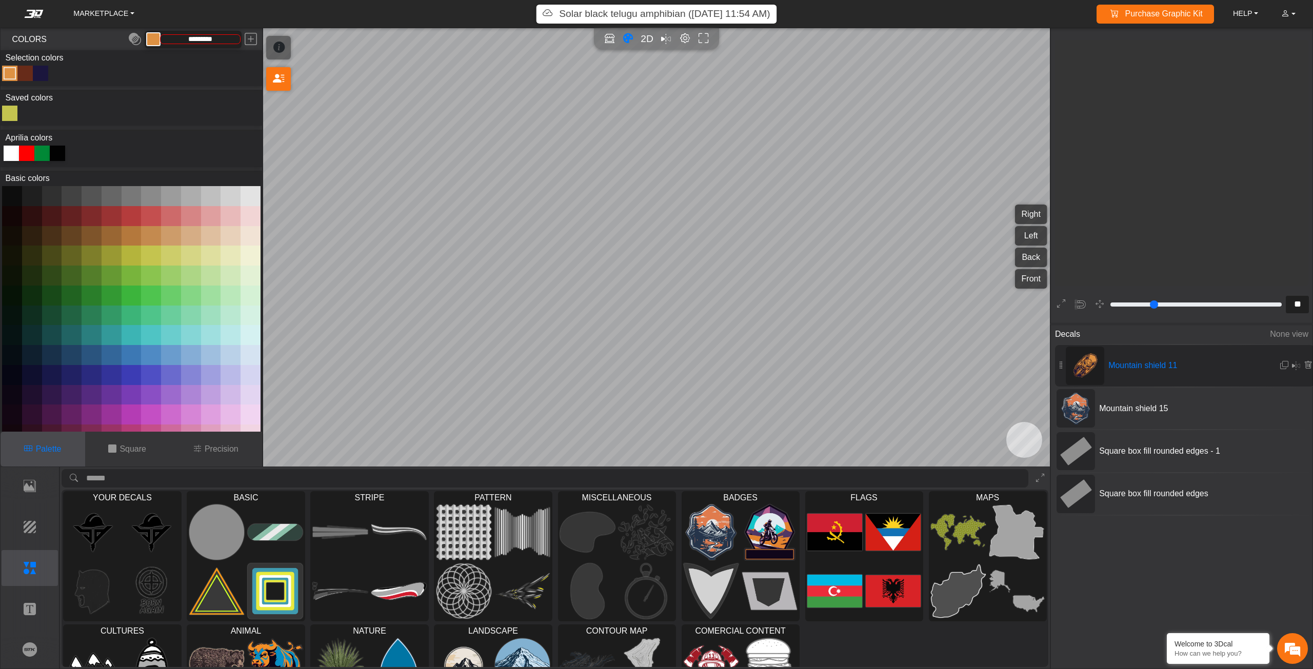
type input "*********"
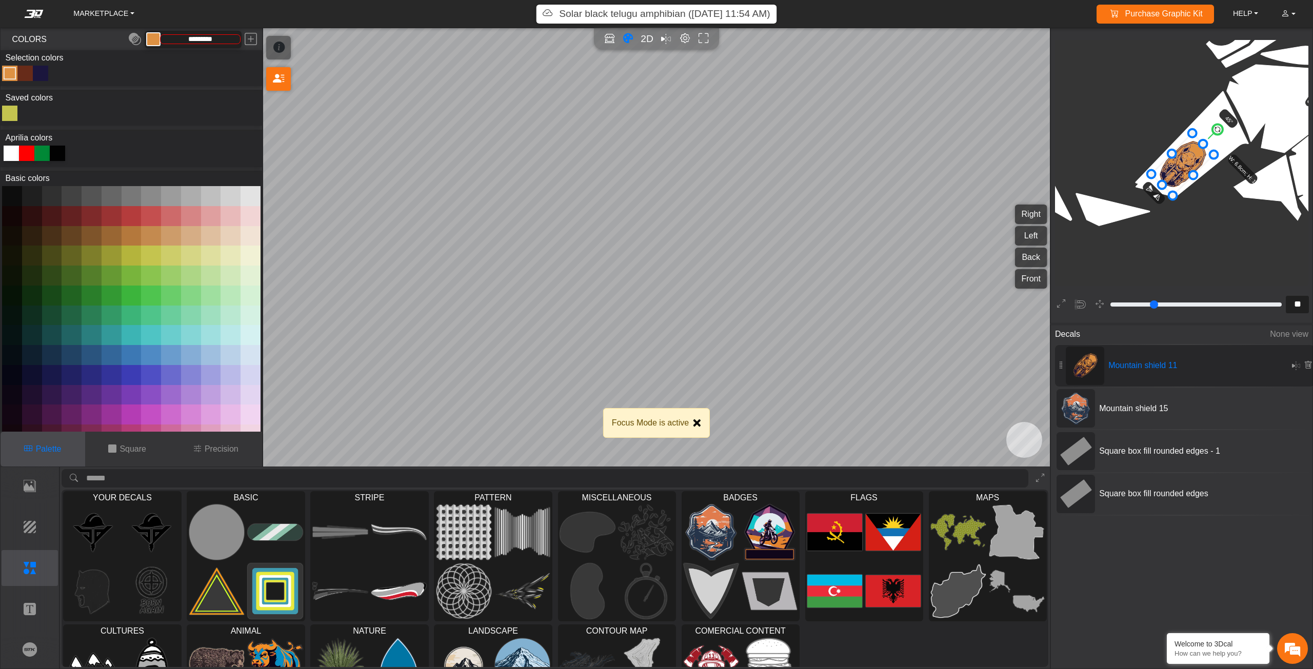
click at [697, 426] on button "Close" at bounding box center [697, 423] width 8 height 8
click at [104, 24] on nav "MARKETPLACE Solar black telugu amphibian (8/27/25, 11:54 AM) Purchase Graphic K…" at bounding box center [656, 14] width 1313 height 28
click at [33, 14] on em at bounding box center [33, 14] width 41 height 8
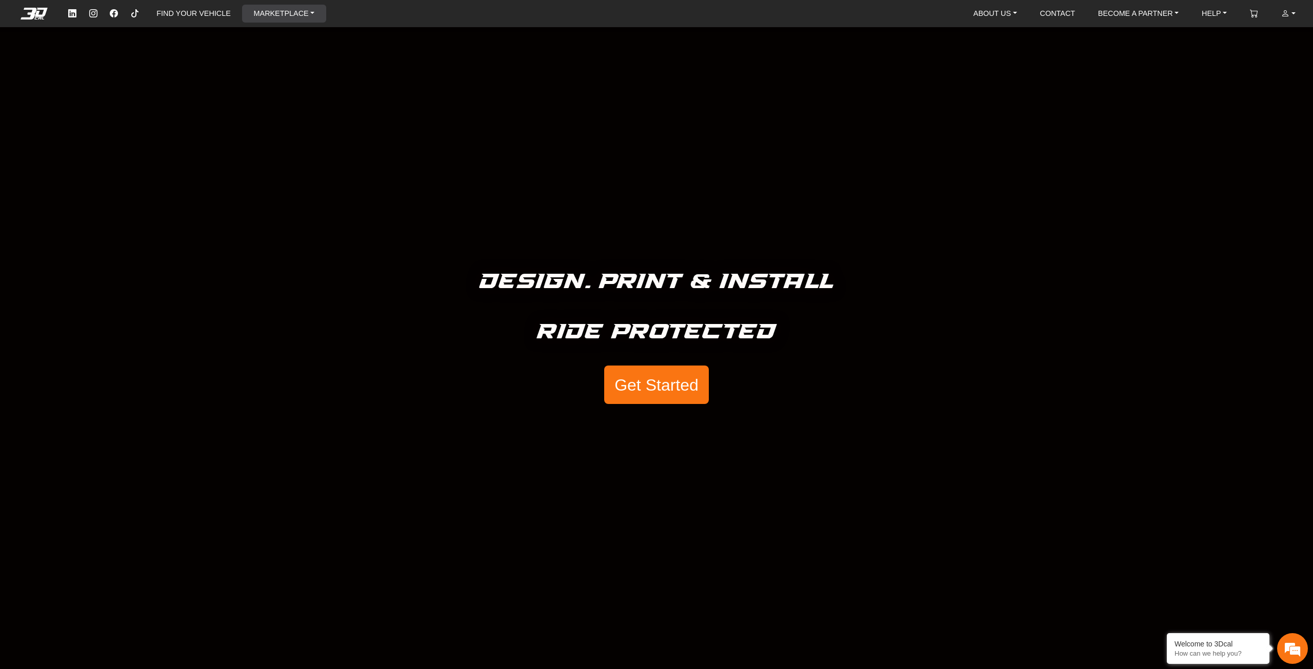
click at [265, 11] on link "MARKETPLACE" at bounding box center [284, 14] width 69 height 18
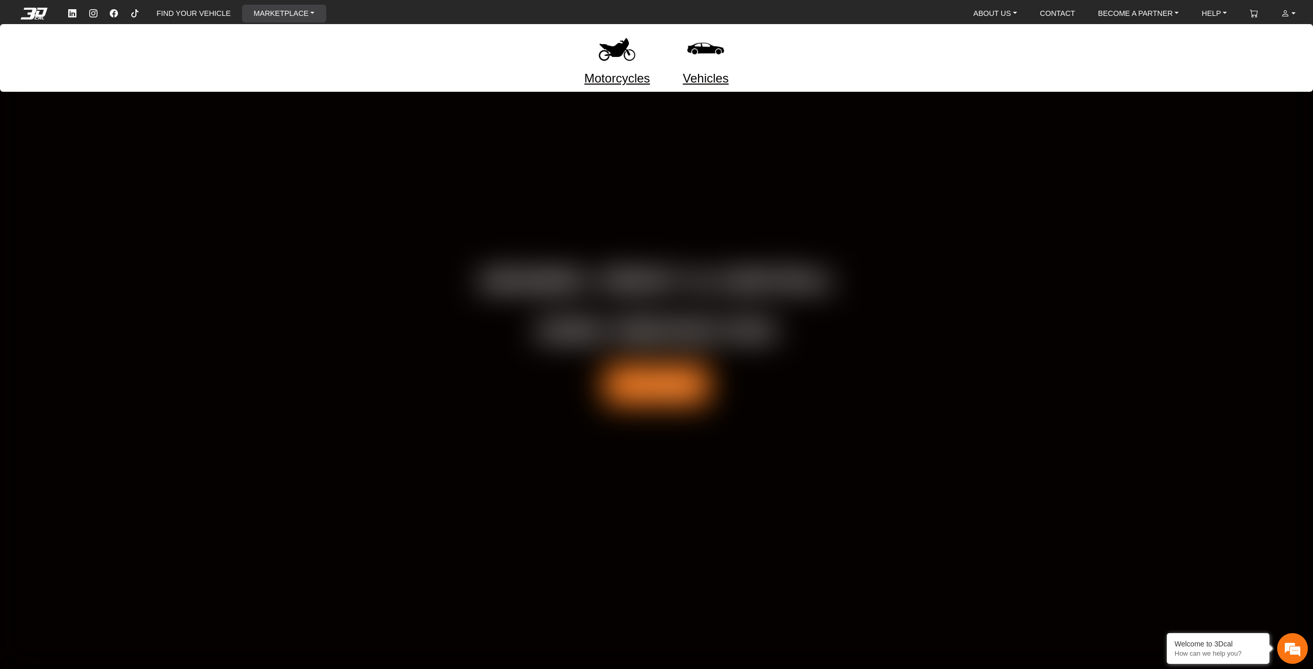
click at [628, 46] on img at bounding box center [617, 48] width 43 height 43
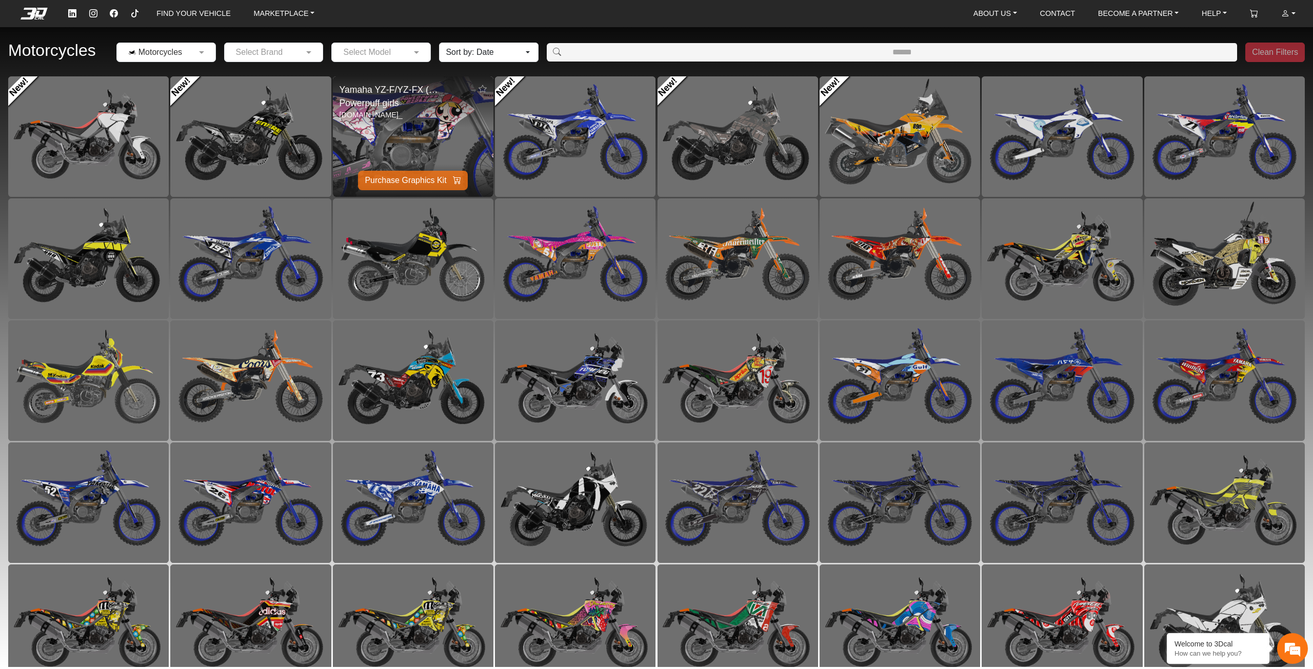
click at [430, 127] on img at bounding box center [412, 136] width 321 height 241
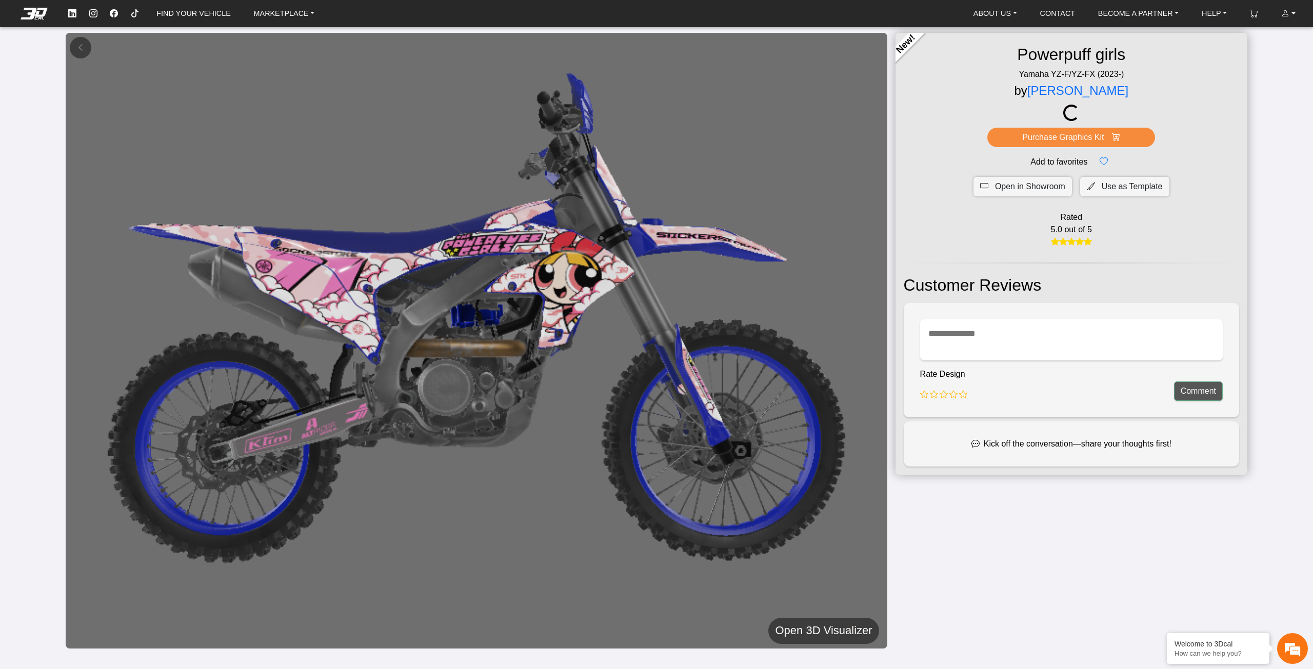
click at [804, 626] on h5 "Open 3D Visualizer" at bounding box center [823, 631] width 97 height 18
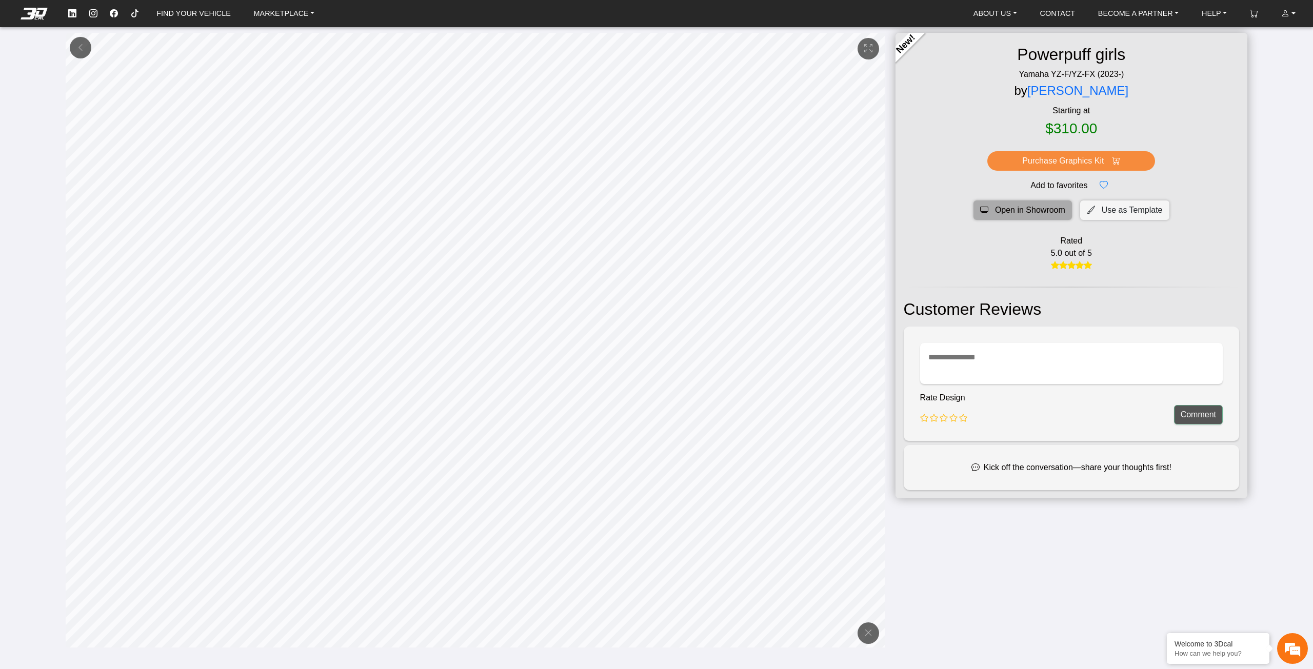
click at [1039, 212] on span "Open in Showroom" at bounding box center [1030, 210] width 70 height 12
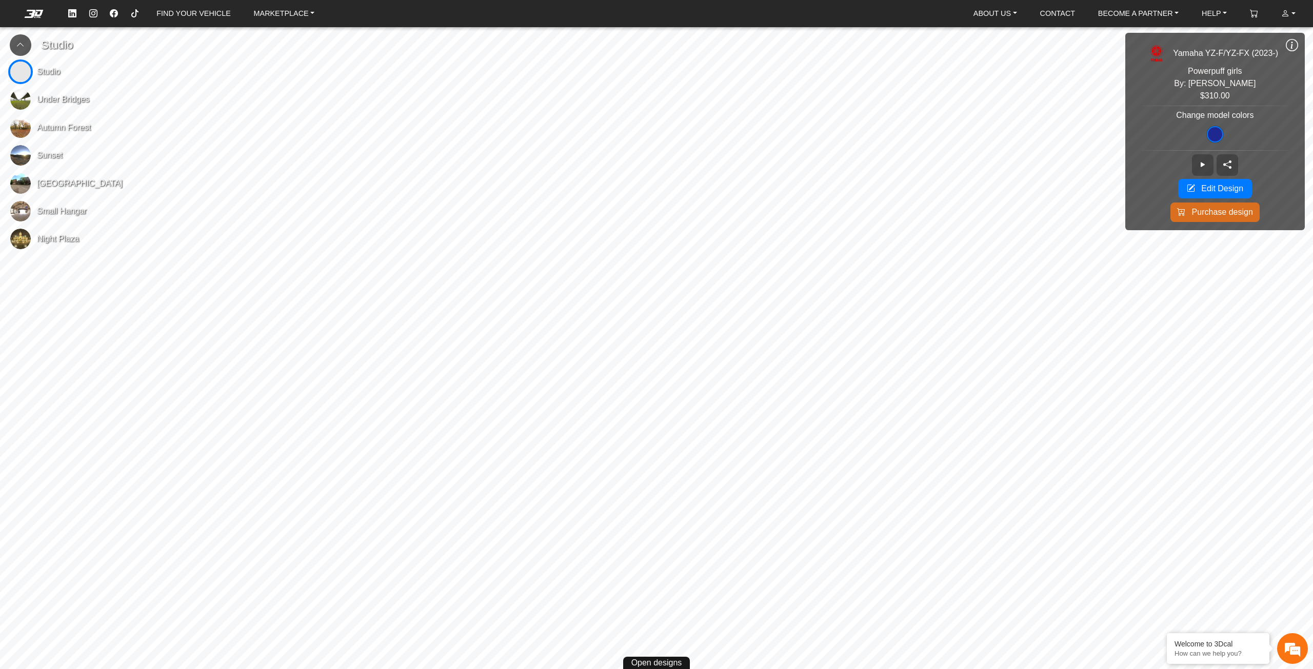
click at [21, 98] on img at bounding box center [20, 99] width 21 height 21
click at [21, 152] on img at bounding box center [20, 155] width 21 height 21
click at [1199, 166] on icon at bounding box center [1203, 165] width 8 height 9
click at [1205, 162] on icon at bounding box center [1203, 165] width 8 height 9
click at [654, 659] on span "Open designs" at bounding box center [656, 663] width 51 height 12
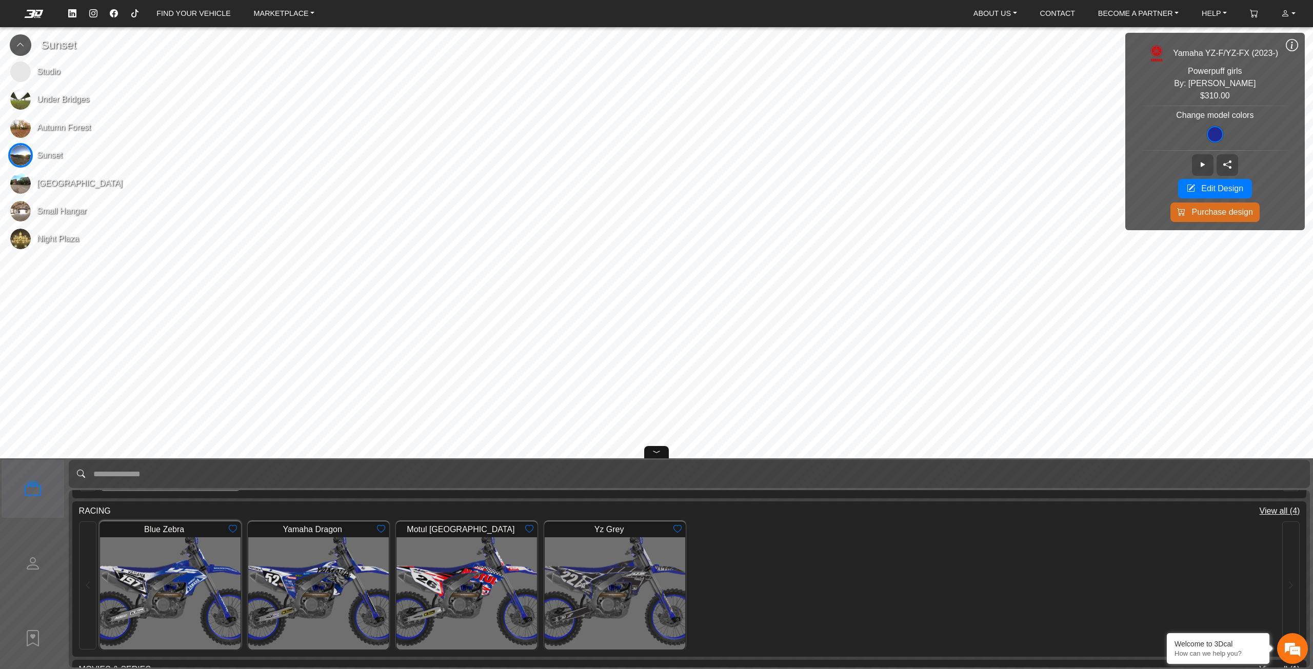
scroll to position [513, 0]
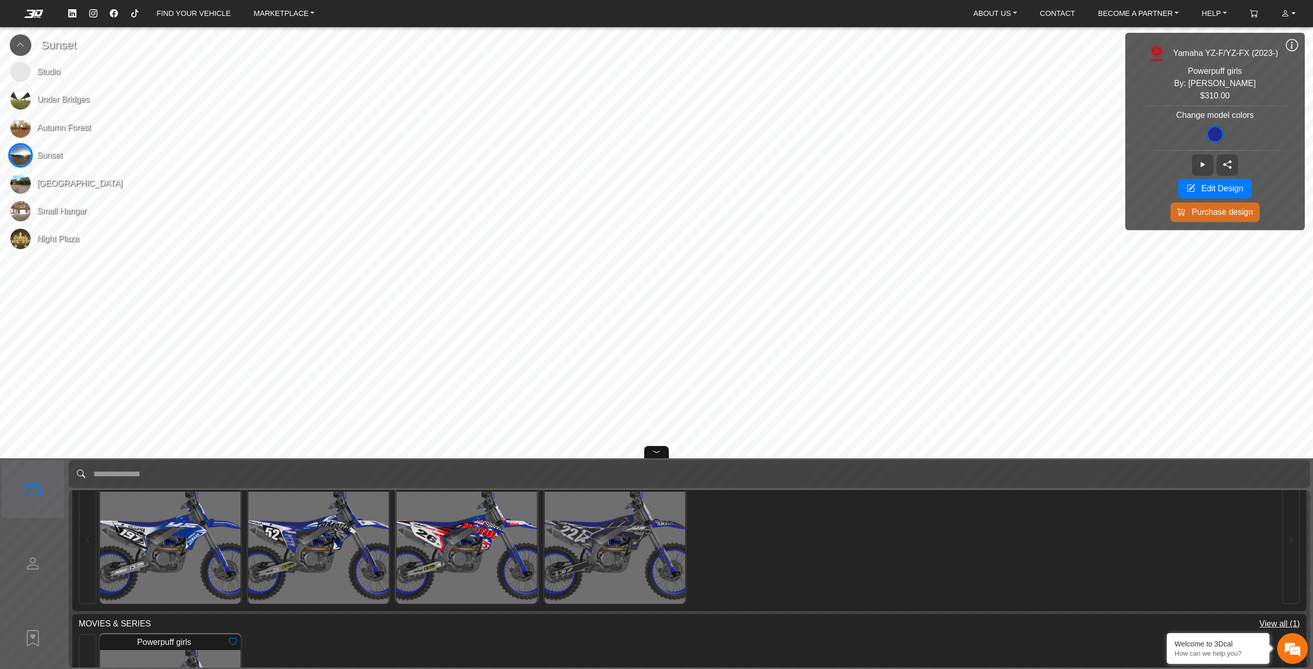
click at [451, 532] on img at bounding box center [467, 548] width 183 height 146
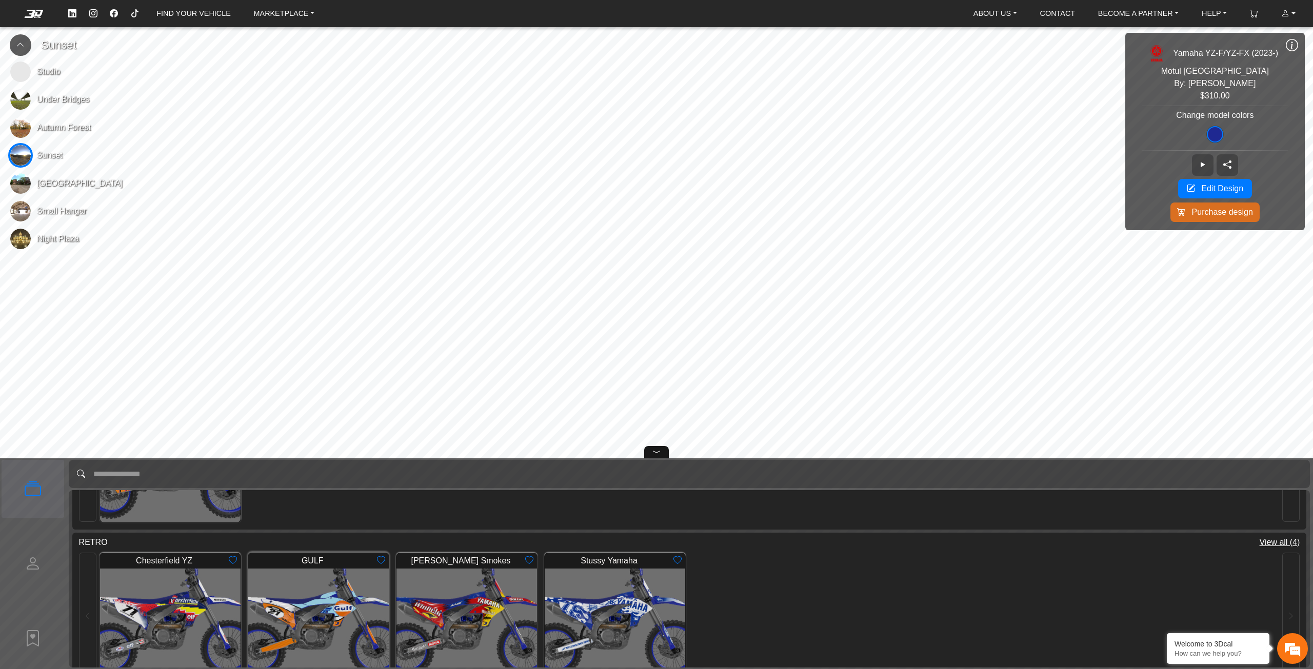
scroll to position [103, 0]
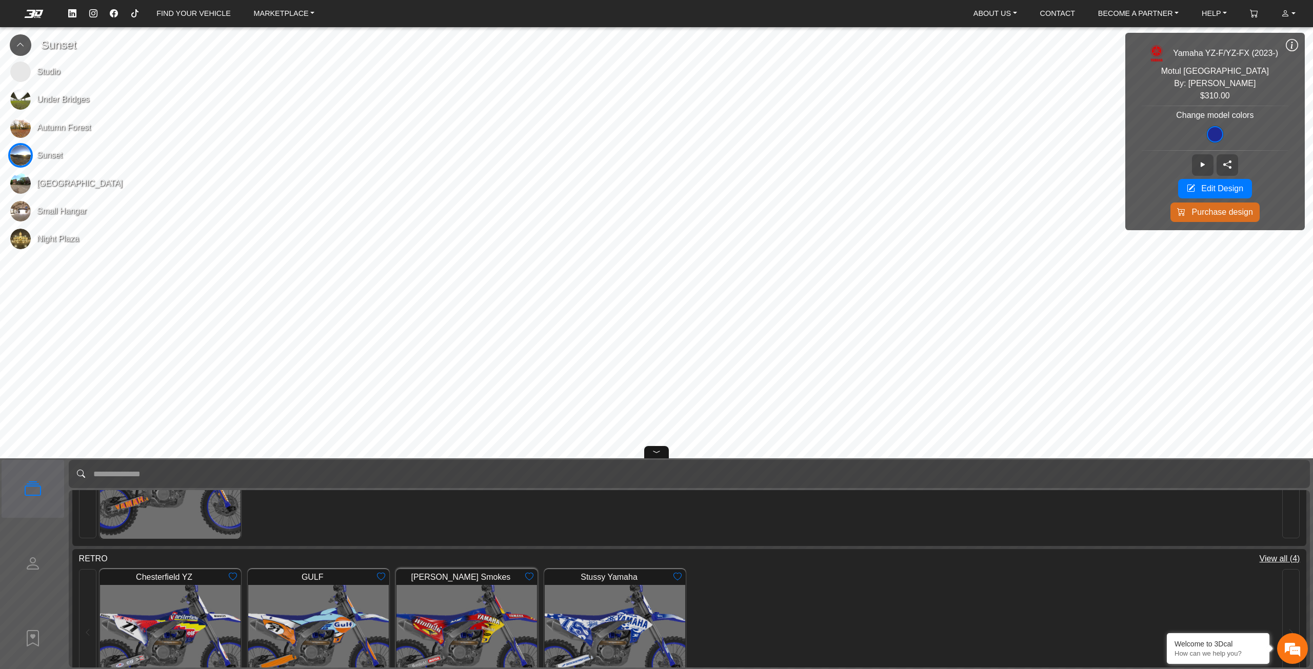
click at [440, 614] on img at bounding box center [467, 641] width 183 height 146
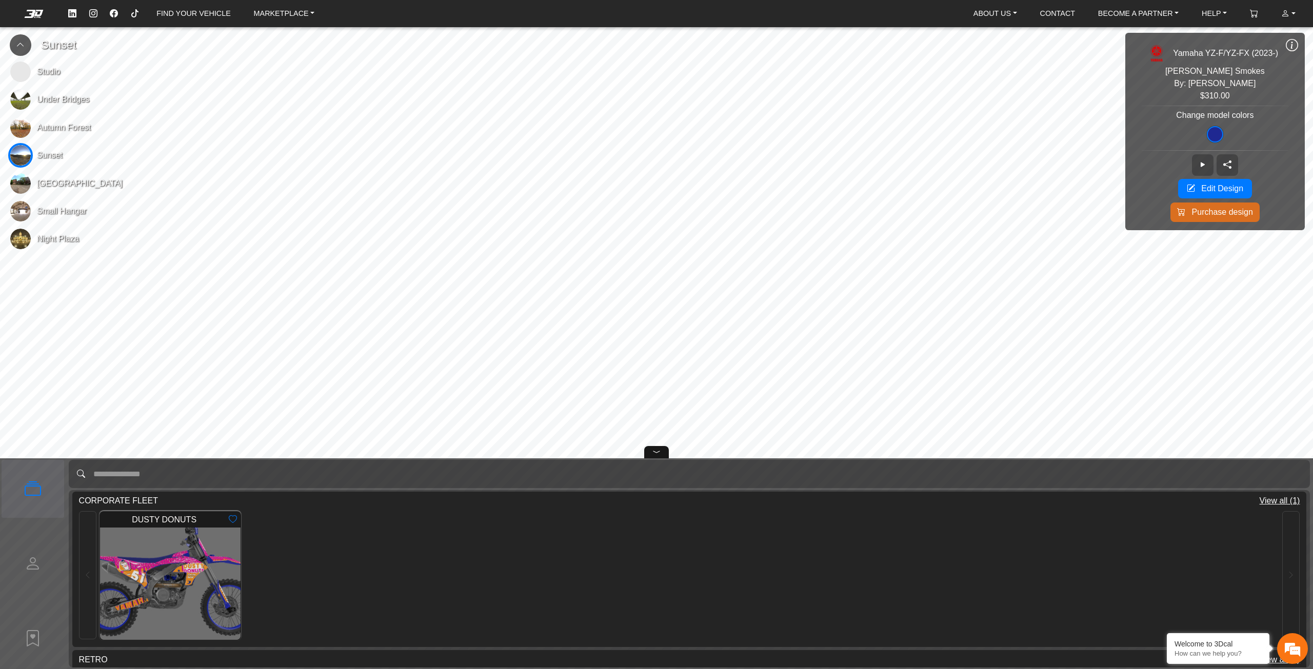
scroll to position [0, 0]
click at [187, 555] on img at bounding box center [170, 585] width 183 height 146
click at [656, 450] on icon at bounding box center [657, 452] width 8 height 12
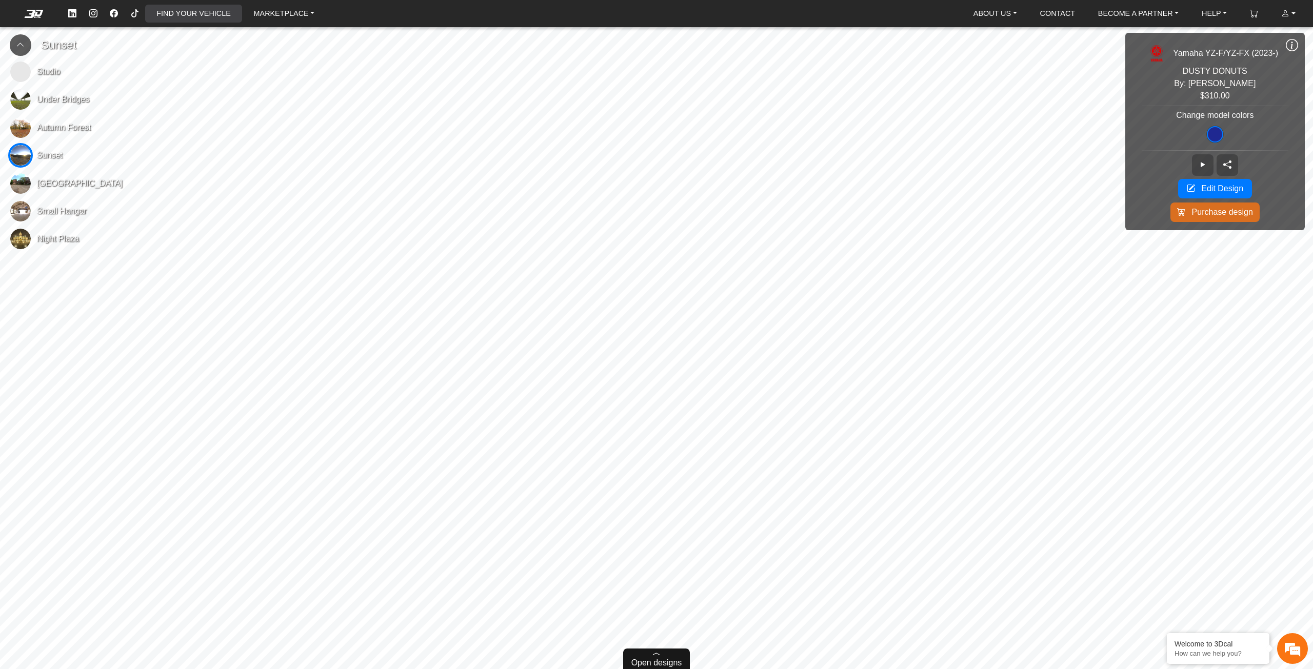
click at [203, 15] on link "FIND YOUR VEHICLE" at bounding box center [193, 14] width 82 height 18
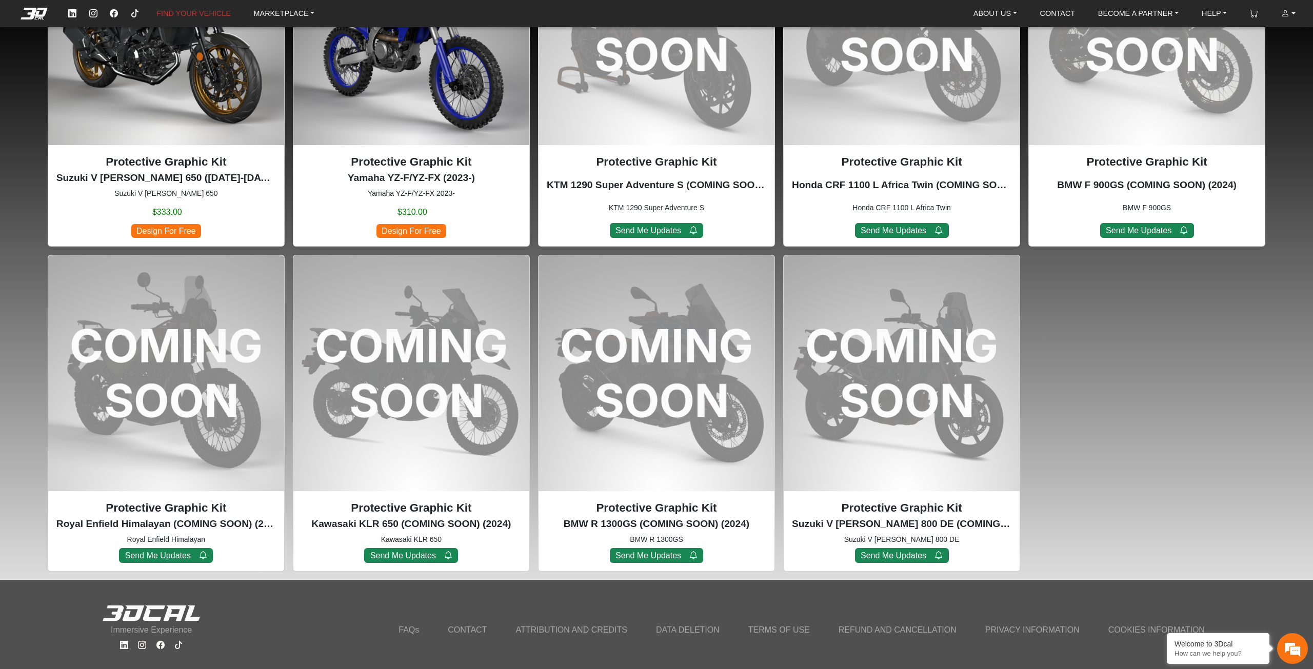
scroll to position [1297, 0]
